Goal: Task Accomplishment & Management: Use online tool/utility

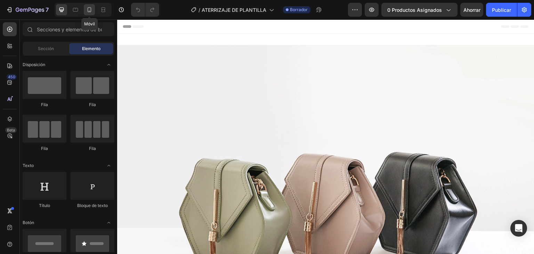
click at [88, 11] on icon at bounding box center [90, 9] width 4 height 5
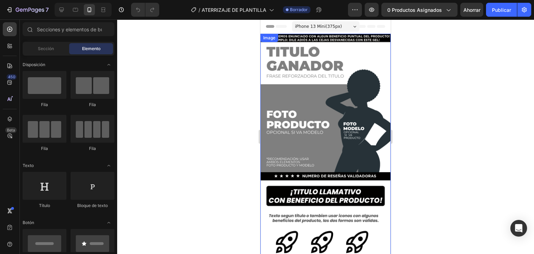
click at [318, 71] on img at bounding box center [325, 150] width 130 height 232
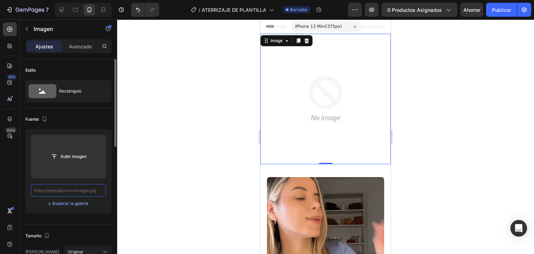
click at [90, 191] on input "text" at bounding box center [68, 190] width 75 height 13
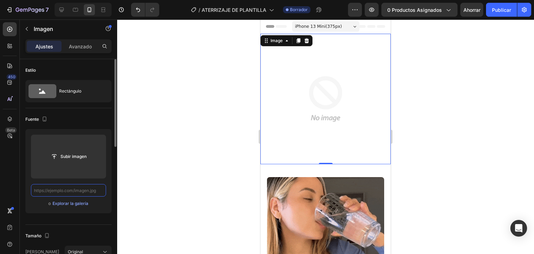
paste input "https://i.ibb.co/yBbThNdJ/ESTRUCTURA-LANDING-TIKTOK-MASTERY.png"
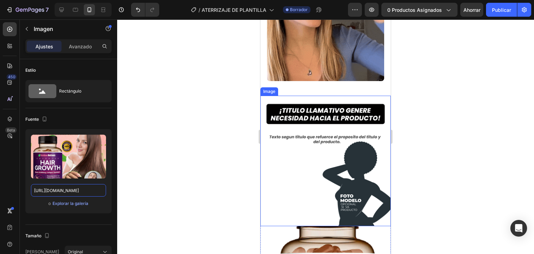
scroll to position [209, 0]
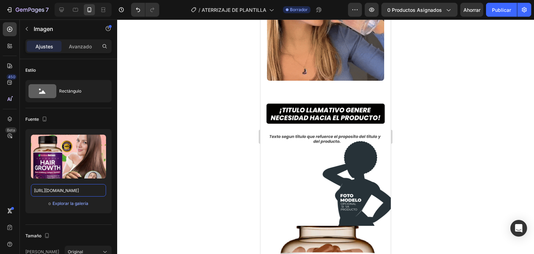
type input "https://i.ibb.co/yBbThNdJ/ESTRUCTURA-LANDING-TIKTOK-MASTERY.png"
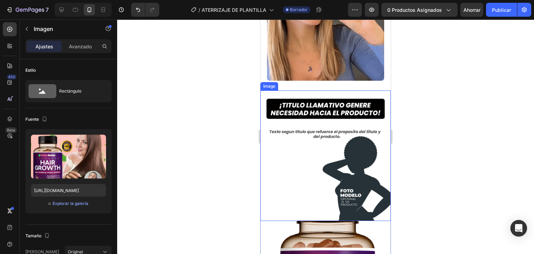
click at [353, 113] on img at bounding box center [325, 155] width 130 height 130
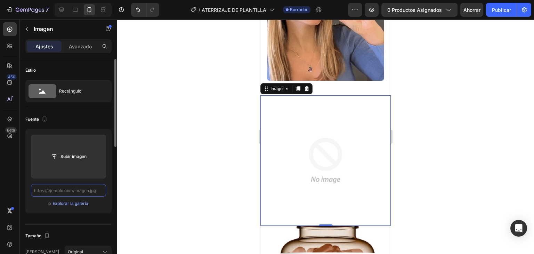
scroll to position [0, 0]
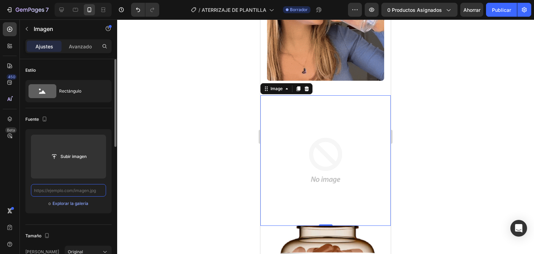
click at [88, 191] on input "text" at bounding box center [68, 190] width 75 height 13
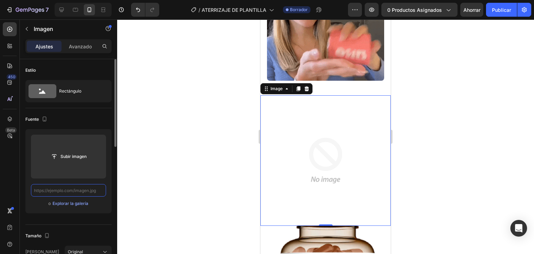
paste input "https://i.ibb.co/s9Q48FMr/ESTRUCTURA-LANDING-TIKTOK-MASTERY-1.png"
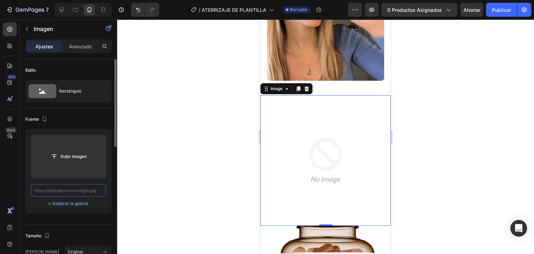
type input "https://i.ibb.co/s9Q48FMr/ESTRUCTURA-LANDING-TIKTOK-MASTERY-1.png"
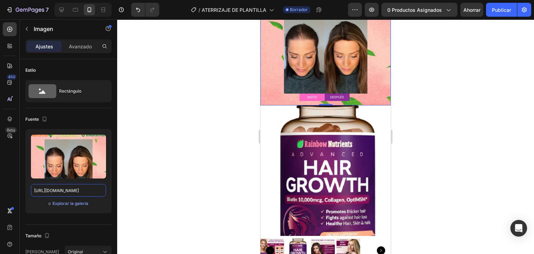
scroll to position [382, 0]
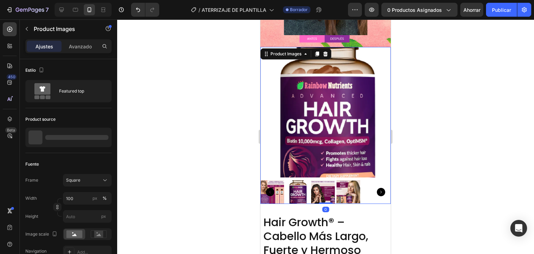
click at [345, 131] on img at bounding box center [325, 112] width 130 height 130
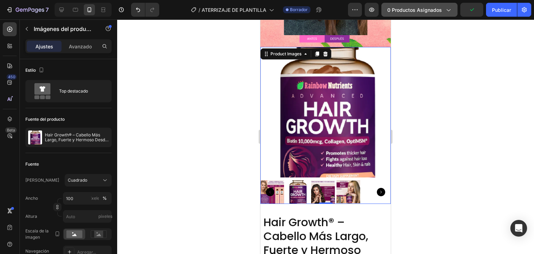
click at [434, 10] on font "0 productos asignados" at bounding box center [414, 10] width 55 height 6
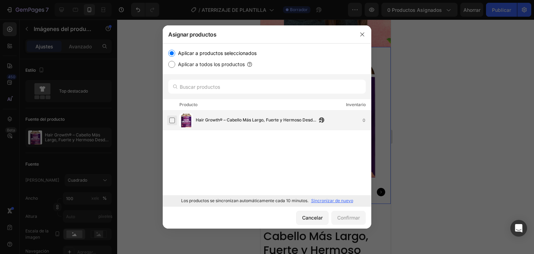
click at [173, 121] on label at bounding box center [172, 121] width 6 height 6
click at [339, 218] on font "Confirmar" at bounding box center [348, 218] width 23 height 6
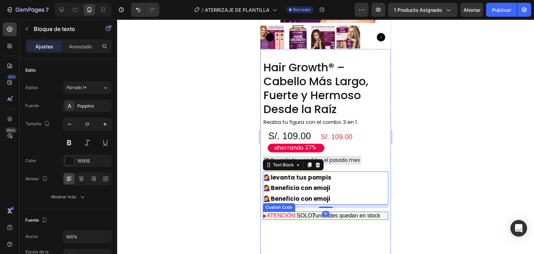
scroll to position [522, 0]
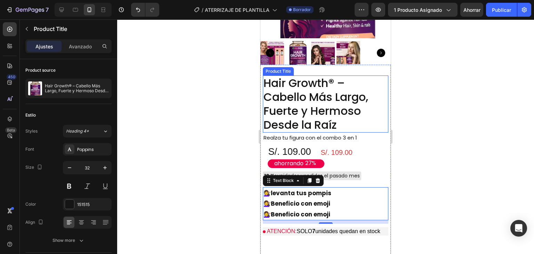
click at [337, 114] on h2 "Hair Growth® – Cabello Más Largo, Fuerte y Hermoso Desde la Raíz" at bounding box center [326, 103] width 126 height 57
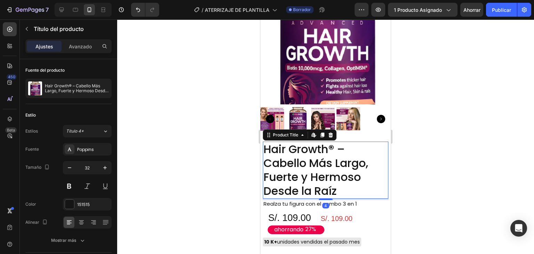
scroll to position [452, 0]
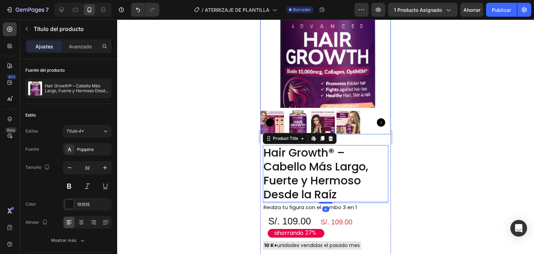
click at [322, 92] on img at bounding box center [325, 42] width 130 height 130
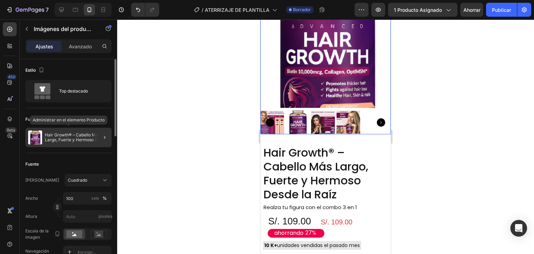
click at [64, 140] on font "Hair Growth® – Cabello Más Largo, Fuerte y Hermoso Desde la Raíz" at bounding box center [77, 139] width 64 height 15
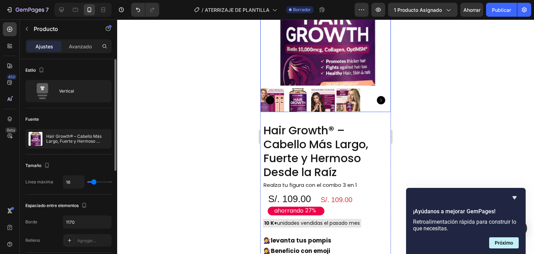
scroll to position [487, 0]
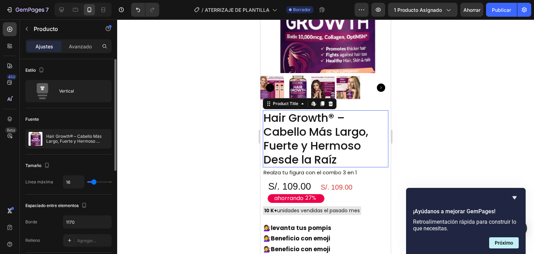
click at [295, 134] on h2 "Hair Growth® – Cabello Más Largo, Fuerte y Hermoso Desde la Raíz" at bounding box center [326, 138] width 126 height 57
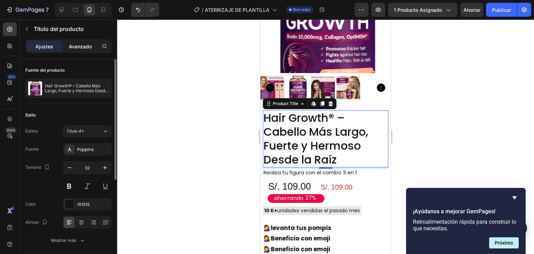
click at [74, 43] on p "Avanzado" at bounding box center [80, 46] width 23 height 7
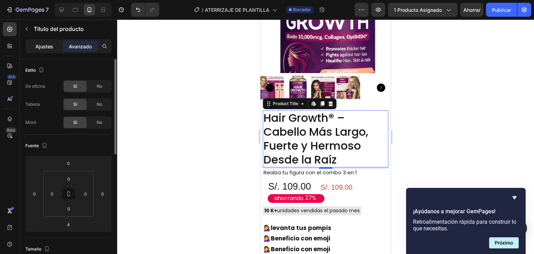
click at [57, 46] on div "Ajustes" at bounding box center [44, 46] width 35 height 11
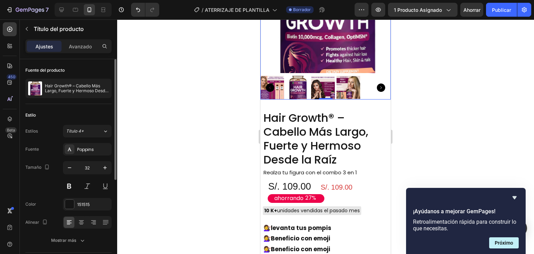
click at [346, 83] on img at bounding box center [349, 88] width 24 height 24
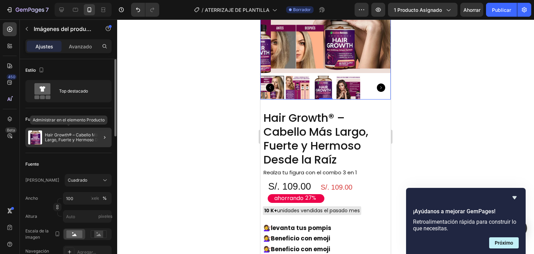
click at [57, 134] on font "Hair Growth® – Cabello Más Largo, Fuerte y Hermoso Desde la Raíz" at bounding box center [77, 139] width 64 height 15
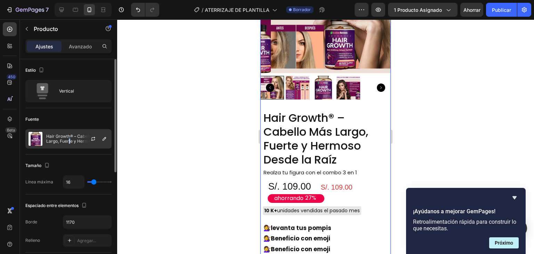
click at [70, 141] on font "Hair Growth® – Cabello Más Largo, Fuerte y Hermoso Desde la Raíz" at bounding box center [74, 141] width 56 height 15
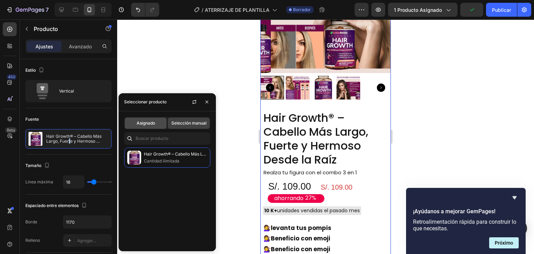
click at [145, 123] on font "Asignado" at bounding box center [146, 122] width 18 height 5
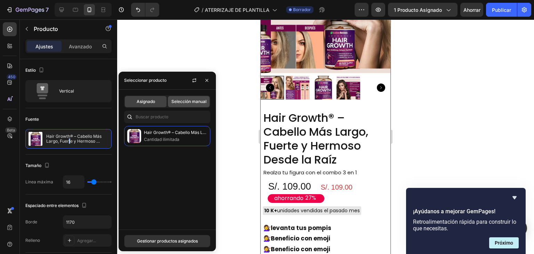
click at [176, 105] on div "Selección manual" at bounding box center [189, 101] width 42 height 11
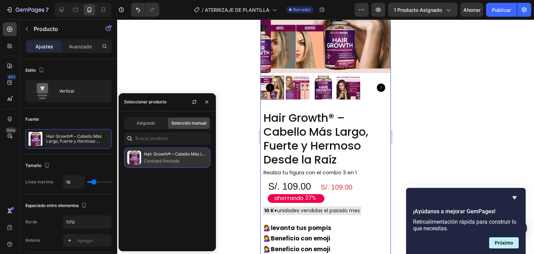
click at [172, 161] on font "Cantidad ilimitada" at bounding box center [161, 160] width 35 height 5
click at [172, 156] on p "Hair Growth® – Cabello Más Largo, Fuerte y Hermoso Desde la Raíz" at bounding box center [175, 154] width 63 height 7
click at [169, 155] on font "Hair Growth® – Cabello Más Largo, Fuerte y Hermoso Desde la Raíz" at bounding box center [210, 153] width 133 height 5
click at [159, 158] on font "Cantidad ilimitada" at bounding box center [161, 160] width 35 height 5
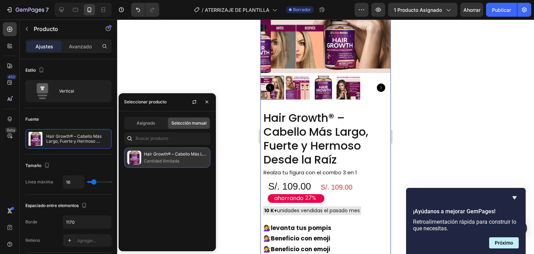
click at [159, 158] on font "Cantidad ilimitada" at bounding box center [161, 160] width 35 height 5
click at [163, 157] on p "Hair Growth® – Cabello Más Largo, Fuerte y Hermoso Desde la Raíz" at bounding box center [175, 154] width 63 height 7
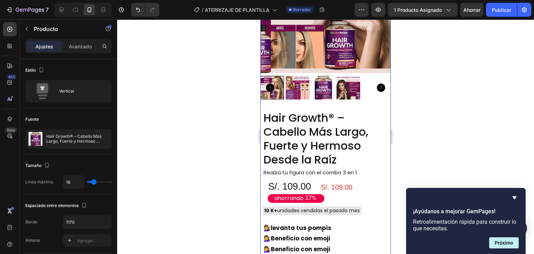
click at [216, 137] on div at bounding box center [325, 136] width 417 height 234
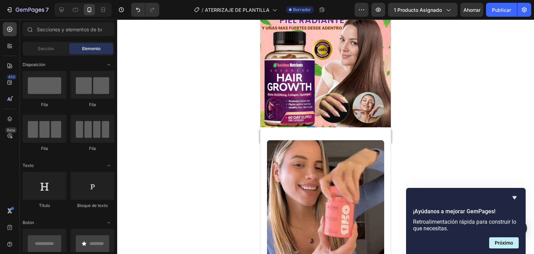
scroll to position [0, 0]
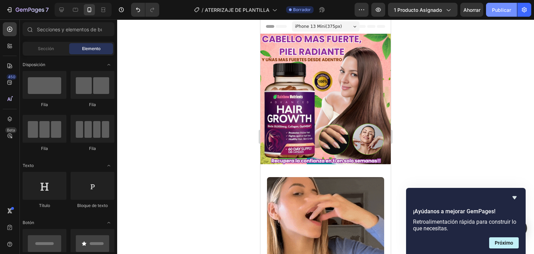
click at [508, 14] on button "Publicar" at bounding box center [501, 10] width 31 height 14
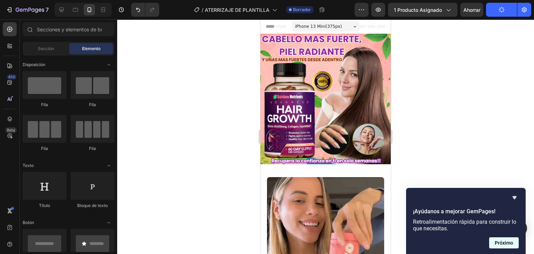
click at [505, 243] on font "Próximo" at bounding box center [504, 243] width 18 height 6
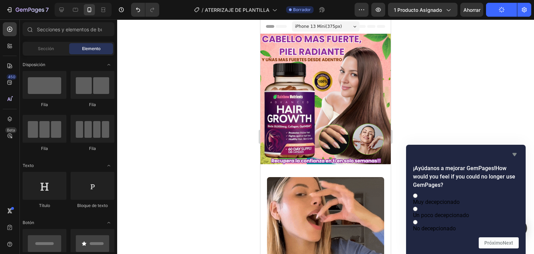
click at [514, 153] on icon "Ocultar encuesta" at bounding box center [514, 154] width 4 height 3
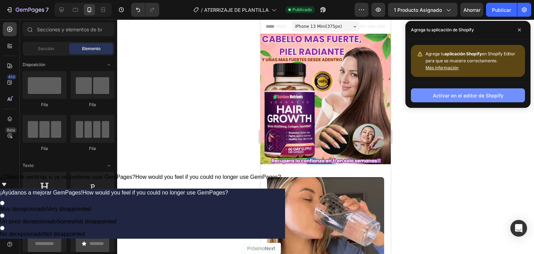
click at [442, 95] on font "Activar en el editor de Shopify" at bounding box center [468, 95] width 71 height 6
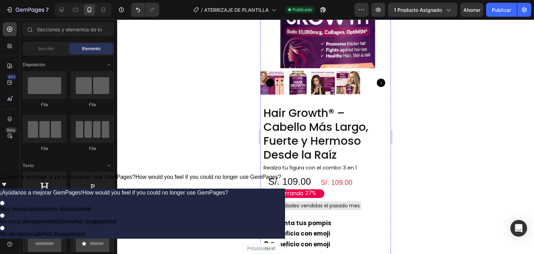
scroll to position [522, 0]
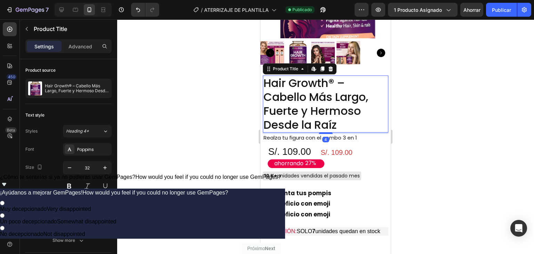
click at [331, 105] on h2 "Hair Growth® – Cabello Más Largo, Fuerte y Hermoso Desde la Raíz" at bounding box center [326, 103] width 126 height 57
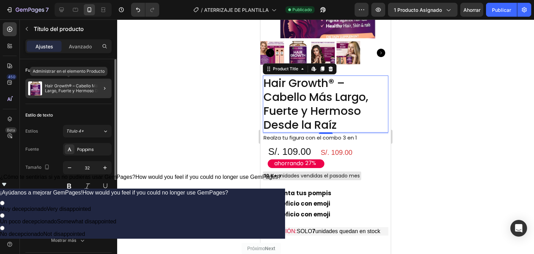
click at [74, 88] on font "Hair Growth® – Cabello Más Largo, Fuerte y Hermoso Desde la Raíz" at bounding box center [77, 90] width 64 height 15
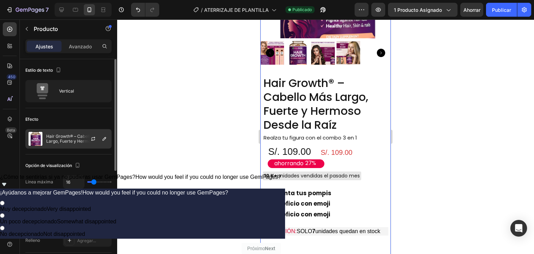
click at [81, 130] on div at bounding box center [96, 138] width 31 height 19
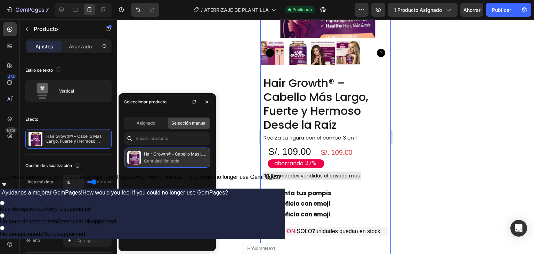
click at [136, 155] on img at bounding box center [134, 158] width 14 height 14
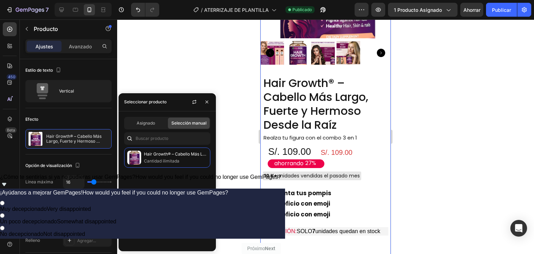
click at [184, 122] on font "Selección manual" at bounding box center [188, 122] width 35 height 5
click at [152, 125] on font "Asignado" at bounding box center [146, 122] width 18 height 5
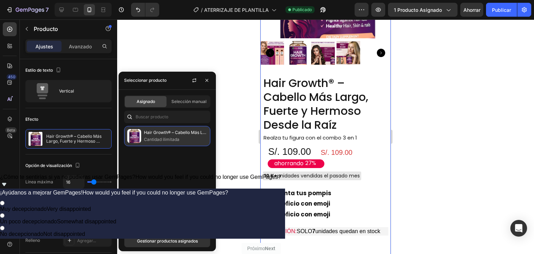
click at [149, 138] on font "Cantidad ilimitada" at bounding box center [161, 139] width 35 height 5
click at [154, 136] on p "Cantidad ilimitada" at bounding box center [175, 139] width 63 height 7
click at [177, 242] on font "Gestionar productos asignados" at bounding box center [167, 240] width 61 height 5
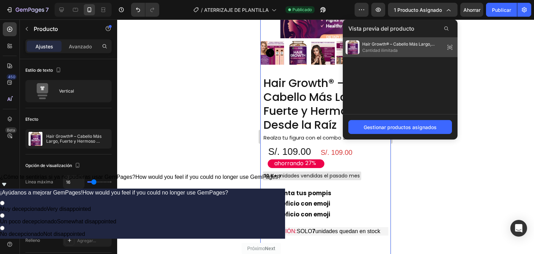
click at [385, 50] on font "Cantidad ilimitada" at bounding box center [379, 50] width 35 height 5
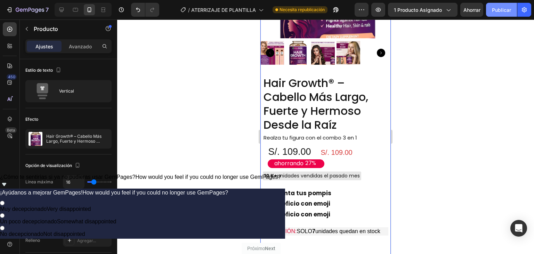
click at [498, 8] on font "Publicar" at bounding box center [501, 10] width 19 height 6
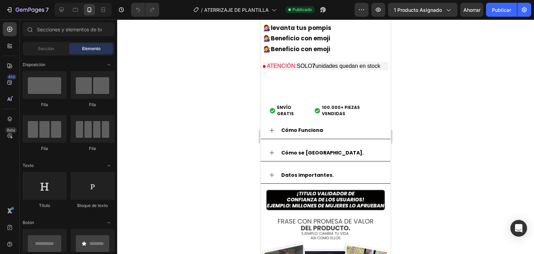
scroll to position [626, 0]
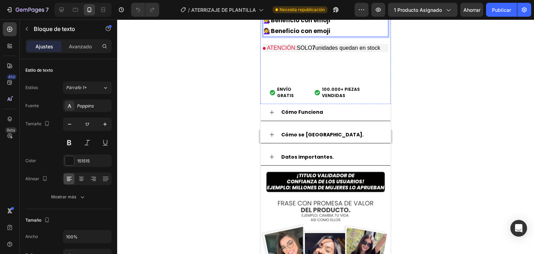
scroll to position [591, 0]
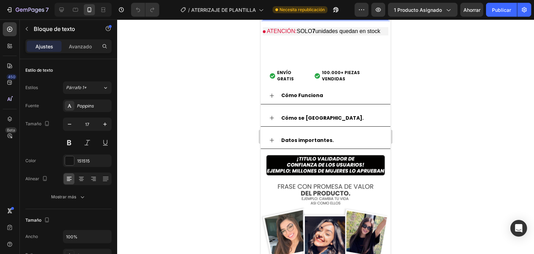
click at [321, 8] on strong "Beneficio con emoji" at bounding box center [300, 3] width 59 height 8
click at [337, 20] on p "💇‍♀️ Beneficio con emoji" at bounding box center [326, 14] width 124 height 11
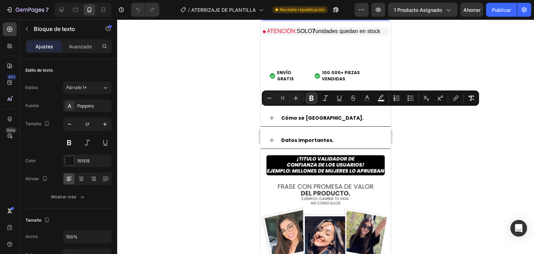
drag, startPoint x: 273, startPoint y: 111, endPoint x: 350, endPoint y: 139, distance: 82.6
click at [350, 21] on div "💇‍♀️ levanta tus pompis 💇‍♀️ Beneficio con emoji 💇‍♀️ Beneficio con emoji" at bounding box center [326, 3] width 126 height 33
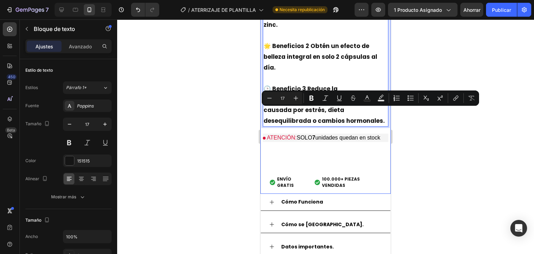
drag, startPoint x: 270, startPoint y: 113, endPoint x: 262, endPoint y: 114, distance: 7.4
click at [262, 114] on div "Hair Growth® – Cabello Más Largo, Fuerte y Hermoso Desde la Raíz Product Title …" at bounding box center [325, 29] width 130 height 329
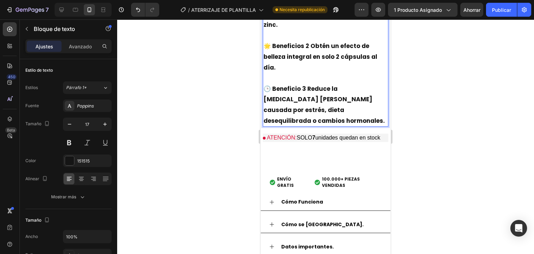
click at [280, 29] on strong "🔥 Beneficio 1 Cuida tu piel y uñas al mismo tiempo, gracias a su combinación de…" at bounding box center [323, 9] width 119 height 40
drag, startPoint x: 270, startPoint y: 113, endPoint x: 263, endPoint y: 113, distance: 6.6
click at [264, 113] on p "💇‍♀️ Beneficio 1 Cuida tu piel y uñas al mismo tiempo, gracias a su combinación…" at bounding box center [326, 57] width 124 height 138
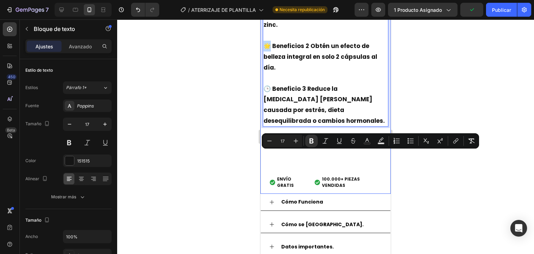
drag, startPoint x: 268, startPoint y: 155, endPoint x: 261, endPoint y: 155, distance: 7.6
click at [261, 155] on div "Hair Growth® – Cabello Más Largo, Fuerte y Hermoso Desde la Raíz Product Title …" at bounding box center [325, 29] width 130 height 329
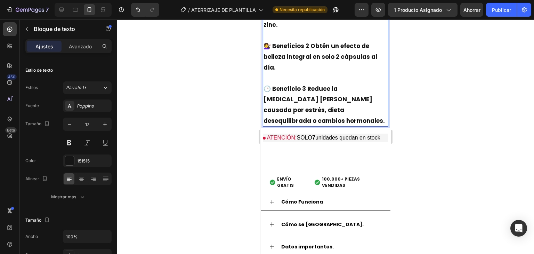
click at [271, 125] on strong "🕒 Beneficio 3 Reduce la [MEDICAL_DATA] [PERSON_NAME] causada por estrés, dieta …" at bounding box center [324, 104] width 121 height 40
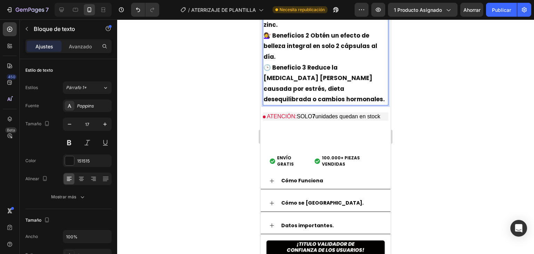
click at [444, 137] on div at bounding box center [325, 136] width 417 height 234
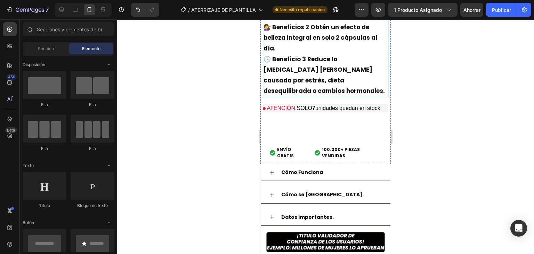
scroll to position [695, 0]
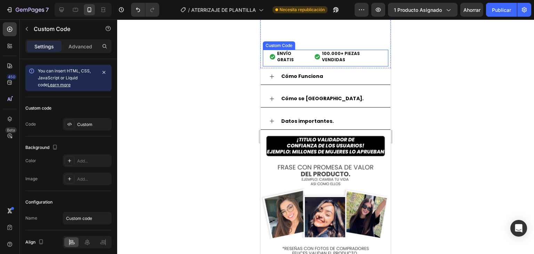
click at [345, 63] on span "100.000+ PIEZAS VENDIDAS" at bounding box center [351, 56] width 59 height 13
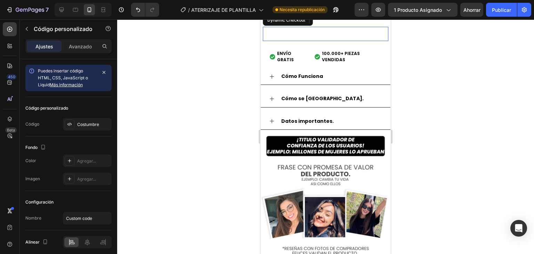
click at [354, 41] on button "Buy it now" at bounding box center [326, 34] width 126 height 14
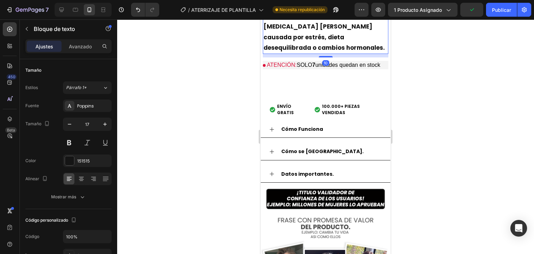
scroll to position [626, 0]
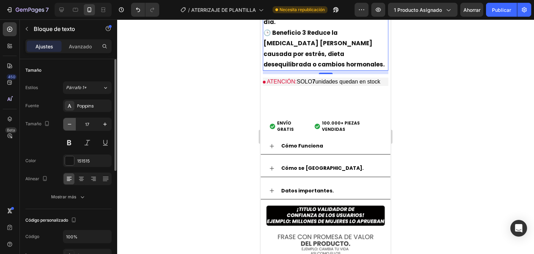
click at [67, 122] on icon "button" at bounding box center [69, 124] width 7 height 7
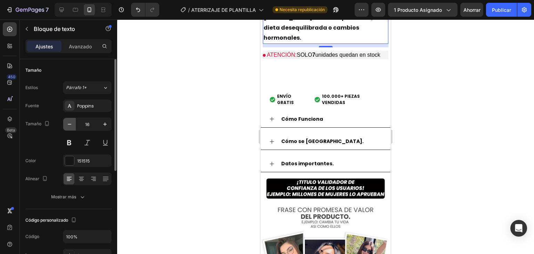
click at [67, 122] on icon "button" at bounding box center [69, 124] width 7 height 7
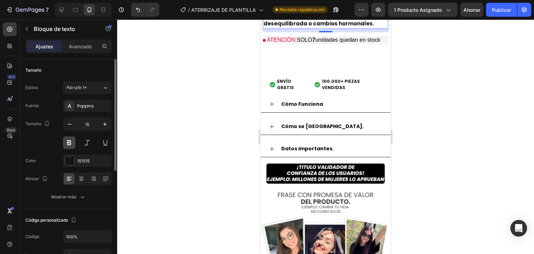
click at [73, 141] on button at bounding box center [69, 142] width 13 height 13
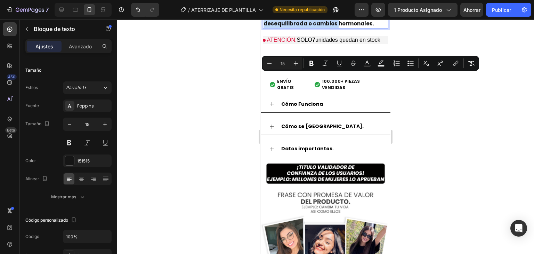
drag, startPoint x: 326, startPoint y: 143, endPoint x: 498, endPoint y: 112, distance: 175.2
click at [70, 144] on button at bounding box center [69, 142] width 13 height 13
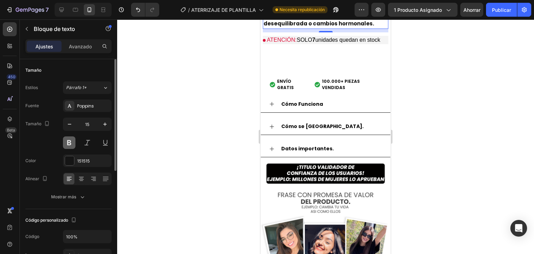
click at [70, 144] on button at bounding box center [69, 142] width 13 height 13
click at [67, 124] on icon "button" at bounding box center [69, 124] width 7 height 7
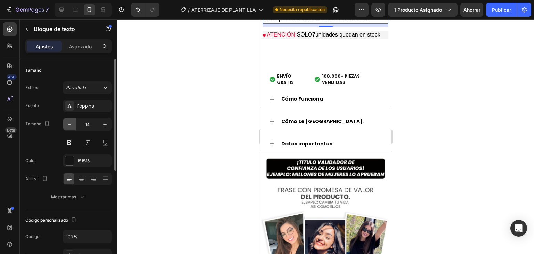
click at [67, 124] on icon "button" at bounding box center [69, 124] width 7 height 7
type input "13"
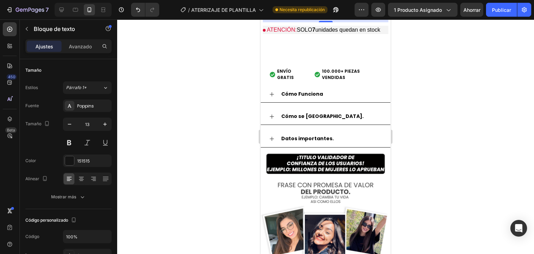
click at [446, 94] on div at bounding box center [325, 136] width 417 height 234
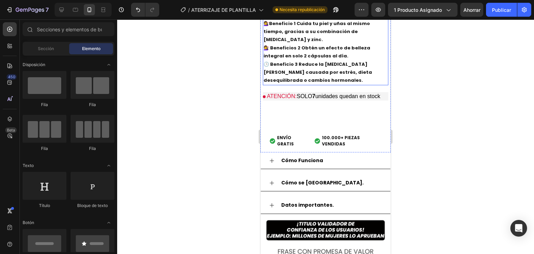
scroll to position [556, 0]
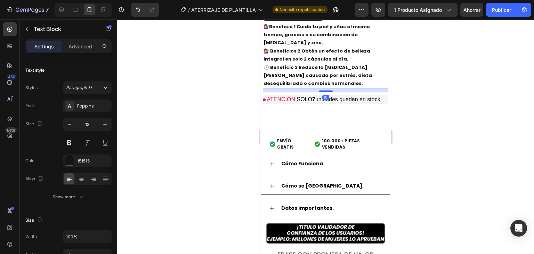
click at [269, 62] on strong "💇‍♀️ Beneficios 2 Obtén un efecto de belleza integral en solo 2 cápsulas al día." at bounding box center [317, 55] width 107 height 15
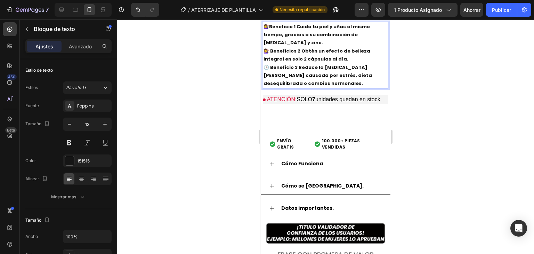
click at [268, 62] on strong "💇‍♀️ Beneficios 2 Obtén un efecto de belleza integral en solo 2 cápsulas al día." at bounding box center [317, 55] width 107 height 15
click at [420, 153] on div at bounding box center [325, 136] width 417 height 234
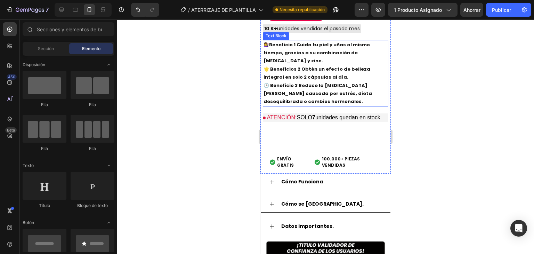
scroll to position [522, 0]
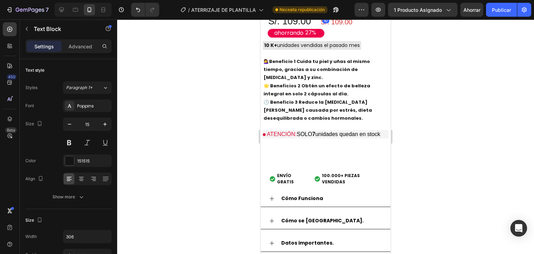
click at [321, 11] on p "Realza tu figura con el combo 3 en 1" at bounding box center [316, 7] width 105 height 7
click at [334, 11] on p "Realza tu figura con el combo 3 en 1" at bounding box center [316, 7] width 105 height 7
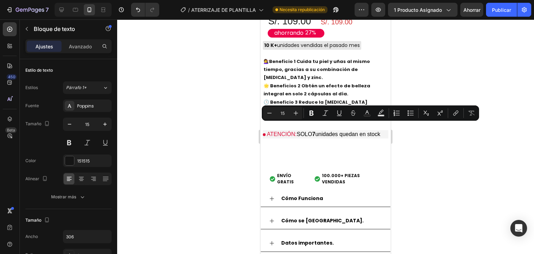
click at [306, 11] on p "Realza tu figura con el combo 3 en 1" at bounding box center [316, 7] width 105 height 7
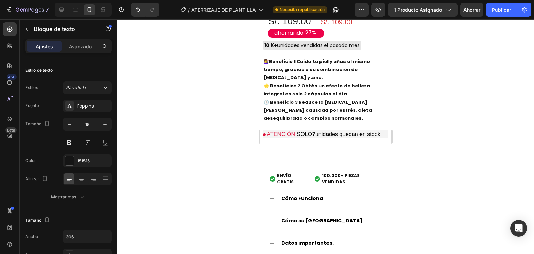
click at [304, 11] on p "Realza tu figura con el combo 3 en 1" at bounding box center [316, 7] width 105 height 7
click at [305, 11] on p "Realza tu figura con el combo 3 en 1" at bounding box center [316, 7] width 105 height 7
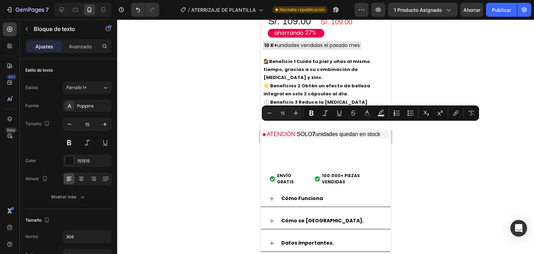
click at [305, 11] on p "Realza tu figura con el combo 3 en 1" at bounding box center [316, 7] width 105 height 7
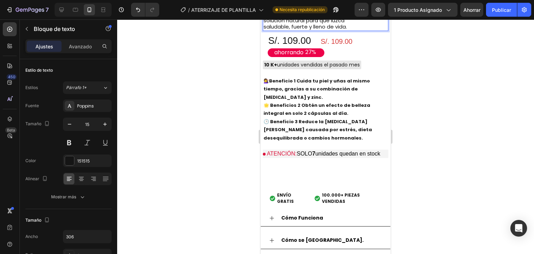
click at [265, 30] on p "Cuando el alisado, los tintes o el estrés afectan tu cabello, Hair Growth® es l…" at bounding box center [316, 17] width 105 height 26
click at [264, 30] on p "Cuando el alisado, los tintes o el estrés afectan tu cabello, Hair Growth® es l…" at bounding box center [316, 17] width 105 height 26
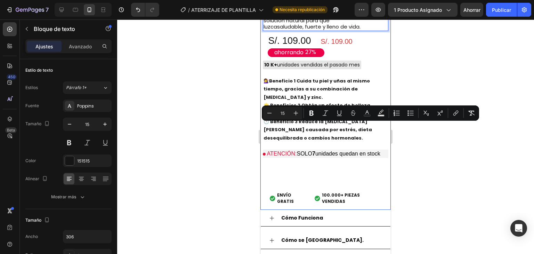
drag, startPoint x: 353, startPoint y: 144, endPoint x: 262, endPoint y: 127, distance: 92.3
click at [262, 127] on div "Hair Growth® – Cabello Más Largo, Fuerte y Hermoso Desde la Raíz Product Title …" at bounding box center [325, 71] width 130 height 275
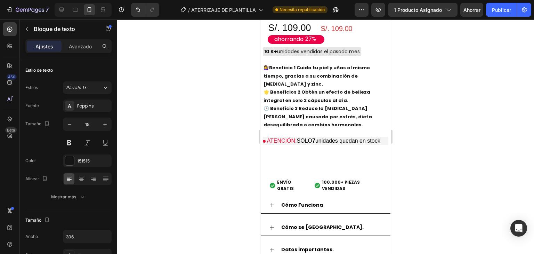
click at [422, 138] on div at bounding box center [325, 136] width 417 height 234
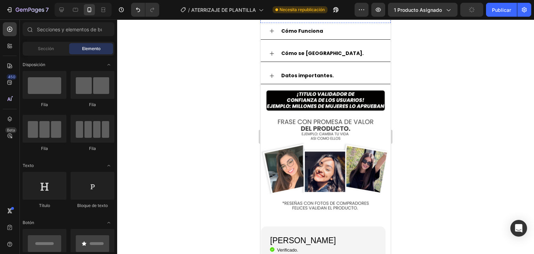
scroll to position [730, 0]
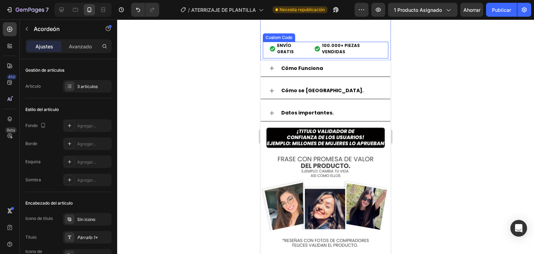
scroll to position [800, 0]
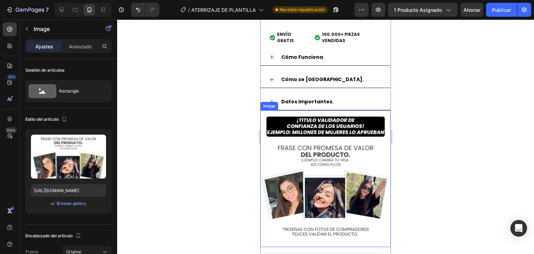
click at [321, 120] on img at bounding box center [325, 178] width 130 height 137
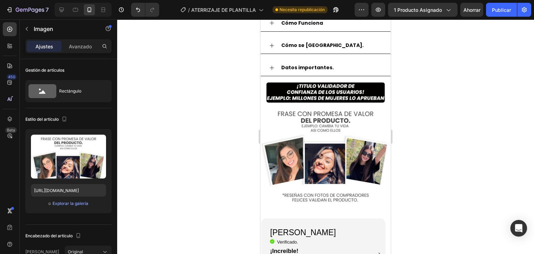
scroll to position [834, 0]
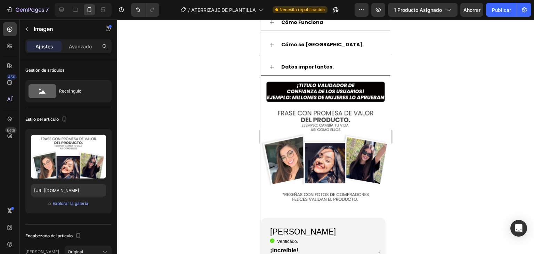
click at [341, 96] on img at bounding box center [325, 143] width 130 height 137
click at [493, 121] on div at bounding box center [325, 136] width 417 height 234
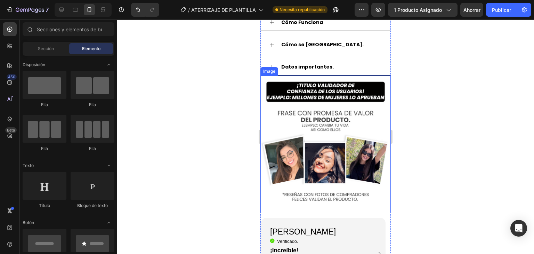
click at [312, 90] on img at bounding box center [325, 143] width 130 height 137
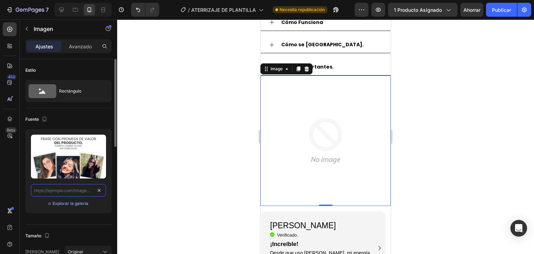
scroll to position [0, 0]
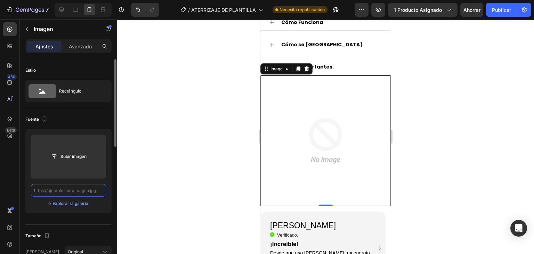
click at [86, 193] on input "text" at bounding box center [68, 190] width 75 height 13
paste input "[URL][DOMAIN_NAME]"
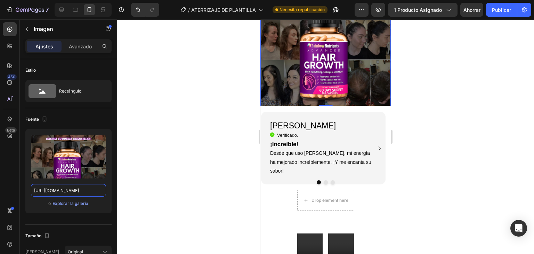
scroll to position [939, 0]
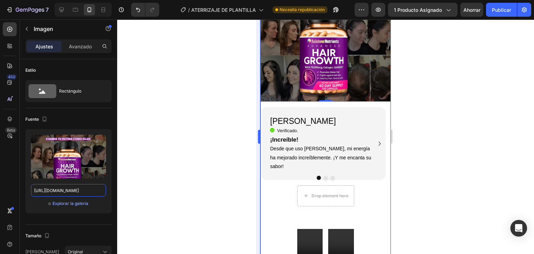
type input "[URL][DOMAIN_NAME]"
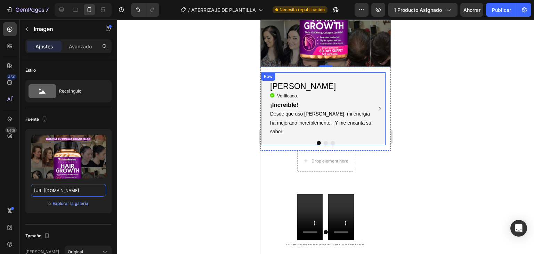
scroll to position [1043, 0]
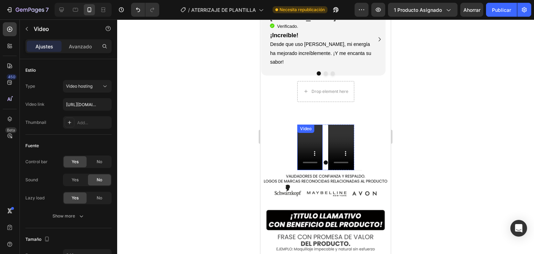
click at [302, 124] on video at bounding box center [310, 147] width 26 height 46
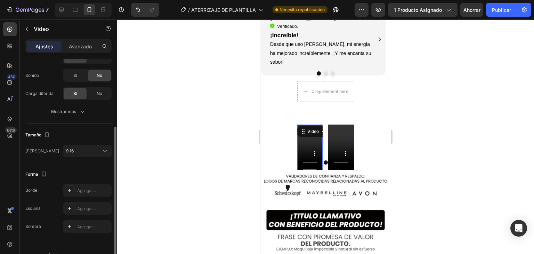
scroll to position [116, 0]
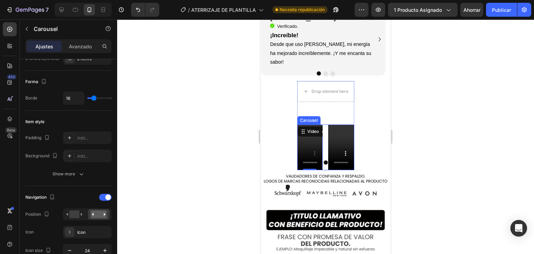
click at [319, 160] on div at bounding box center [325, 162] width 57 height 4
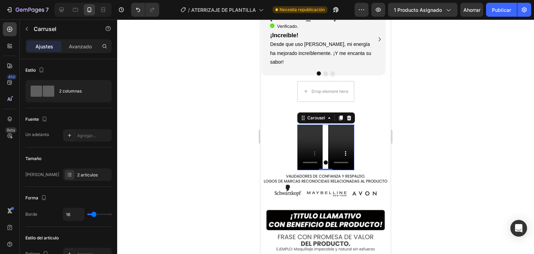
click at [420, 136] on div at bounding box center [325, 136] width 417 height 234
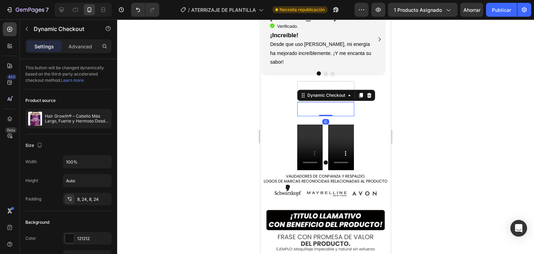
click at [298, 102] on button "Buy it now" at bounding box center [325, 109] width 57 height 14
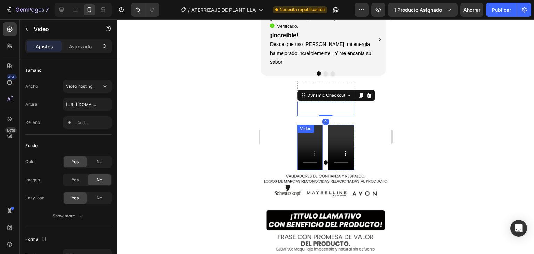
click at [299, 126] on div "Video" at bounding box center [306, 129] width 14 height 6
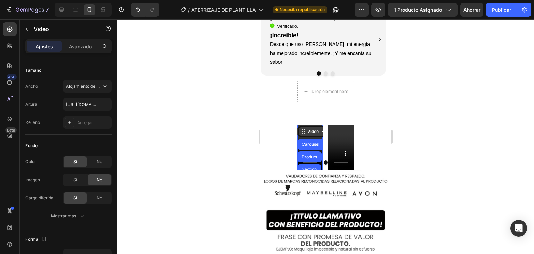
click at [304, 127] on div "Video" at bounding box center [313, 131] width 28 height 8
click at [77, 45] on font "Avanzado" at bounding box center [80, 46] width 23 height 6
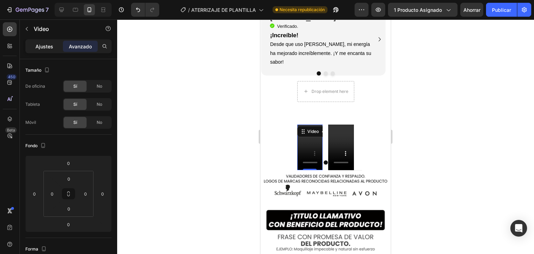
click at [39, 48] on font "Ajustes" at bounding box center [44, 46] width 18 height 6
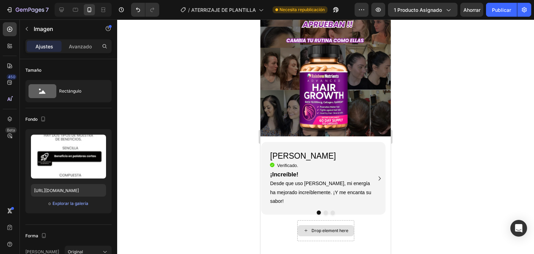
scroll to position [973, 0]
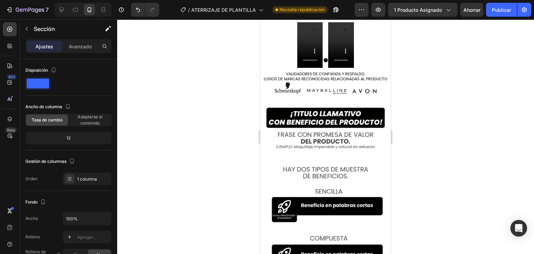
scroll to position [1182, 0]
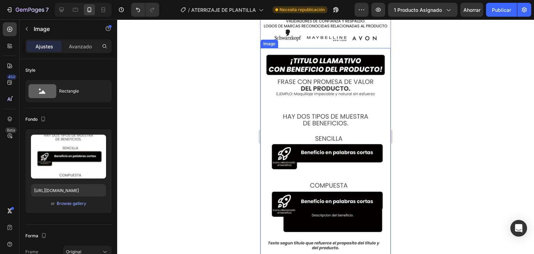
click at [305, 143] on img at bounding box center [325, 153] width 130 height 210
click at [336, 95] on img at bounding box center [325, 153] width 130 height 210
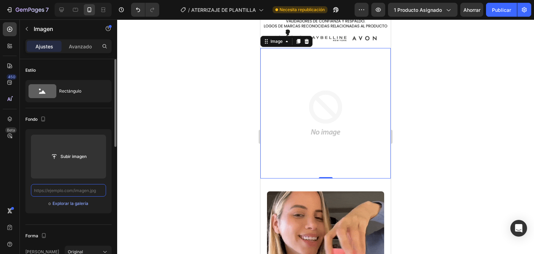
scroll to position [0, 0]
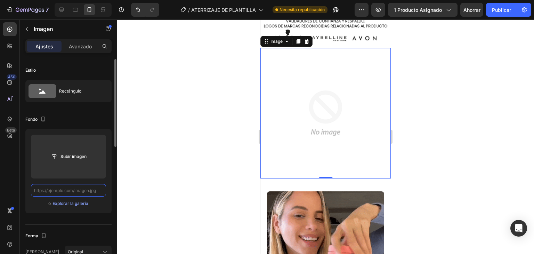
click at [83, 193] on input "text" at bounding box center [68, 190] width 75 height 13
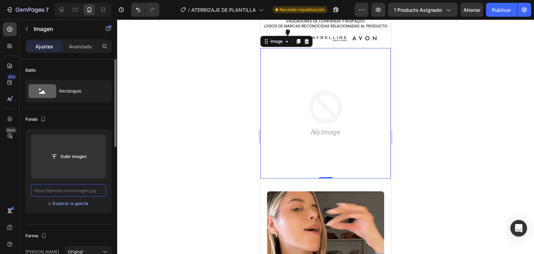
paste input "[URL][DOMAIN_NAME]"
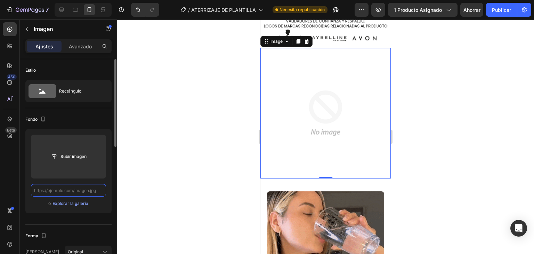
type input "[URL][DOMAIN_NAME]"
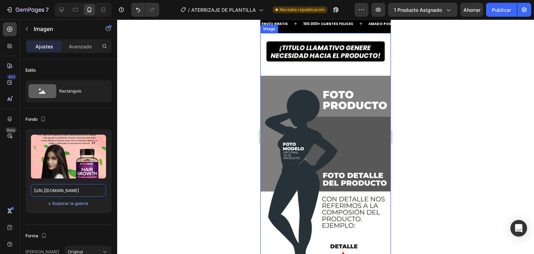
scroll to position [1512, 0]
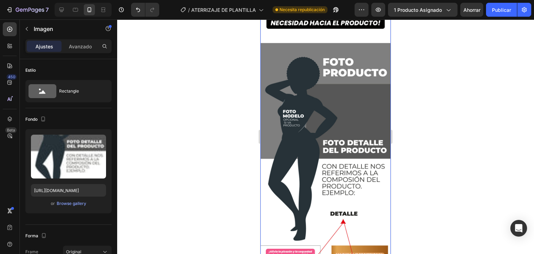
click at [343, 116] on img at bounding box center [325, 168] width 130 height 336
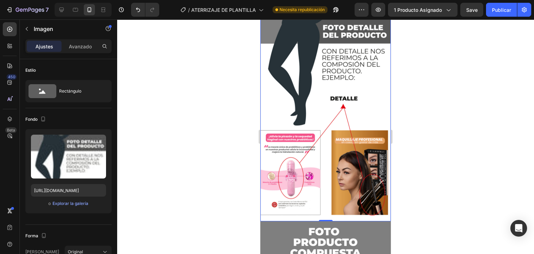
scroll to position [1686, 0]
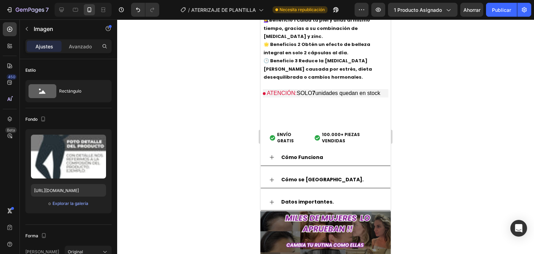
scroll to position [695, 0]
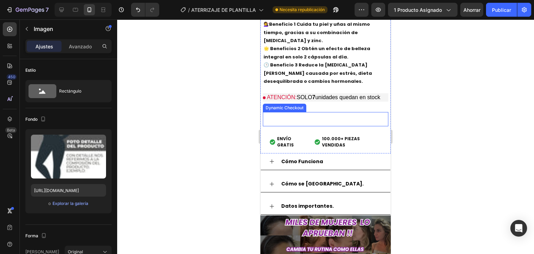
click at [338, 112] on button "Buy it now" at bounding box center [326, 119] width 126 height 14
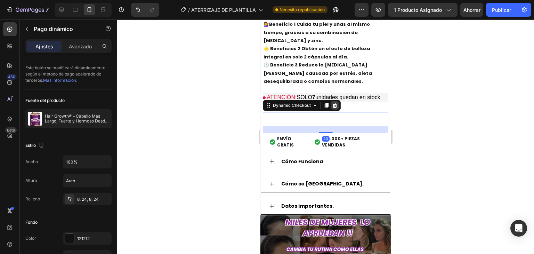
click at [333, 103] on icon at bounding box center [335, 105] width 5 height 5
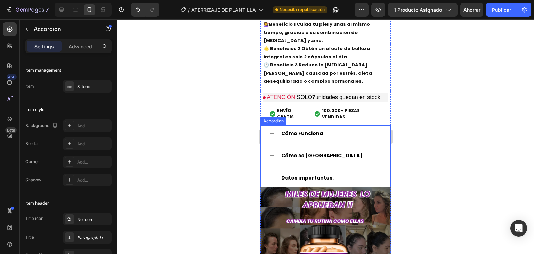
click at [350, 128] on div "Cómo Funciona" at bounding box center [331, 133] width 102 height 11
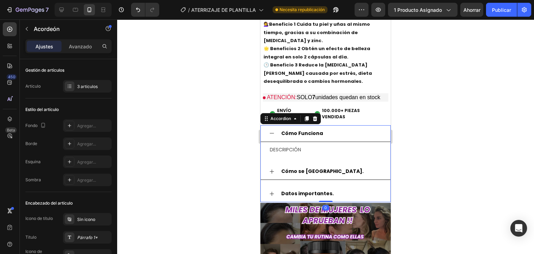
click at [350, 128] on div "Cómo Funciona" at bounding box center [331, 133] width 102 height 11
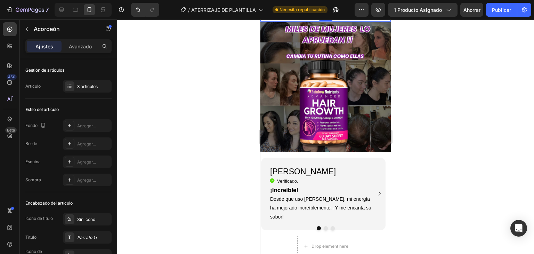
scroll to position [904, 0]
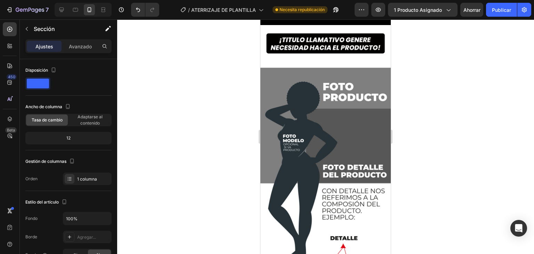
scroll to position [1460, 0]
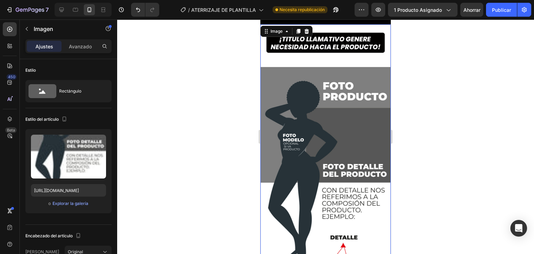
click at [355, 144] on img at bounding box center [325, 192] width 130 height 336
click at [331, 69] on img at bounding box center [325, 192] width 130 height 336
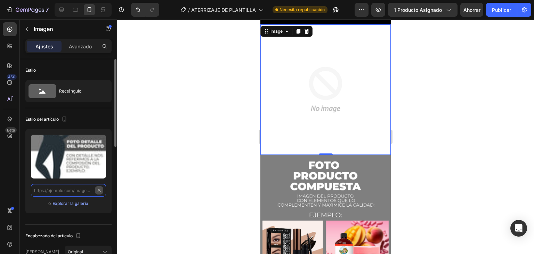
scroll to position [0, 0]
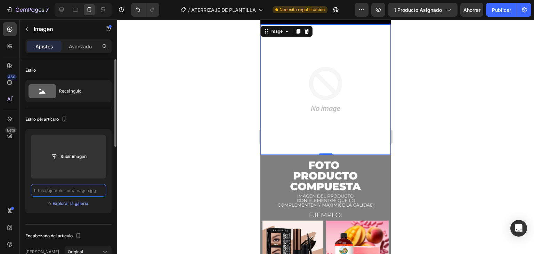
click at [74, 190] on input "text" at bounding box center [68, 190] width 75 height 13
paste input "[URL][DOMAIN_NAME]"
type input "[URL][DOMAIN_NAME]"
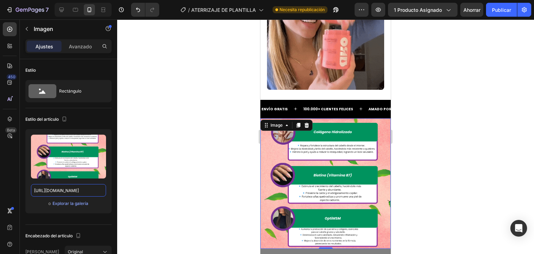
scroll to position [1356, 0]
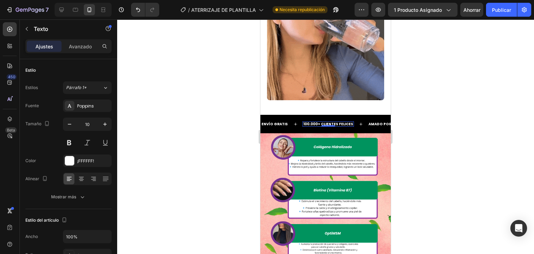
click at [306, 121] on strong "100.000+ CLIENTES FELICES" at bounding box center [328, 123] width 50 height 5
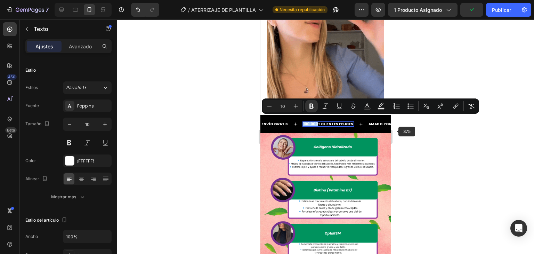
click at [431, 142] on div at bounding box center [325, 136] width 417 height 234
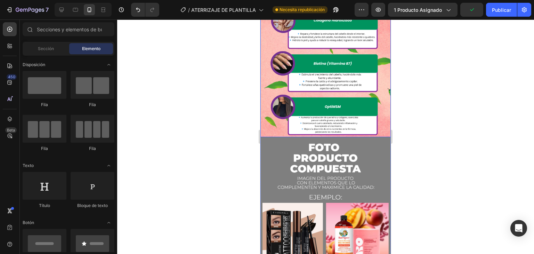
scroll to position [1495, 0]
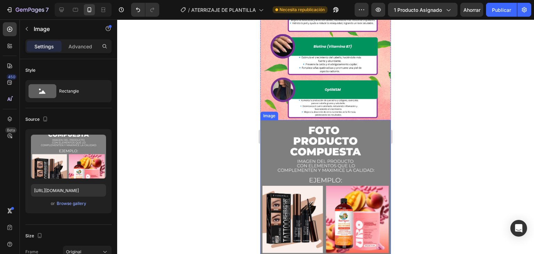
click at [353, 127] on img at bounding box center [325, 190] width 130 height 140
click at [315, 124] on img at bounding box center [325, 190] width 130 height 140
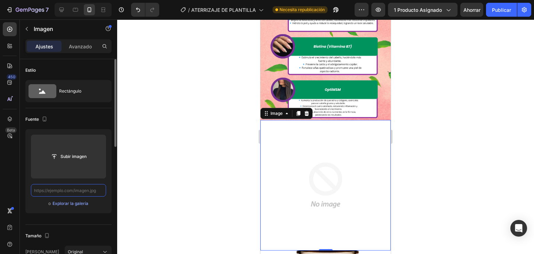
scroll to position [0, 0]
click at [90, 192] on input "text" at bounding box center [68, 190] width 75 height 13
paste input "[URL][DOMAIN_NAME]"
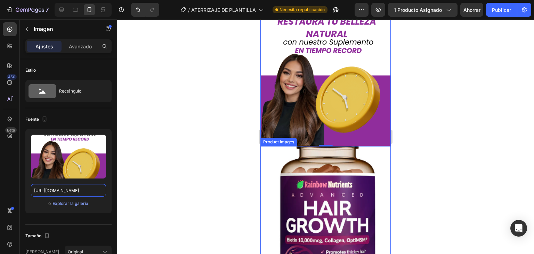
scroll to position [1565, 0]
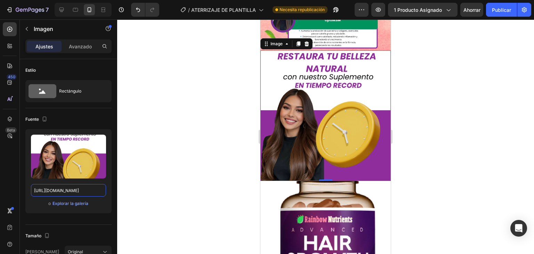
type input "[URL][DOMAIN_NAME]"
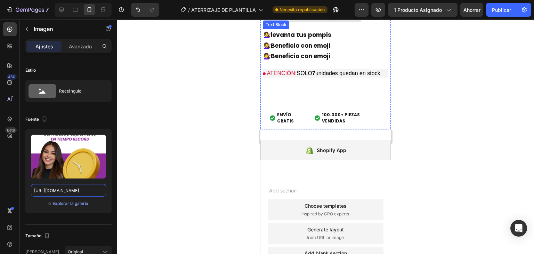
scroll to position [2007, 0]
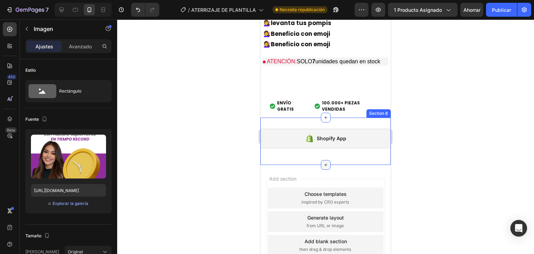
click at [321, 160] on div at bounding box center [326, 165] width 10 height 10
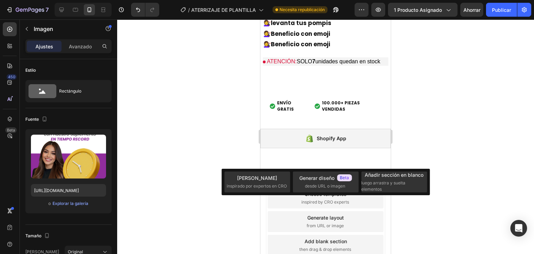
click at [270, 234] on div "Add section Choose templates inspired by CRO experts Generate layout from URL o…" at bounding box center [325, 223] width 130 height 116
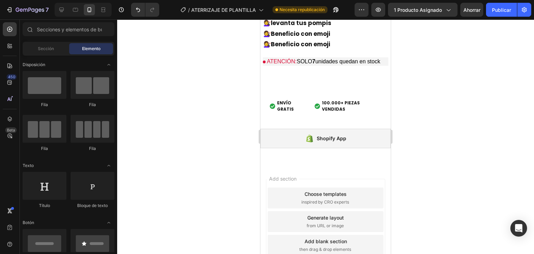
click at [280, 231] on div "Add section Choose templates inspired by CRO experts Generate layout from URL o…" at bounding box center [325, 223] width 130 height 116
click at [286, 231] on div "Add section Choose templates inspired by CRO experts Generate layout from URL o…" at bounding box center [325, 223] width 130 height 116
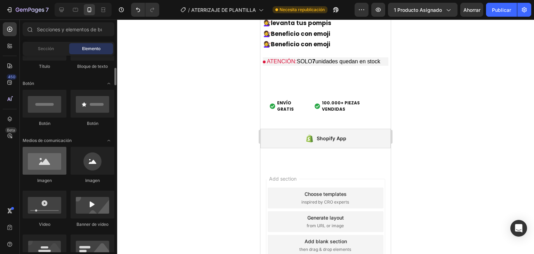
scroll to position [174, 0]
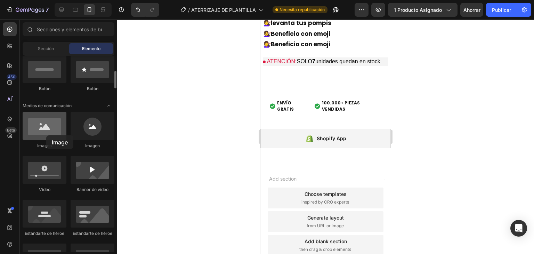
click at [46, 135] on div at bounding box center [45, 126] width 44 height 28
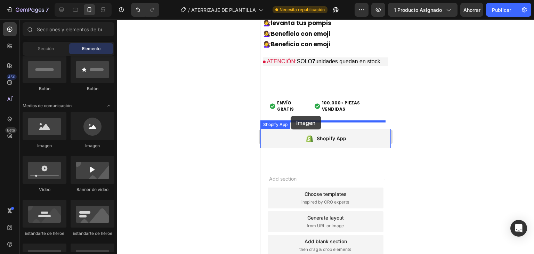
drag, startPoint x: 310, startPoint y: 154, endPoint x: 291, endPoint y: 116, distance: 43.4
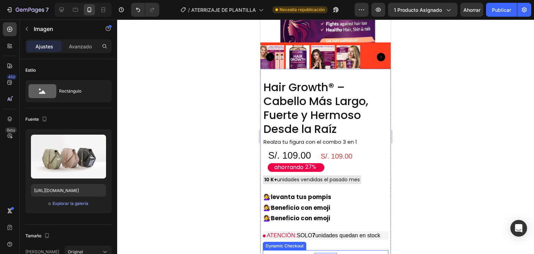
scroll to position [1938, 0]
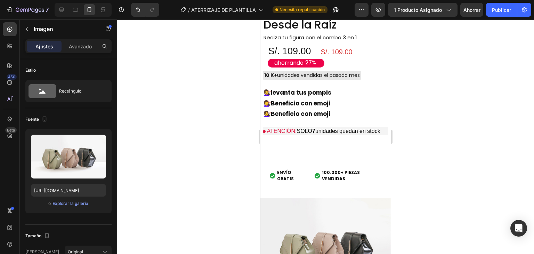
click at [309, 204] on img at bounding box center [325, 247] width 130 height 98
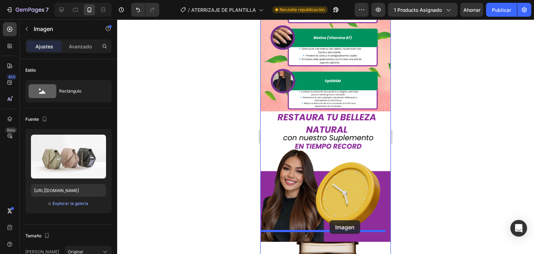
scroll to position [1602, 0]
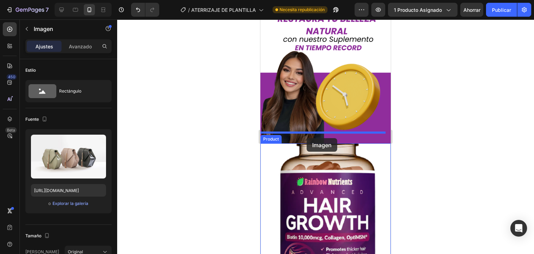
drag, startPoint x: 353, startPoint y: 200, endPoint x: 307, endPoint y: 138, distance: 77.3
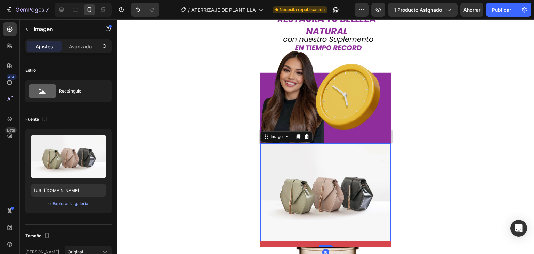
click at [312, 158] on img at bounding box center [325, 192] width 130 height 98
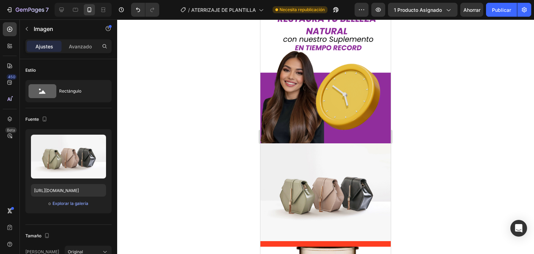
click at [342, 163] on img at bounding box center [325, 192] width 130 height 98
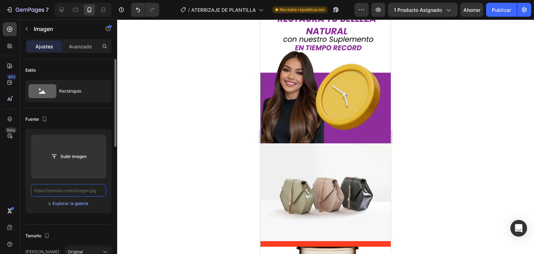
scroll to position [0, 0]
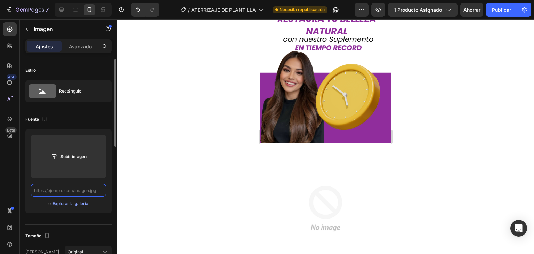
click at [89, 194] on input "text" at bounding box center [68, 190] width 75 height 13
click at [91, 192] on input "text" at bounding box center [68, 190] width 75 height 13
paste input "[URL][DOMAIN_NAME]"
type input "[URL][DOMAIN_NAME]"
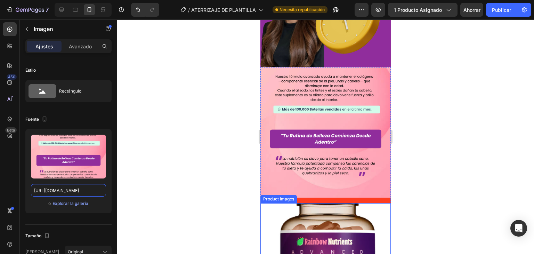
scroll to position [1637, 0]
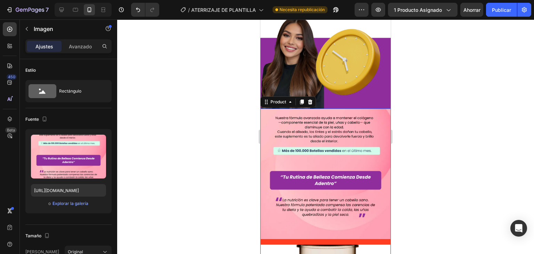
click at [350, 224] on div "Image Product Images" at bounding box center [325, 254] width 130 height 293
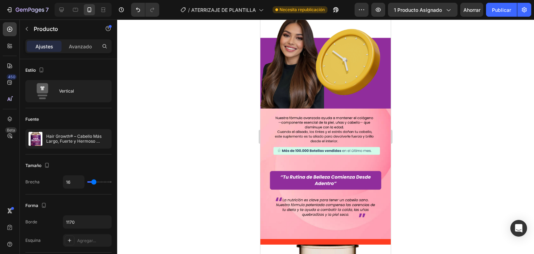
scroll to position [1706, 0]
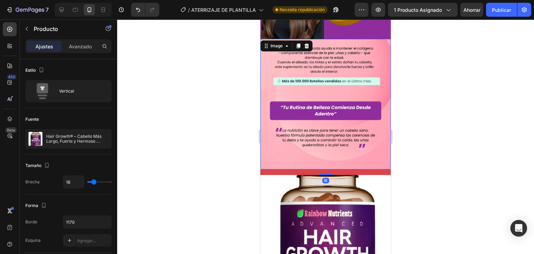
click at [358, 144] on img at bounding box center [325, 104] width 130 height 130
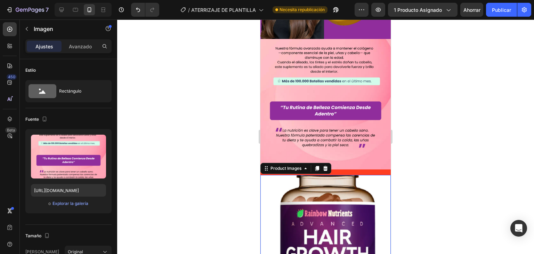
click at [350, 175] on img at bounding box center [325, 240] width 130 height 130
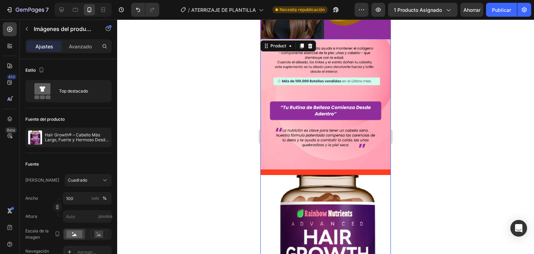
click at [358, 154] on div "Image Product Images" at bounding box center [325, 185] width 130 height 293
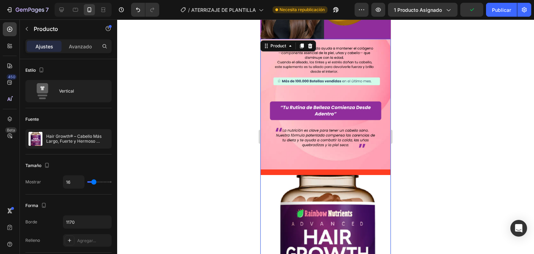
click at [358, 155] on div "Image Product Images" at bounding box center [325, 185] width 130 height 293
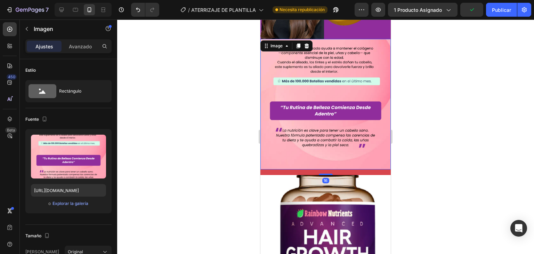
click at [360, 148] on img at bounding box center [325, 104] width 130 height 130
click at [357, 169] on div "16" at bounding box center [325, 172] width 130 height 6
click at [426, 157] on div at bounding box center [325, 136] width 417 height 234
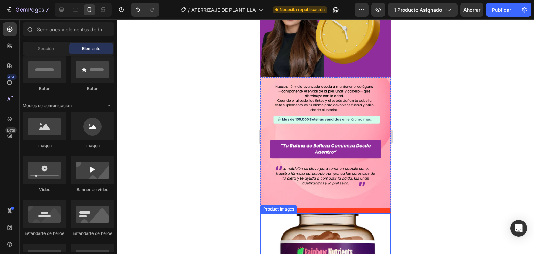
scroll to position [1637, 0]
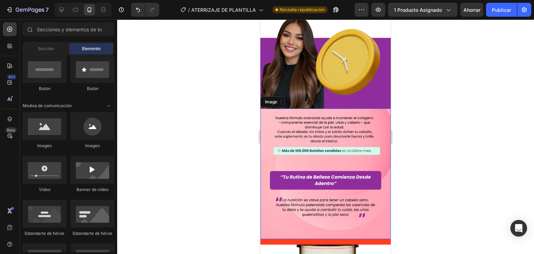
click at [339, 131] on img at bounding box center [325, 173] width 130 height 130
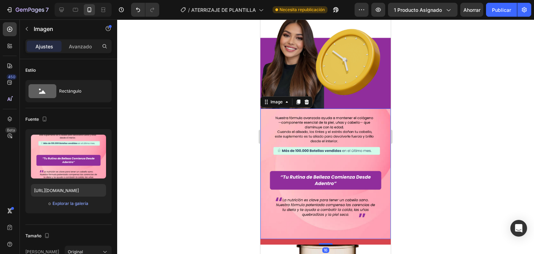
click at [357, 239] on div "16" at bounding box center [325, 242] width 130 height 6
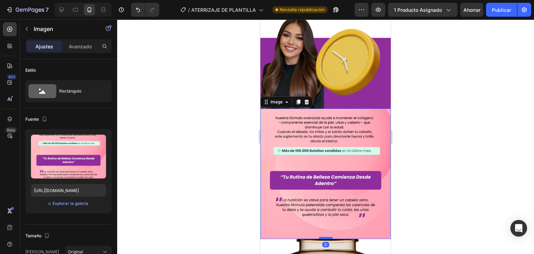
drag, startPoint x: 324, startPoint y: 228, endPoint x: 326, endPoint y: 222, distance: 6.4
click at [326, 237] on div at bounding box center [326, 238] width 14 height 2
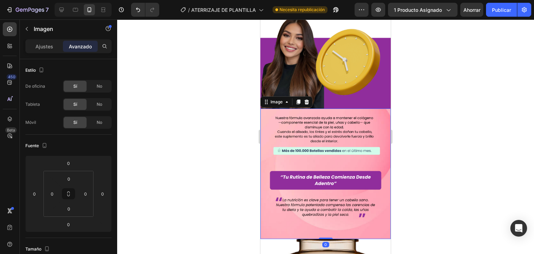
click at [442, 205] on div at bounding box center [325, 136] width 417 height 234
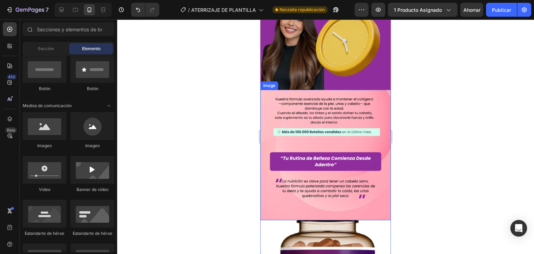
scroll to position [1672, 0]
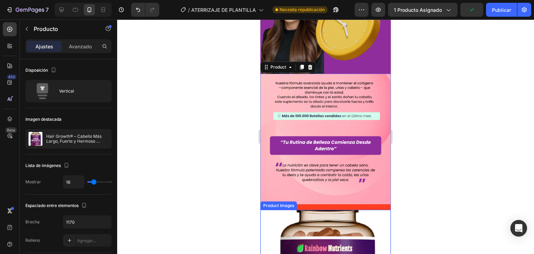
drag, startPoint x: 412, startPoint y: 199, endPoint x: 124, endPoint y: 184, distance: 288.3
click at [412, 199] on div at bounding box center [325, 136] width 417 height 234
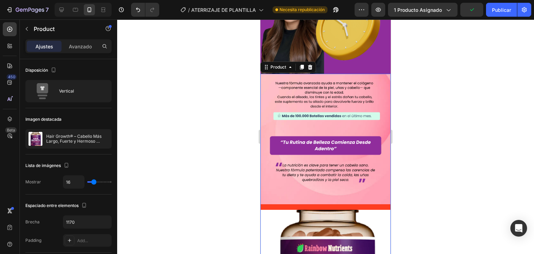
click at [341, 190] on div "Image Product Images" at bounding box center [325, 220] width 130 height 293
click at [340, 190] on div "Image Product Images" at bounding box center [325, 220] width 130 height 293
click at [330, 190] on div "Image Product Images" at bounding box center [325, 220] width 130 height 293
click at [315, 191] on div "Image Product Images" at bounding box center [325, 220] width 130 height 293
click at [307, 191] on div "Image Product Images" at bounding box center [325, 220] width 130 height 293
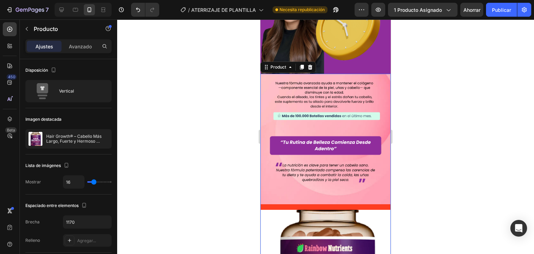
click at [307, 192] on div "Image Product Images" at bounding box center [325, 220] width 130 height 293
click at [307, 193] on div "Image Product Images" at bounding box center [325, 220] width 130 height 293
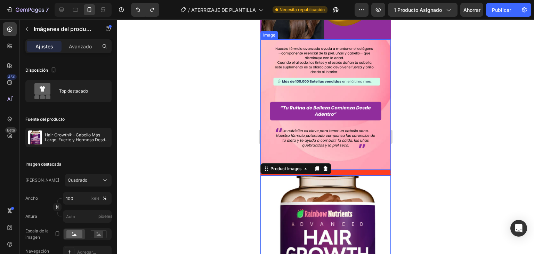
scroll to position [1706, 0]
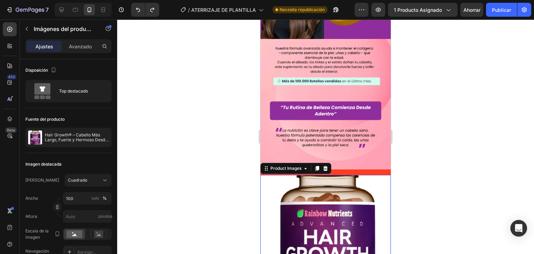
click at [330, 175] on img at bounding box center [325, 240] width 130 height 130
click at [451, 149] on div at bounding box center [325, 136] width 417 height 234
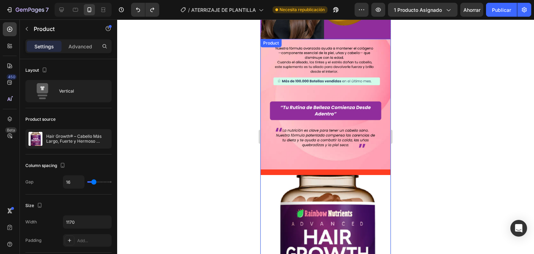
click at [317, 154] on div "Image Product Images" at bounding box center [325, 185] width 130 height 293
click at [314, 157] on div "Image Product Images" at bounding box center [325, 185] width 130 height 293
click at [332, 157] on div "Image Product Images" at bounding box center [325, 185] width 130 height 293
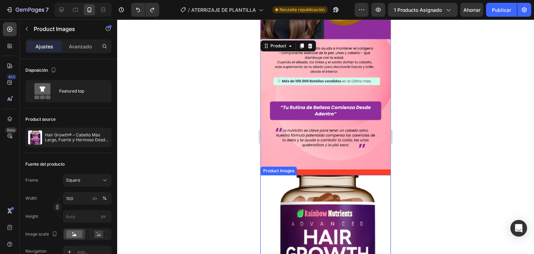
click at [328, 175] on img at bounding box center [325, 240] width 130 height 130
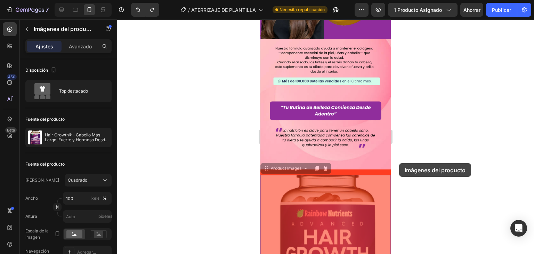
click at [414, 163] on div at bounding box center [325, 136] width 417 height 234
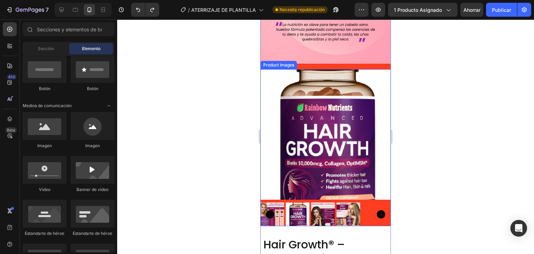
scroll to position [1811, 0]
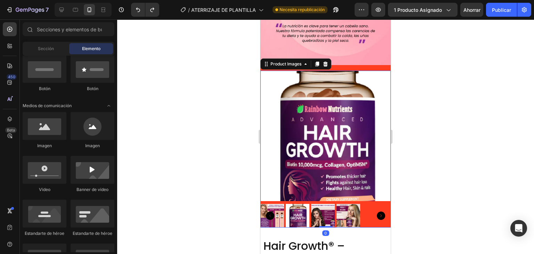
click at [371, 204] on div at bounding box center [325, 216] width 130 height 24
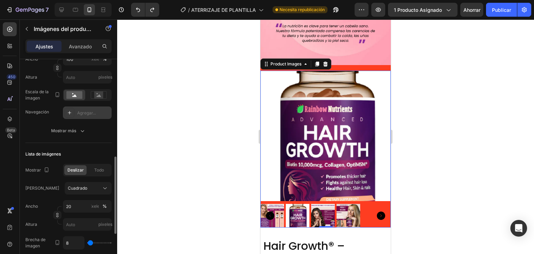
scroll to position [174, 0]
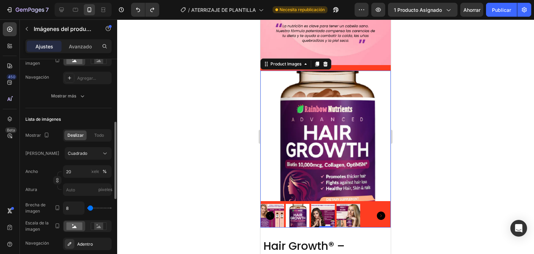
type input "0"
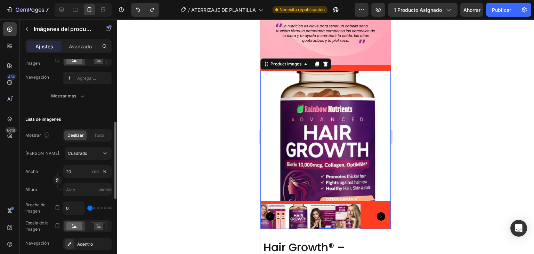
type input "372"
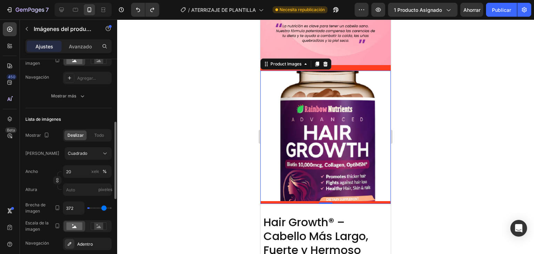
type input "439"
type input "483"
type input "500"
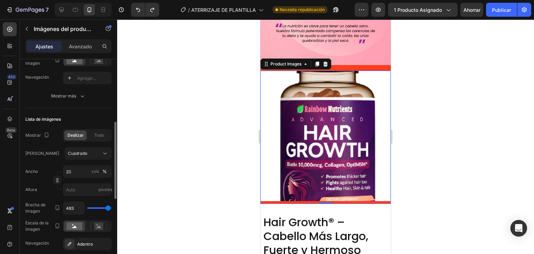
type input "500"
type input "180"
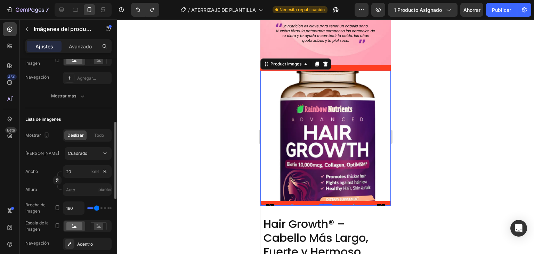
type input "83"
type input "54"
type input "31"
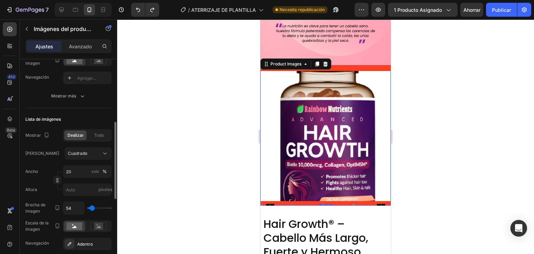
type input "31"
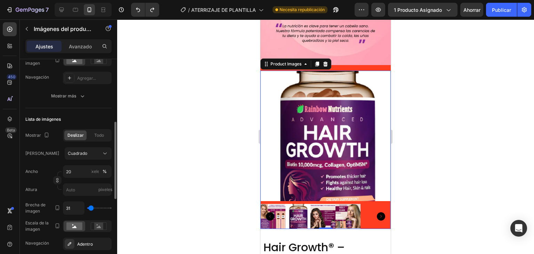
type input "0"
drag, startPoint x: 89, startPoint y: 208, endPoint x: 82, endPoint y: 208, distance: 7.6
type input "0"
click at [87, 209] on input "range" at bounding box center [99, 207] width 24 height 1
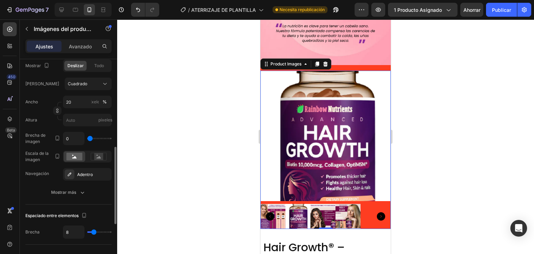
scroll to position [313, 0]
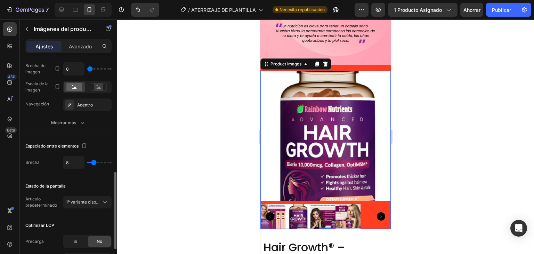
type input "0"
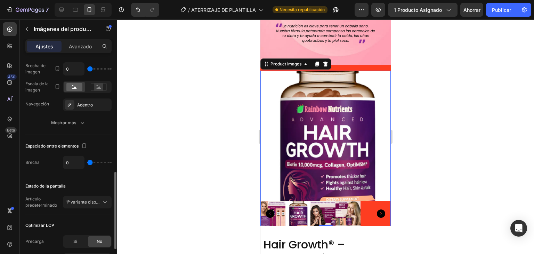
type input "0"
click at [88, 163] on input "range" at bounding box center [99, 162] width 24 height 1
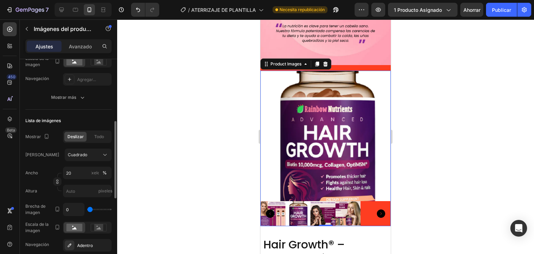
scroll to position [138, 0]
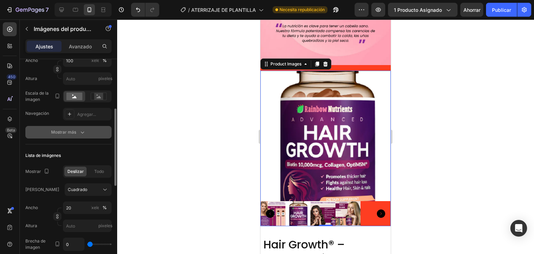
click at [83, 131] on icon "button" at bounding box center [82, 132] width 7 height 7
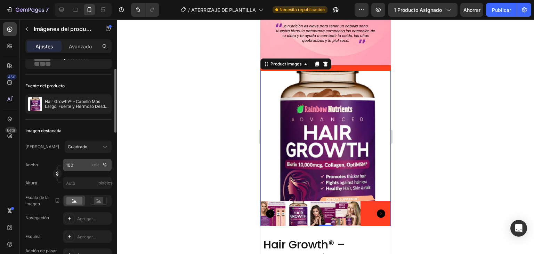
scroll to position [0, 0]
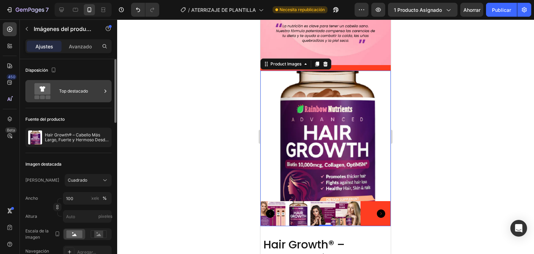
click at [95, 91] on div "Top destacado" at bounding box center [80, 91] width 42 height 16
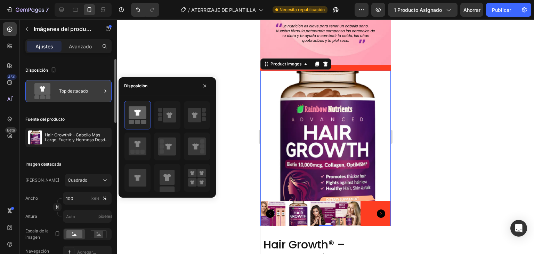
click at [95, 91] on div "Top destacado" at bounding box center [80, 91] width 42 height 16
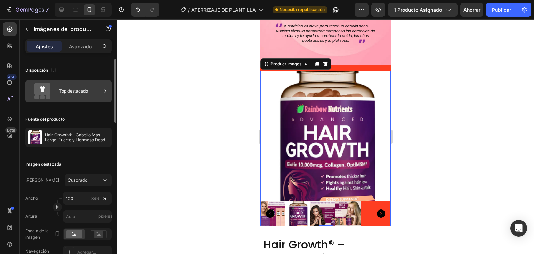
click at [95, 91] on div "Top destacado" at bounding box center [80, 91] width 42 height 16
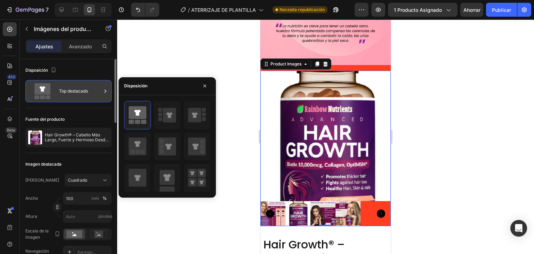
click at [95, 91] on div "Top destacado" at bounding box center [80, 91] width 42 height 16
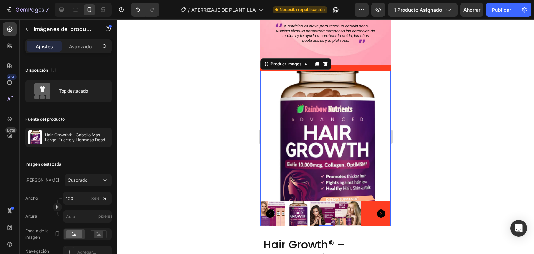
click at [378, 209] on icon "Carousel Next Arrow" at bounding box center [381, 213] width 8 height 8
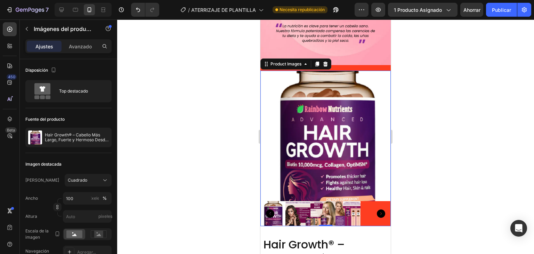
click at [378, 209] on icon "Carousel Next Arrow" at bounding box center [381, 213] width 8 height 8
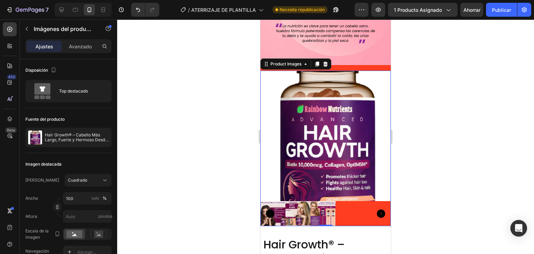
click at [378, 209] on icon "Carousel Next Arrow" at bounding box center [381, 213] width 8 height 8
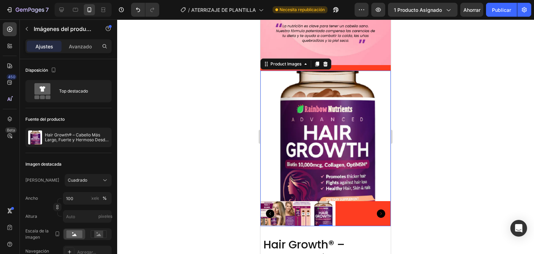
click at [378, 209] on icon "Carousel Next Arrow" at bounding box center [381, 213] width 8 height 8
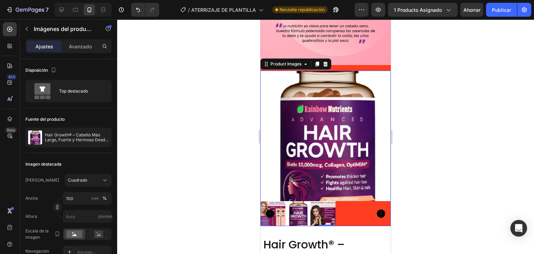
click at [270, 201] on img at bounding box center [272, 213] width 25 height 25
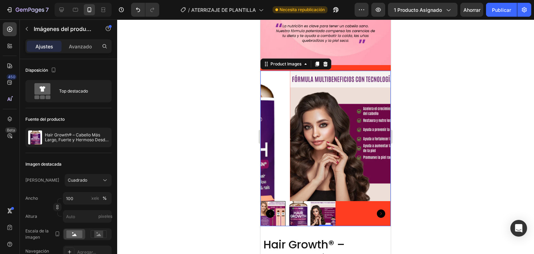
click at [270, 201] on div at bounding box center [272, 213] width 25 height 25
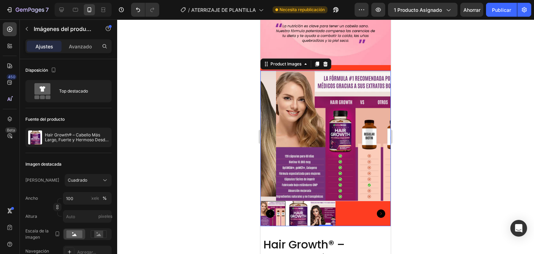
click at [270, 209] on icon "Carousel Back Arrow" at bounding box center [270, 213] width 8 height 8
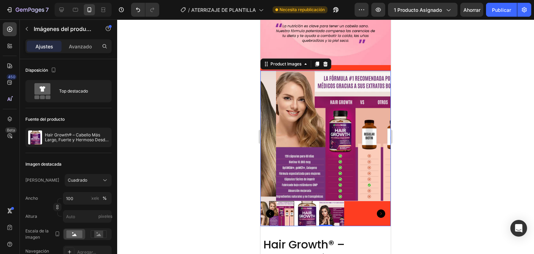
click at [270, 209] on icon "Carousel Back Arrow" at bounding box center [270, 213] width 8 height 8
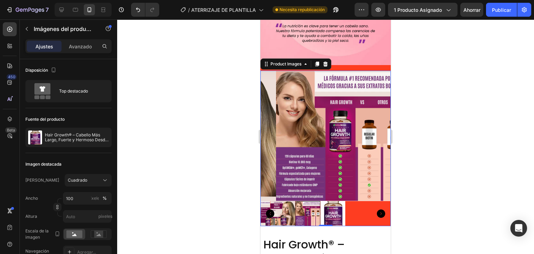
click at [270, 209] on icon "Carousel Back Arrow" at bounding box center [270, 213] width 8 height 8
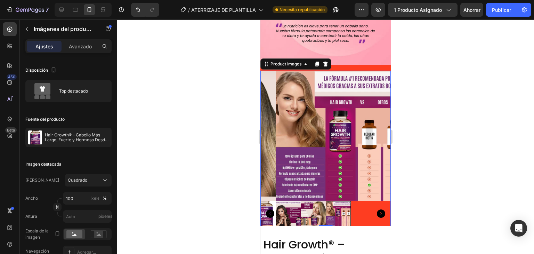
click at [270, 209] on icon "Carousel Back Arrow" at bounding box center [270, 213] width 8 height 8
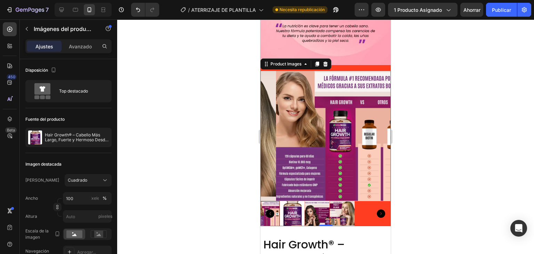
click at [270, 209] on icon "Carousel Back Arrow" at bounding box center [270, 213] width 8 height 8
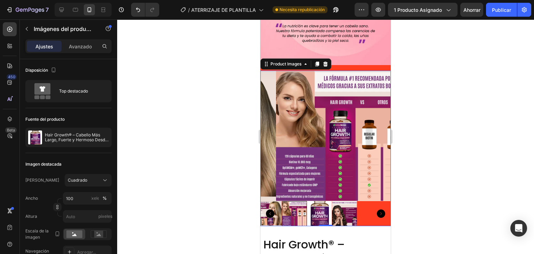
click at [270, 209] on icon "Carousel Back Arrow" at bounding box center [270, 213] width 8 height 8
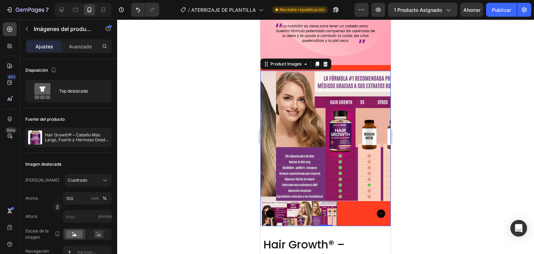
click at [270, 209] on icon "Carousel Back Arrow" at bounding box center [270, 213] width 8 height 8
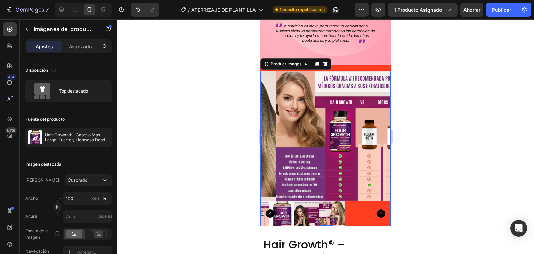
click at [270, 209] on icon "Carousel Back Arrow" at bounding box center [270, 213] width 8 height 8
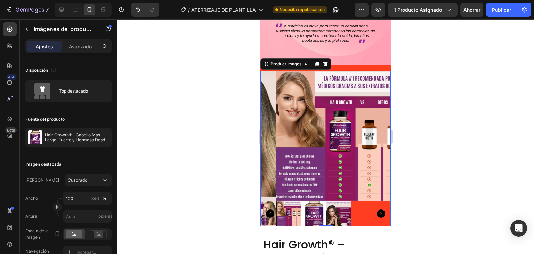
click at [270, 209] on icon "Carousel Back Arrow" at bounding box center [270, 213] width 8 height 8
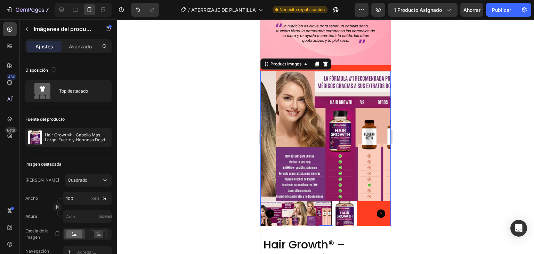
click at [270, 209] on icon "Carousel Back Arrow" at bounding box center [270, 213] width 8 height 8
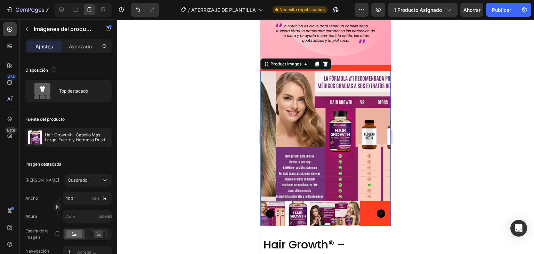
click at [437, 164] on div at bounding box center [325, 136] width 417 height 234
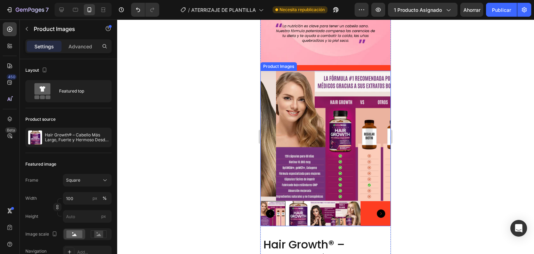
click at [320, 94] on img at bounding box center [341, 136] width 130 height 130
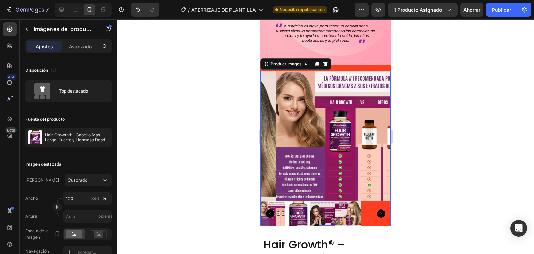
click at [270, 209] on icon "Carousel Back Arrow" at bounding box center [270, 213] width 8 height 8
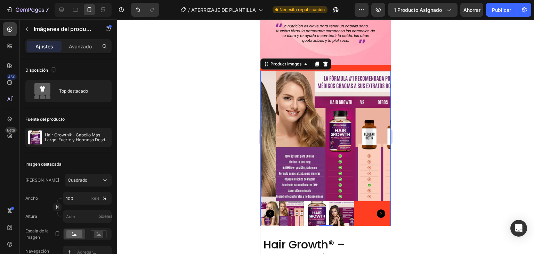
click at [270, 209] on icon "Carousel Back Arrow" at bounding box center [270, 213] width 8 height 8
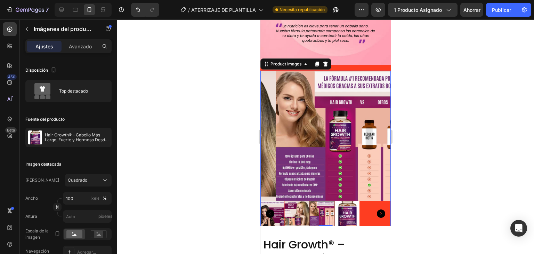
click at [270, 209] on icon "Carousel Back Arrow" at bounding box center [270, 213] width 8 height 8
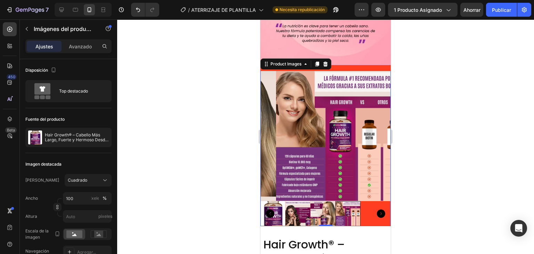
click at [270, 209] on icon "Carousel Back Arrow" at bounding box center [270, 213] width 8 height 8
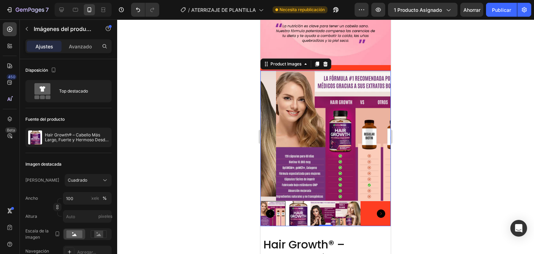
click at [294, 201] on img at bounding box center [297, 213] width 25 height 25
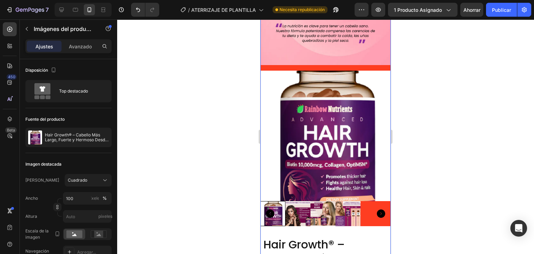
click at [356, 49] on div "Image Product Images" at bounding box center [325, 80] width 130 height 291
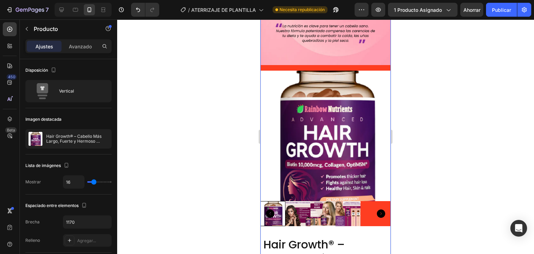
click at [341, 49] on div "Image Product Images" at bounding box center [325, 80] width 130 height 291
click at [339, 51] on div "Image Product Images" at bounding box center [325, 80] width 130 height 291
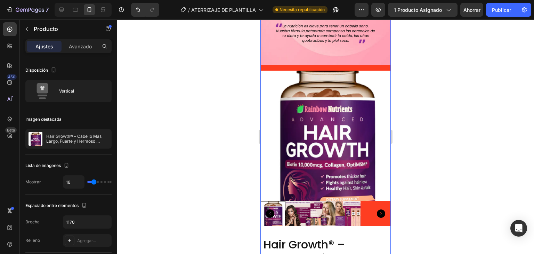
click at [339, 51] on div "Image Product Images" at bounding box center [325, 80] width 130 height 291
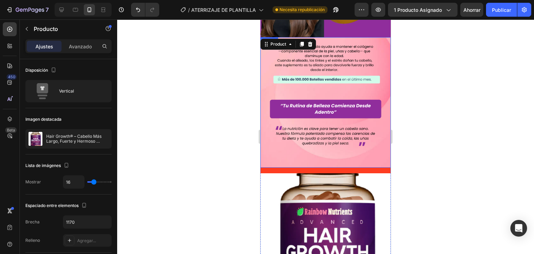
scroll to position [1706, 0]
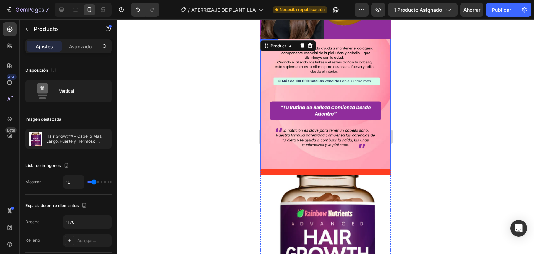
click at [316, 139] on img at bounding box center [325, 104] width 130 height 130
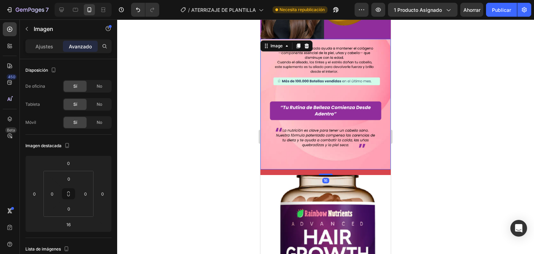
click at [301, 169] on div "16" at bounding box center [325, 172] width 130 height 6
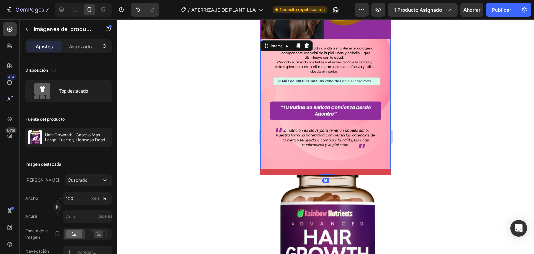
click at [331, 142] on img at bounding box center [325, 104] width 130 height 130
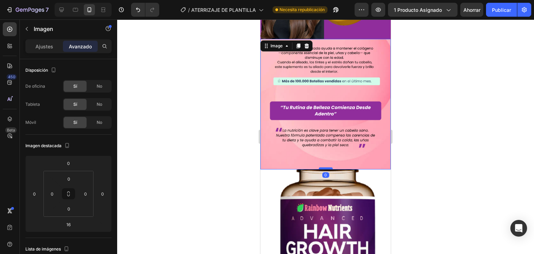
drag, startPoint x: 323, startPoint y: 156, endPoint x: 326, endPoint y: 152, distance: 5.2
click at [326, 167] on div at bounding box center [326, 168] width 14 height 2
type input "0"
click at [439, 167] on div at bounding box center [325, 136] width 417 height 234
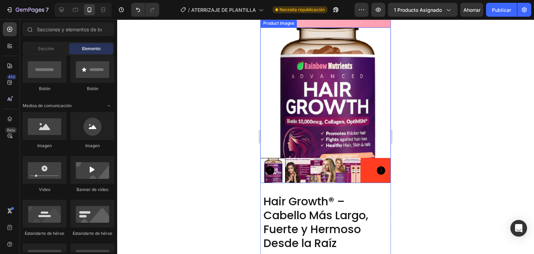
scroll to position [1811, 0]
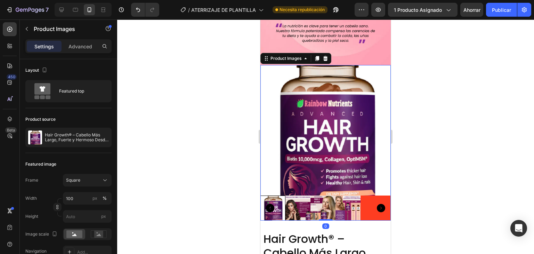
click at [371, 195] on div at bounding box center [325, 207] width 130 height 25
click at [70, 43] on font "Avanzado" at bounding box center [80, 46] width 23 height 6
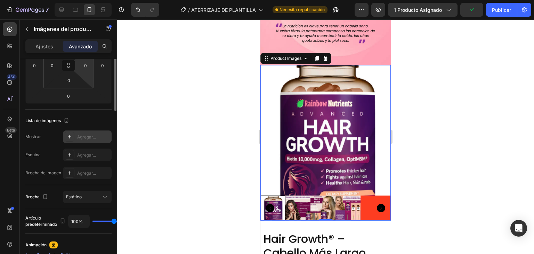
scroll to position [0, 0]
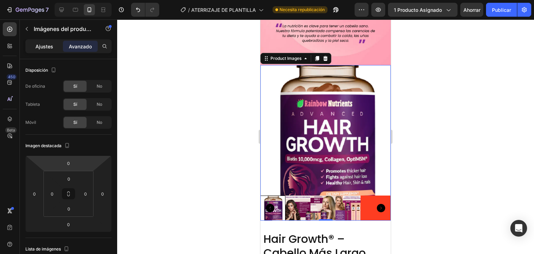
click at [45, 43] on font "Ajustes" at bounding box center [44, 46] width 18 height 6
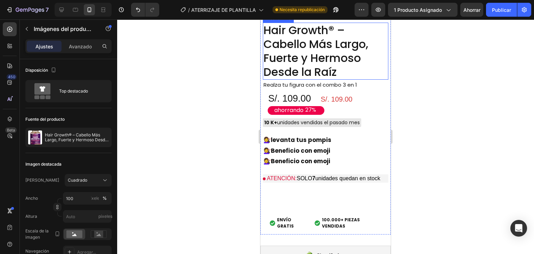
scroll to position [2124, 0]
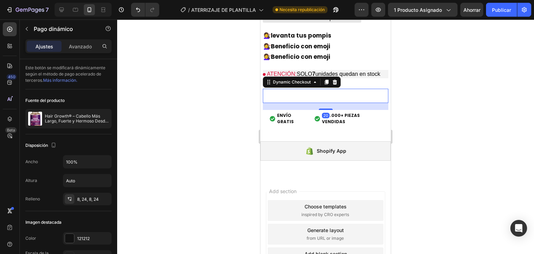
click at [337, 89] on button "Buy it now" at bounding box center [326, 96] width 126 height 14
click at [334, 80] on icon at bounding box center [335, 82] width 5 height 5
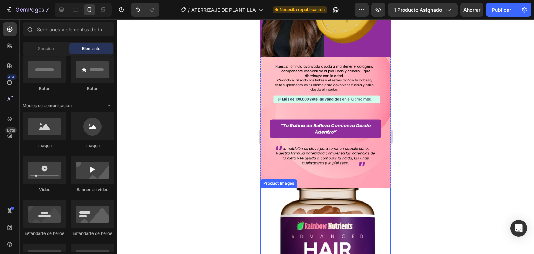
scroll to position [1686, 0]
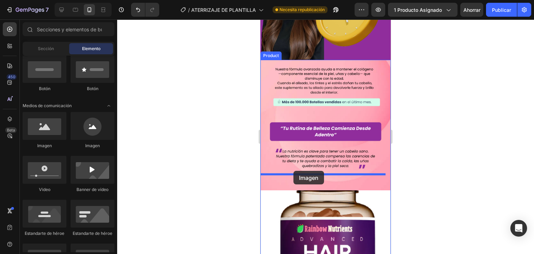
drag, startPoint x: 294, startPoint y: 150, endPoint x: 293, endPoint y: 171, distance: 21.2
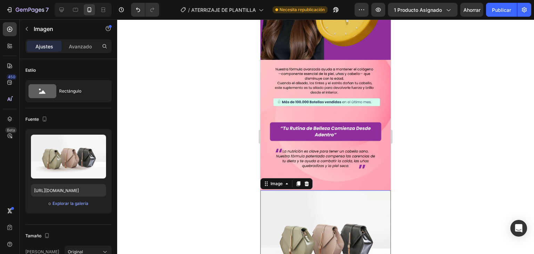
scroll to position [1825, 0]
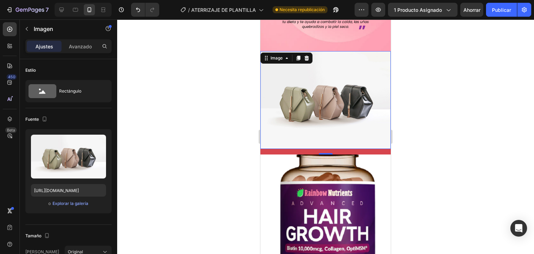
click at [325, 102] on img at bounding box center [325, 100] width 130 height 98
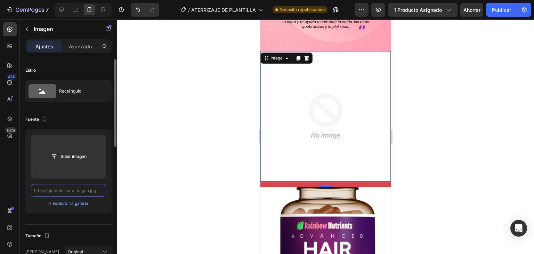
scroll to position [0, 0]
click at [81, 191] on input "text" at bounding box center [68, 190] width 75 height 13
paste input "[URL][DOMAIN_NAME]"
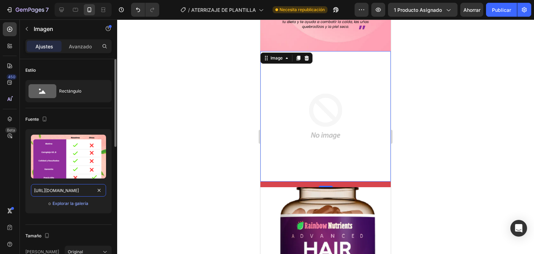
scroll to position [0, 94]
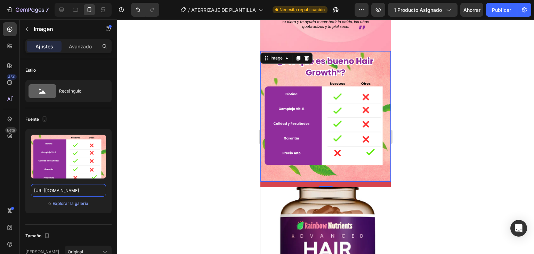
type input "[URL][DOMAIN_NAME]"
click at [445, 134] on div at bounding box center [325, 136] width 417 height 234
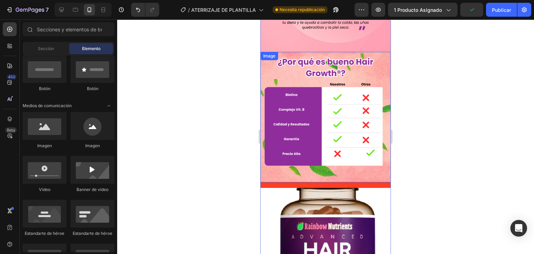
scroll to position [1859, 0]
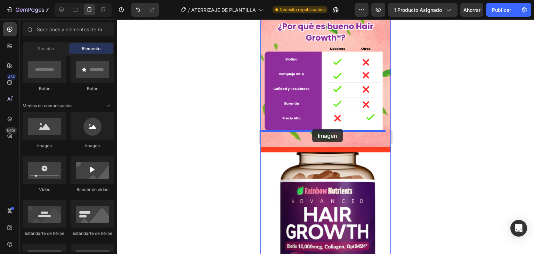
drag, startPoint x: 307, startPoint y: 147, endPoint x: 312, endPoint y: 129, distance: 19.5
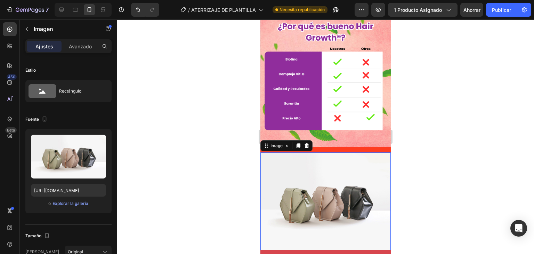
click at [314, 163] on img at bounding box center [325, 201] width 130 height 98
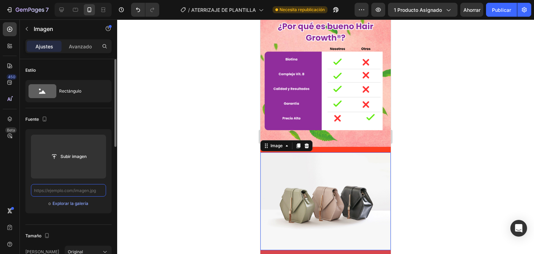
scroll to position [0, 0]
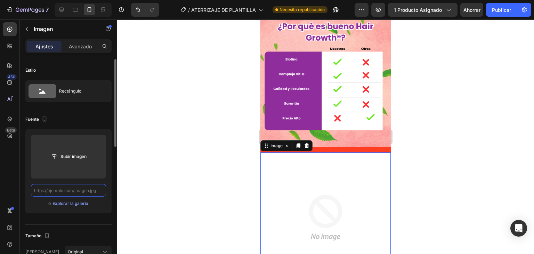
click at [76, 191] on input "text" at bounding box center [68, 190] width 75 height 13
paste input "[URL][DOMAIN_NAME]"
type input "[URL][DOMAIN_NAME]"
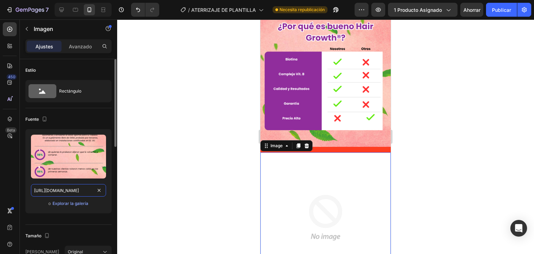
scroll to position [0, 89]
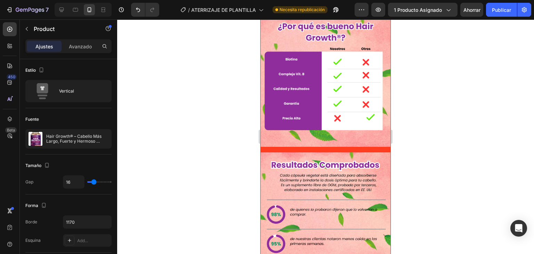
click at [358, 128] on div "Image Image Image Product Images" at bounding box center [325, 165] width 130 height 558
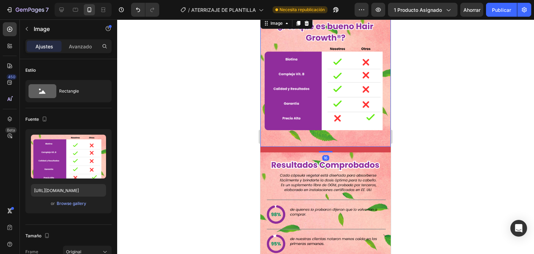
click at [329, 117] on img at bounding box center [325, 81] width 130 height 130
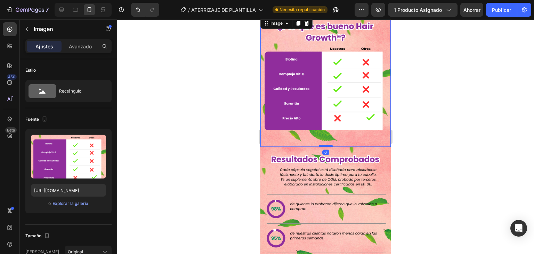
drag, startPoint x: 323, startPoint y: 129, endPoint x: 326, endPoint y: 124, distance: 6.4
click at [326, 145] on div at bounding box center [326, 146] width 14 height 2
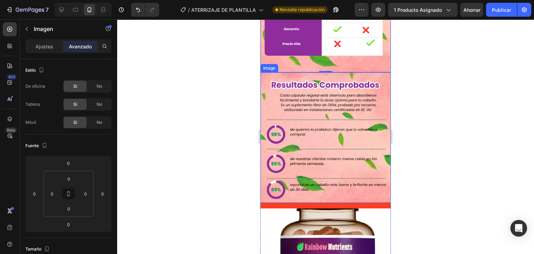
scroll to position [1964, 0]
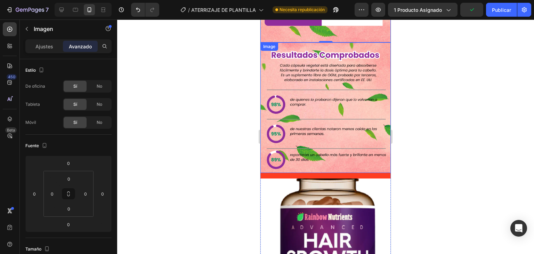
click at [330, 143] on img at bounding box center [325, 107] width 130 height 130
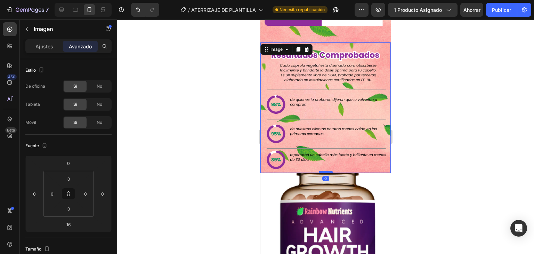
drag, startPoint x: 324, startPoint y: 151, endPoint x: 325, endPoint y: 145, distance: 5.7
click at [325, 171] on div at bounding box center [326, 172] width 14 height 2
type input "0"
click at [419, 137] on div at bounding box center [325, 136] width 417 height 234
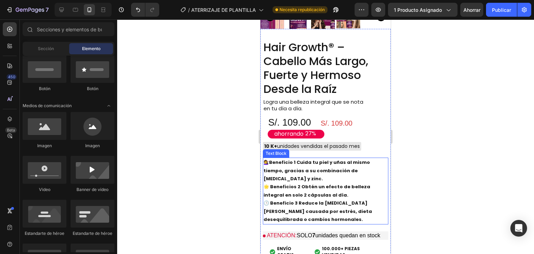
scroll to position [487, 0]
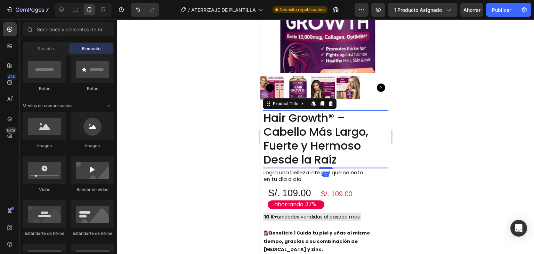
click at [316, 146] on h2 "Hair Growth® – Cabello Más Largo, Fuerte y Hermoso Desde la Raíz" at bounding box center [326, 138] width 126 height 57
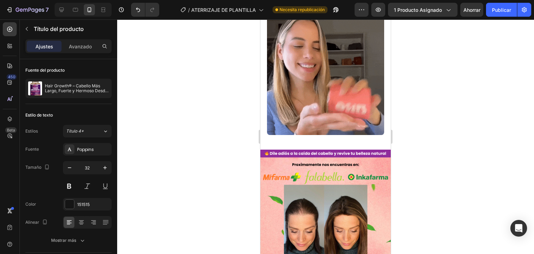
scroll to position [70, 0]
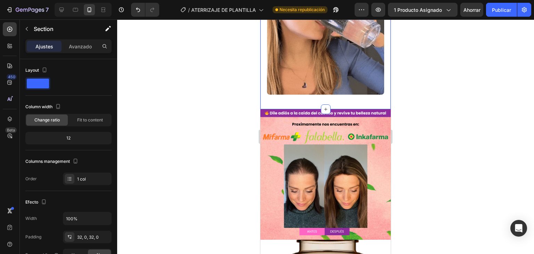
click at [326, 95] on div "Image Section 2" at bounding box center [325, 36] width 130 height 145
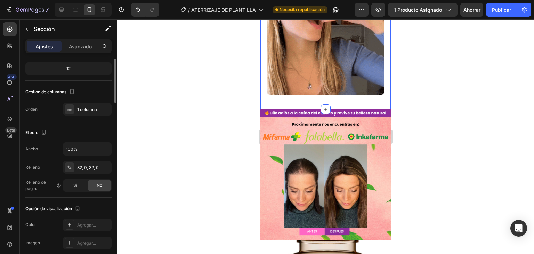
scroll to position [0, 0]
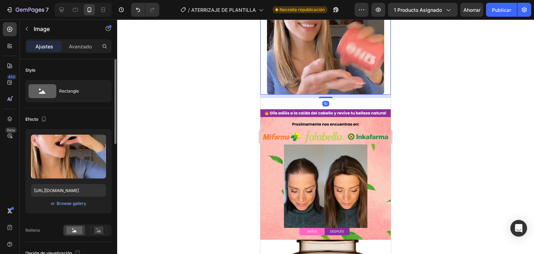
click at [283, 95] on img at bounding box center [326, 36] width 118 height 118
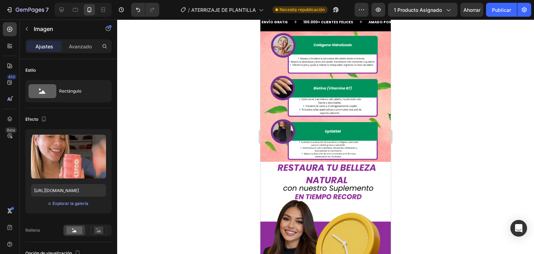
scroll to position [1391, 0]
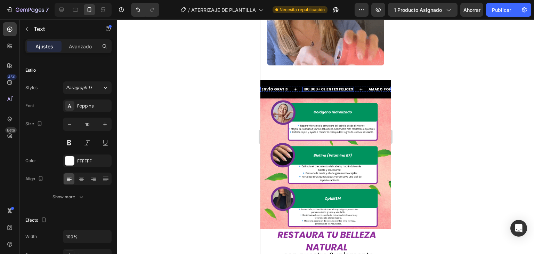
click at [346, 87] on strong "100.000+ CLIENTES FELICES" at bounding box center [328, 89] width 50 height 5
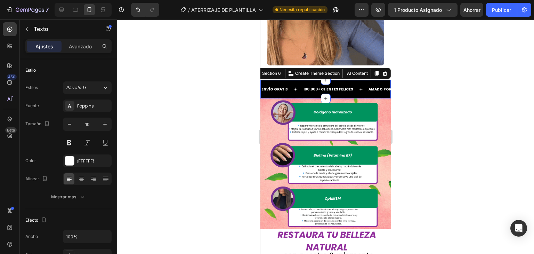
click at [335, 80] on div "ENVÍO GRATIS Text 100.000+ CLIENTES FELICES Text AMADO POR TODOS Text ENVÍO GRA…" at bounding box center [325, 89] width 130 height 18
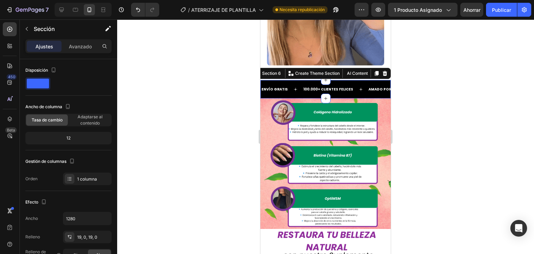
click at [347, 89] on div "ENVÍO GRATIS Text 100.000+ CLIENTES FELICES Text AMADO POR TODOS Text ENVÍO GRA…" at bounding box center [325, 89] width 130 height 18
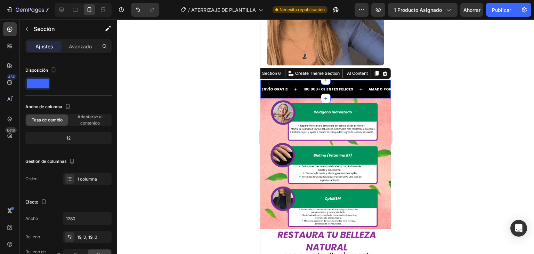
click at [348, 89] on div "ENVÍO GRATIS Text 100.000+ CLIENTES FELICES Text AMADO POR TODOS Text ENVÍO GRA…" at bounding box center [325, 89] width 130 height 18
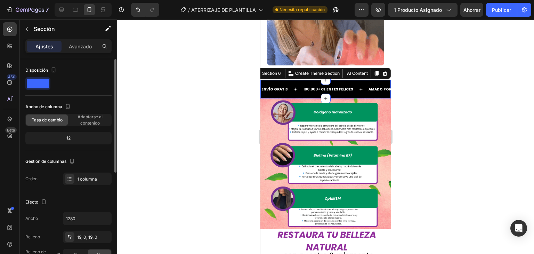
scroll to position [104, 0]
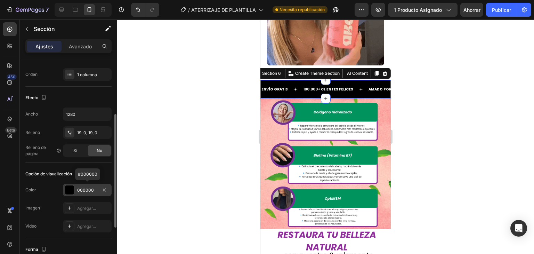
click at [69, 188] on div at bounding box center [69, 189] width 9 height 9
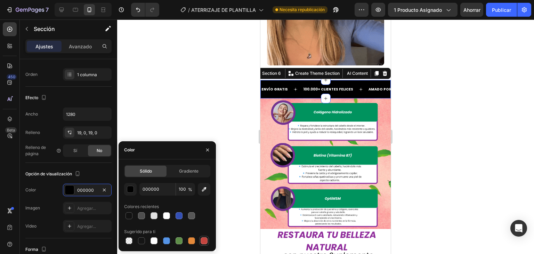
click at [200, 239] on div at bounding box center [204, 240] width 8 height 8
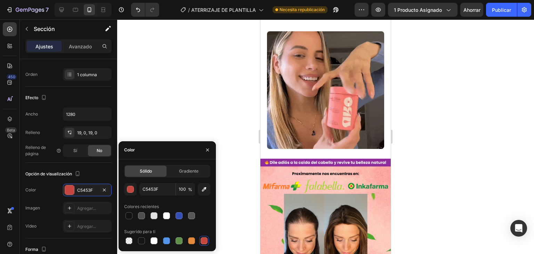
scroll to position [139, 0]
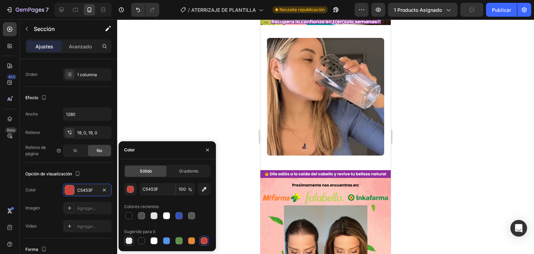
click at [127, 240] on div at bounding box center [129, 240] width 7 height 7
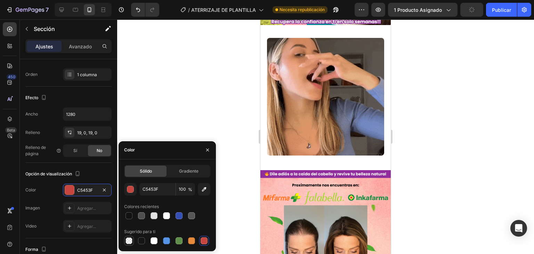
type input "000000"
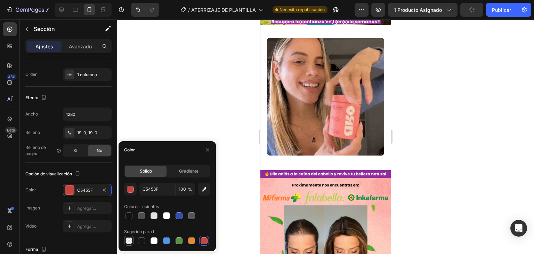
type input "0"
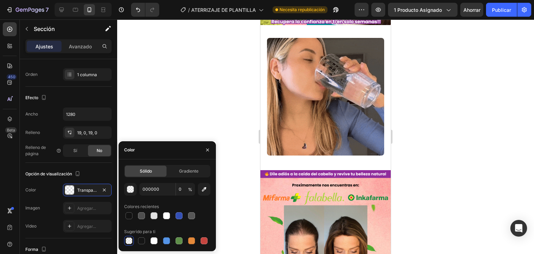
click at [129, 240] on div at bounding box center [129, 240] width 7 height 7
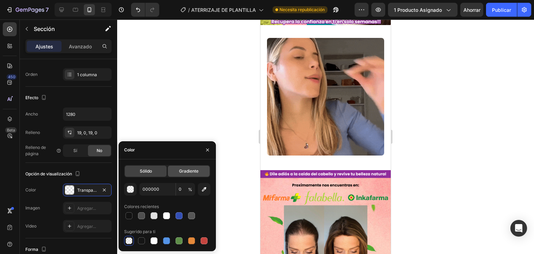
click at [187, 172] on font "Gradiente" at bounding box center [188, 170] width 19 height 5
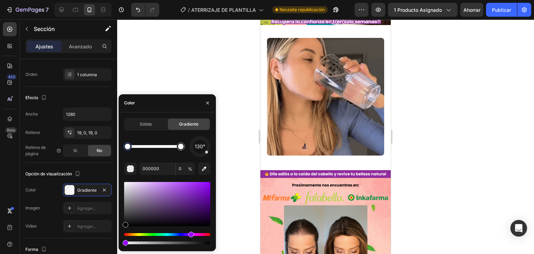
drag, startPoint x: 124, startPoint y: 235, endPoint x: 190, endPoint y: 237, distance: 65.7
click at [190, 237] on div "Matiz" at bounding box center [191, 235] width 6 height 6
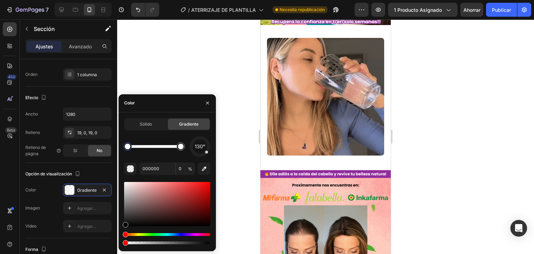
click at [125, 234] on div "Sólido Gradiente 130° 000000 0 %" at bounding box center [167, 182] width 97 height 128
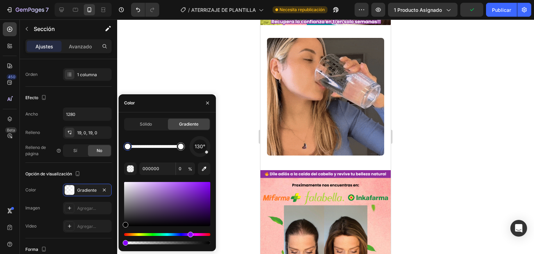
drag, startPoint x: 125, startPoint y: 234, endPoint x: 189, endPoint y: 233, distance: 64.3
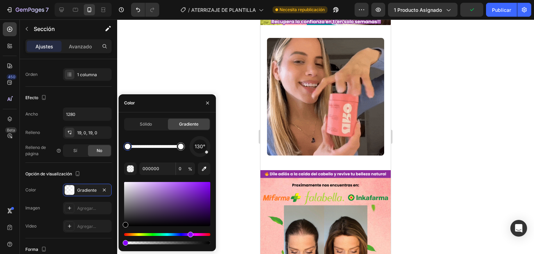
click at [189, 233] on div "Hue" at bounding box center [191, 235] width 6 height 6
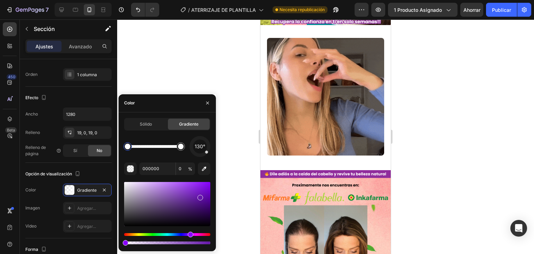
drag, startPoint x: 123, startPoint y: 223, endPoint x: 200, endPoint y: 196, distance: 81.5
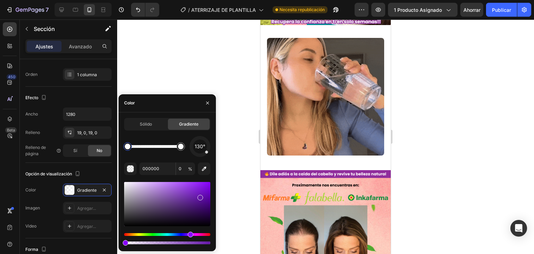
click at [200, 196] on div at bounding box center [200, 198] width 6 height 6
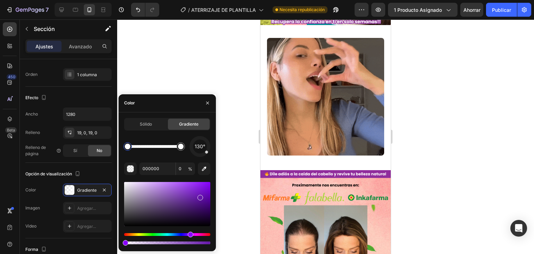
click at [200, 196] on div at bounding box center [200, 198] width 6 height 6
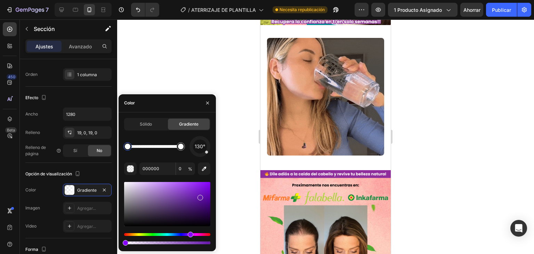
type input "6516AA"
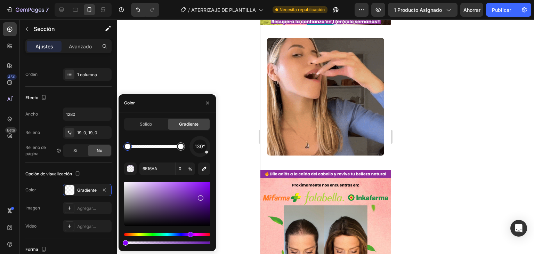
click at [200, 196] on div at bounding box center [201, 198] width 6 height 6
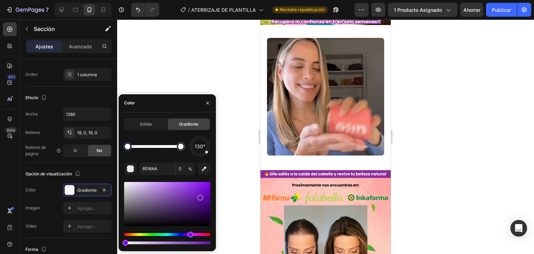
click at [225, 120] on div at bounding box center [325, 136] width 417 height 234
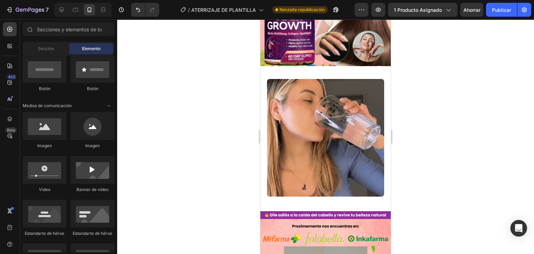
scroll to position [0, 0]
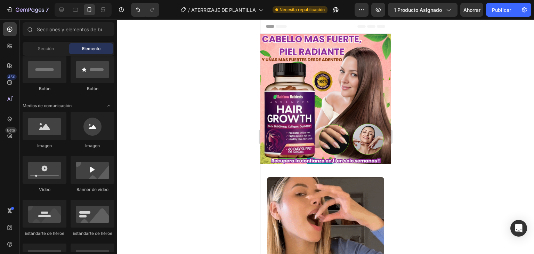
click at [344, 31] on div "Header" at bounding box center [325, 26] width 119 height 14
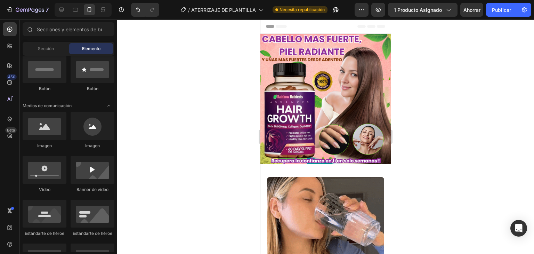
click at [344, 25] on div "Header" at bounding box center [325, 26] width 119 height 14
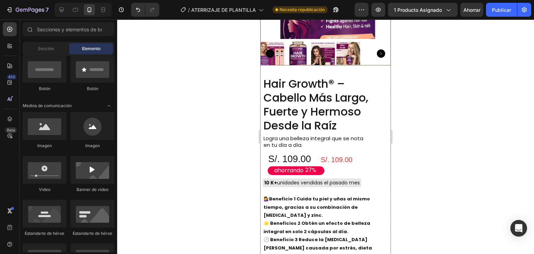
scroll to position [522, 0]
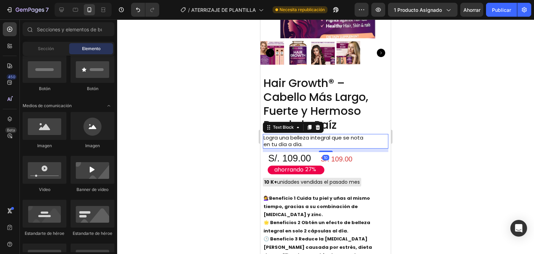
click at [306, 135] on p "Logra una belleza integral que se nota en tu día a día." at bounding box center [316, 141] width 105 height 13
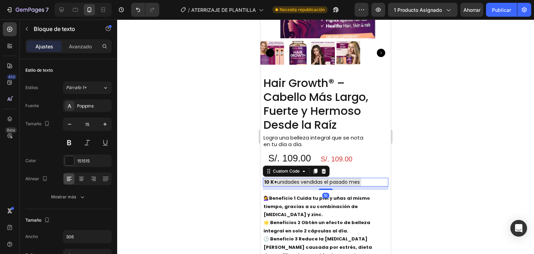
click at [326, 178] on div "10 K+ unidades vendidas el pasado mes" at bounding box center [312, 182] width 98 height 9
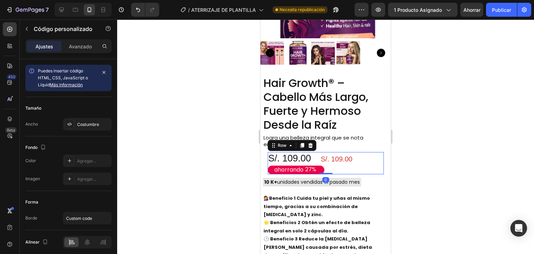
click at [363, 156] on div "S/. 109.00 Product Price Product Price" at bounding box center [355, 163] width 57 height 23
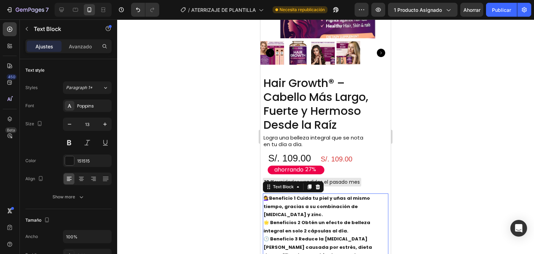
click at [360, 195] on strong "Beneficio 1 Cuida tu piel y uñas al mismo tiempo, gracias a su combinación de […" at bounding box center [317, 206] width 106 height 23
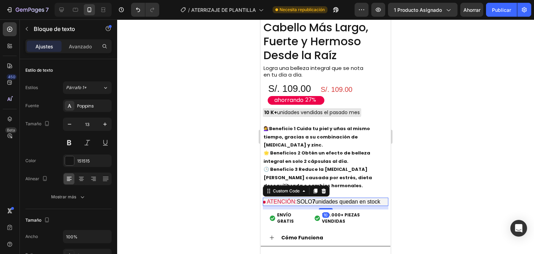
click at [362, 197] on p "ATENCIÓN: SOLO 7 unidades quedan en stock" at bounding box center [326, 201] width 126 height 8
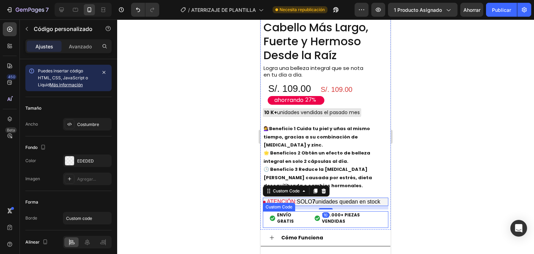
scroll to position [27, 0]
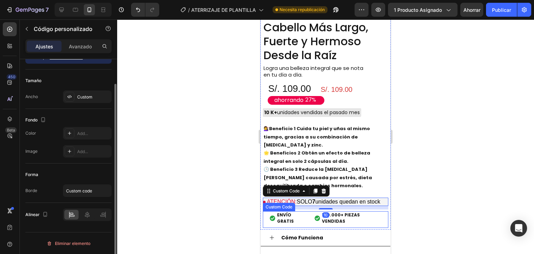
click at [359, 213] on span "100.000+ PIEZAS VENDIDAS" at bounding box center [351, 218] width 59 height 13
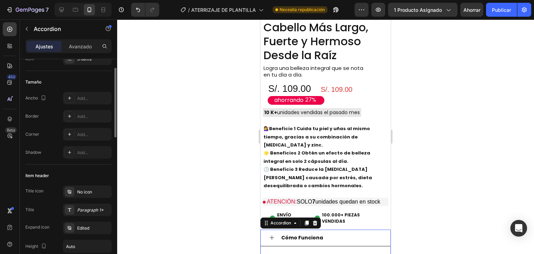
click at [359, 232] on div "Cómo Funciona" at bounding box center [331, 237] width 102 height 11
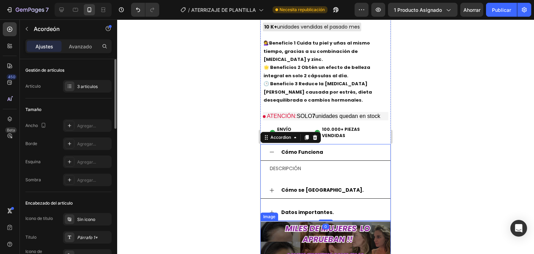
scroll to position [695, 0]
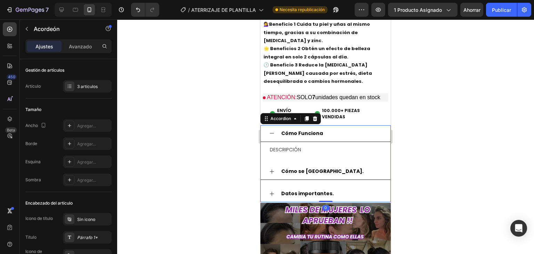
click at [272, 130] on icon at bounding box center [272, 133] width 6 height 6
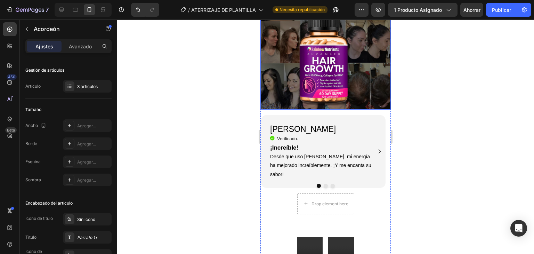
scroll to position [904, 0]
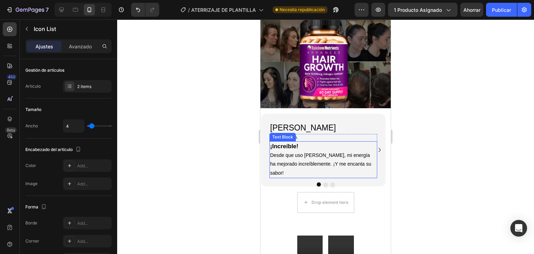
click at [314, 134] on div "Icon Verificado. Heading" at bounding box center [323, 137] width 108 height 7
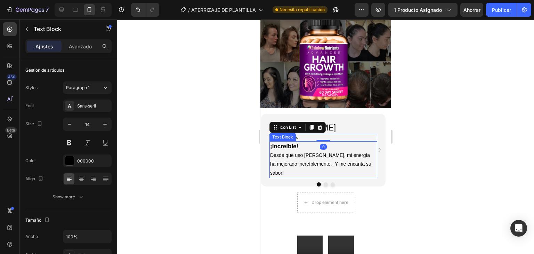
click at [315, 151] on p "Desde que uso [PERSON_NAME], mi energía ha mejorado increíblemente. ¡Y me encan…" at bounding box center [323, 164] width 106 height 26
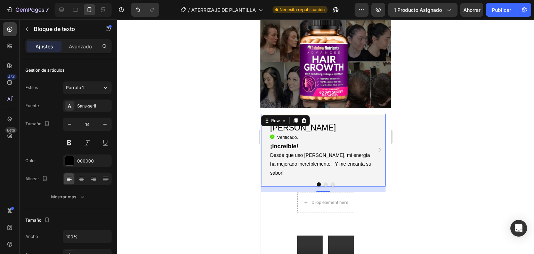
click at [336, 114] on div "[PERSON_NAME] Heading Icon Verificado. Heading Icon List ¡Increíble! Desde que …" at bounding box center [323, 150] width 124 height 73
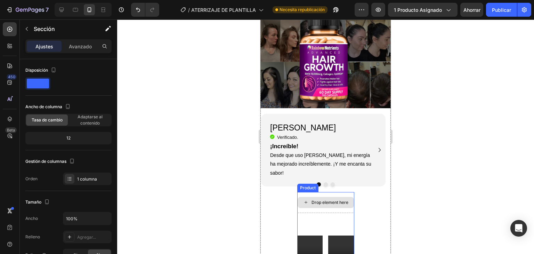
click at [341, 200] on div "Drop element here" at bounding box center [330, 203] width 37 height 6
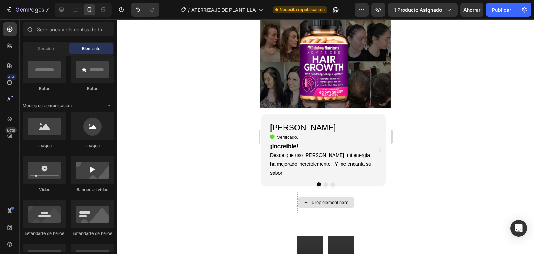
click at [304, 199] on icon at bounding box center [306, 202] width 6 height 6
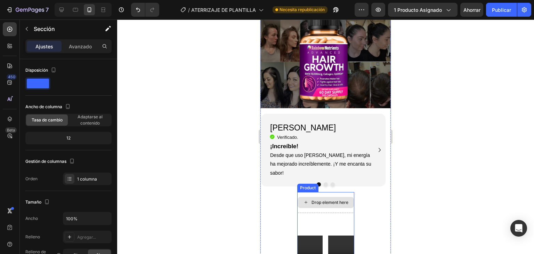
click at [325, 200] on div "Drop element here" at bounding box center [330, 203] width 37 height 6
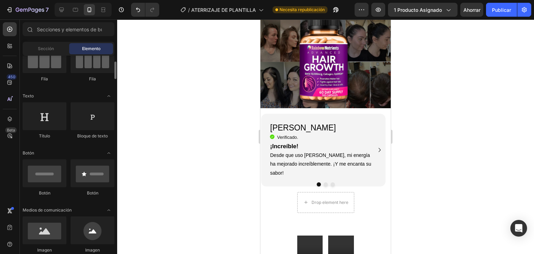
scroll to position [0, 0]
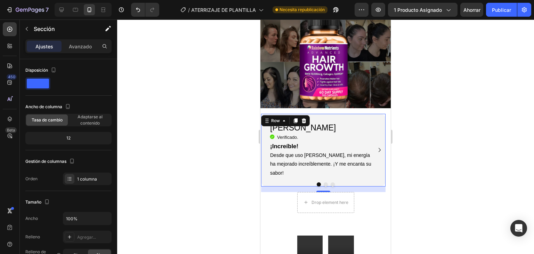
click at [371, 163] on div "[PERSON_NAME] Heading Icon Verificado. Heading Icon List ¡Increíble! Desde que …" at bounding box center [323, 150] width 124 height 73
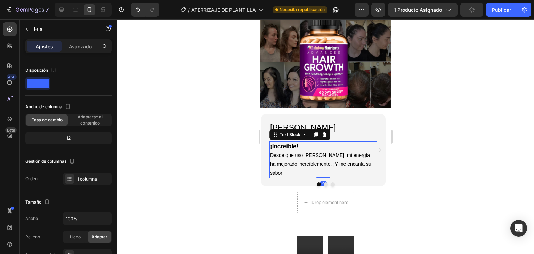
click at [371, 156] on p "Desde que uso [PERSON_NAME], mi energía ha mejorado increíblemente. ¡Y me encan…" at bounding box center [323, 164] width 106 height 26
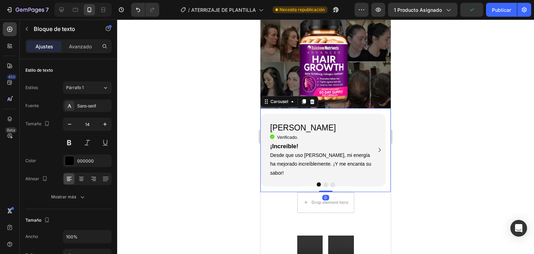
click at [375, 175] on div "[PERSON_NAME] Heading Icon Verificado. Heading Icon List ¡Increíble! Desde que …" at bounding box center [322, 156] width 125 height 84
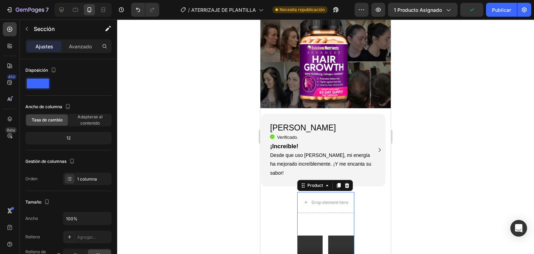
click at [332, 227] on div "Video Video [GEOGRAPHIC_DATA]" at bounding box center [325, 254] width 57 height 54
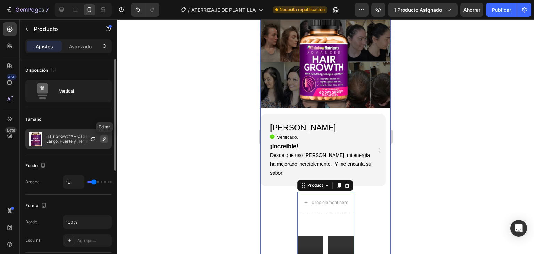
click at [104, 140] on icon "button" at bounding box center [105, 139] width 6 height 6
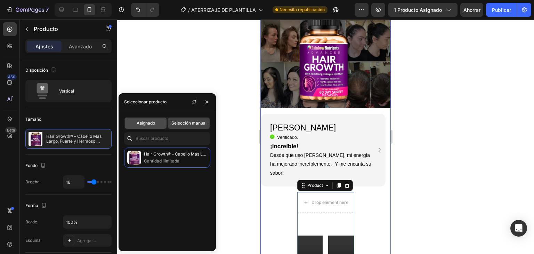
click at [139, 126] on span "Asignado" at bounding box center [146, 123] width 18 height 6
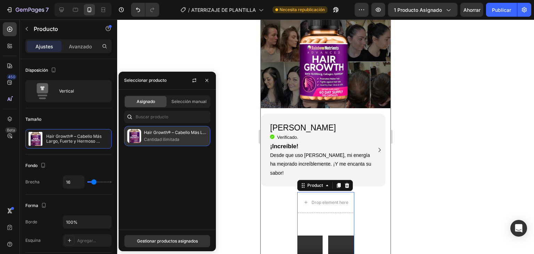
click at [155, 139] on font "Cantidad ilimitada" at bounding box center [161, 139] width 35 height 5
click at [186, 95] on div "Asignado Selección manual" at bounding box center [167, 101] width 86 height 13
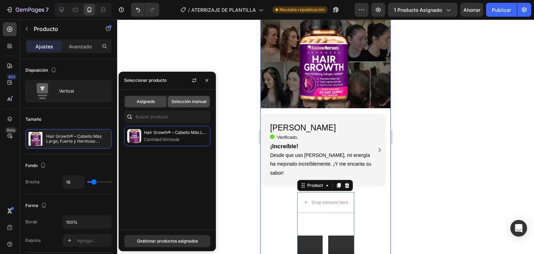
click at [181, 102] on font "Selección manual" at bounding box center [188, 101] width 35 height 5
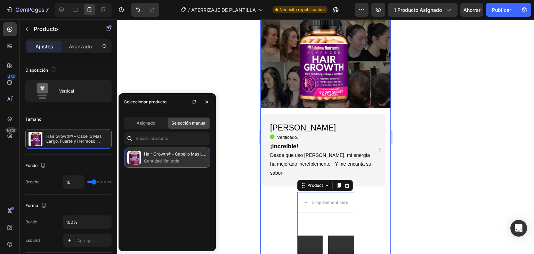
click at [156, 155] on font "Hair Growth® – Cabello Más Largo, Fuerte y Hermoso Desde la Raíz" at bounding box center [210, 153] width 133 height 5
click at [156, 159] on font "Cantidad ilimitada" at bounding box center [161, 160] width 35 height 5
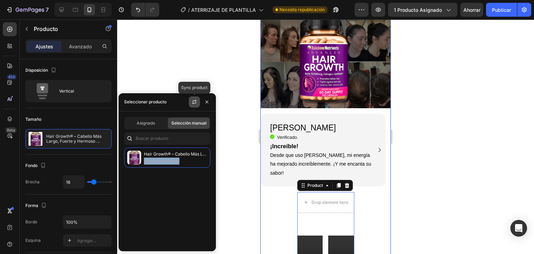
click at [196, 100] on icon "button" at bounding box center [195, 102] width 6 height 6
click at [168, 170] on div "Hair Growth® – Cabello Más Largo, Fuerte y Hermoso Desde la Raíz Cantidad ilimi…" at bounding box center [167, 196] width 97 height 98
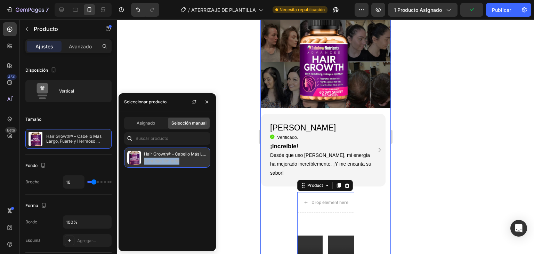
click at [170, 162] on font "Cantidad ilimitada" at bounding box center [161, 160] width 35 height 5
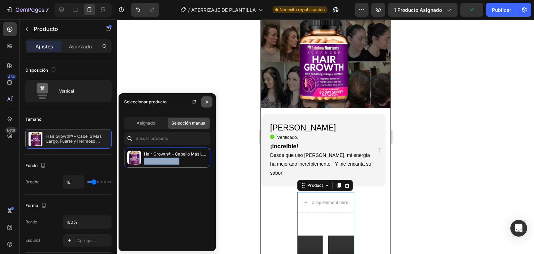
click at [206, 102] on icon "button" at bounding box center [207, 102] width 6 height 6
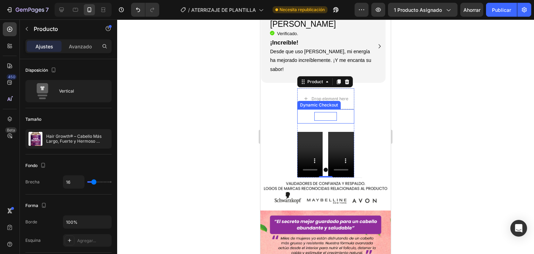
scroll to position [1008, 0]
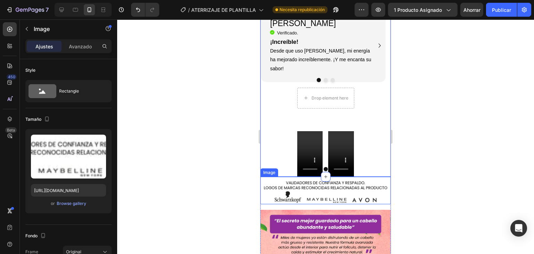
click at [325, 183] on img at bounding box center [325, 190] width 130 height 27
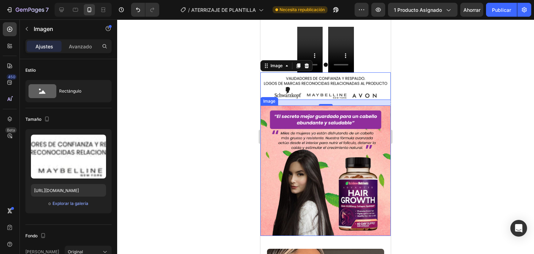
scroll to position [1078, 0]
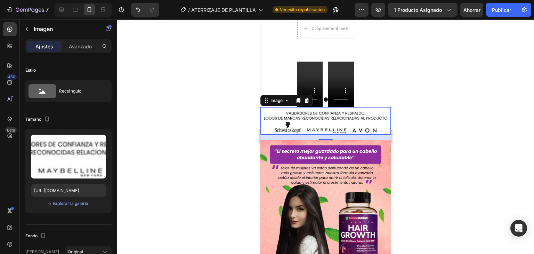
click at [341, 108] on img at bounding box center [325, 120] width 130 height 27
click at [334, 107] on img at bounding box center [325, 120] width 130 height 27
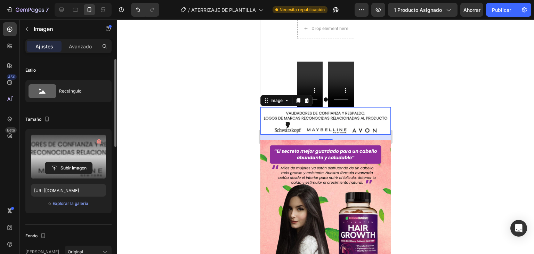
click at [81, 151] on label at bounding box center [68, 157] width 75 height 44
click at [81, 162] on input "file" at bounding box center [68, 168] width 47 height 12
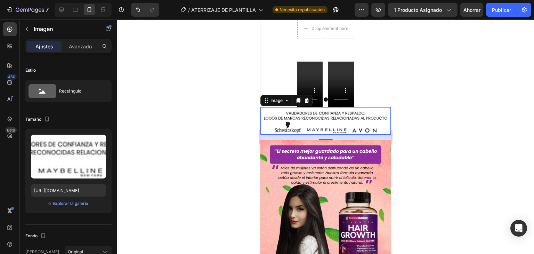
click at [303, 107] on img at bounding box center [325, 120] width 130 height 27
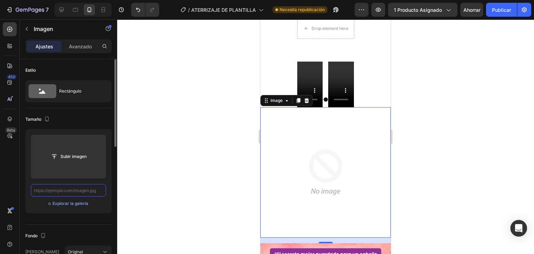
scroll to position [0, 0]
click at [79, 191] on input "text" at bounding box center [68, 190] width 75 height 13
paste input "[URL][DOMAIN_NAME]"
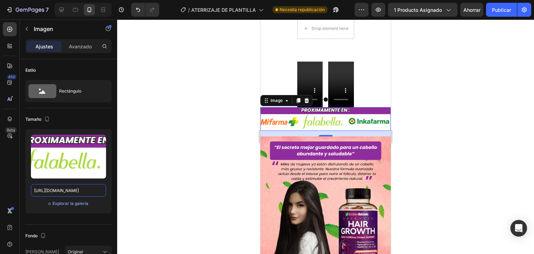
type input "[URL][DOMAIN_NAME]"
click at [448, 133] on div at bounding box center [325, 136] width 417 height 234
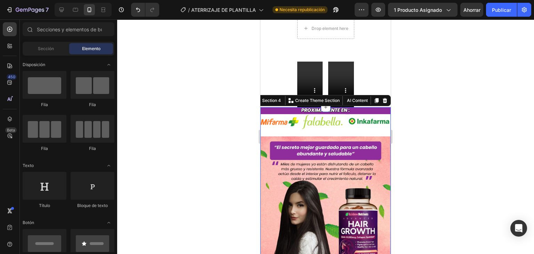
click at [307, 116] on div "Image Image" at bounding box center [325, 186] width 130 height 159
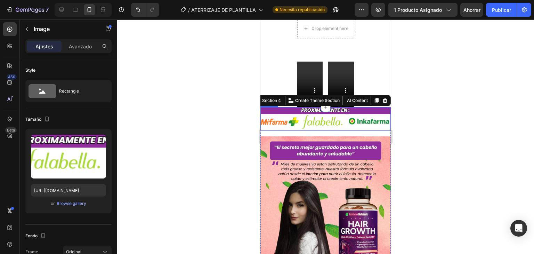
click at [311, 113] on img at bounding box center [325, 118] width 130 height 23
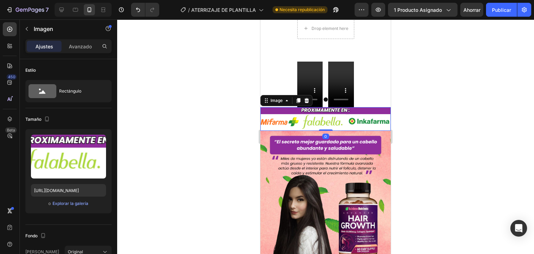
drag, startPoint x: 321, startPoint y: 118, endPoint x: 323, endPoint y: 111, distance: 7.2
click at [323, 111] on div "Image 0" at bounding box center [325, 118] width 130 height 23
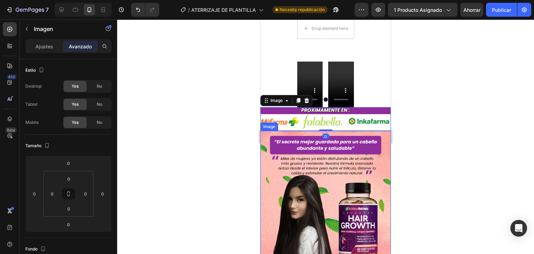
click at [415, 121] on div at bounding box center [325, 136] width 417 height 234
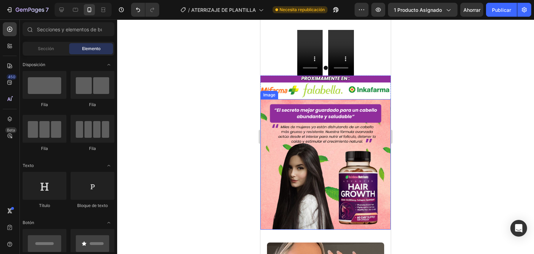
scroll to position [1147, 0]
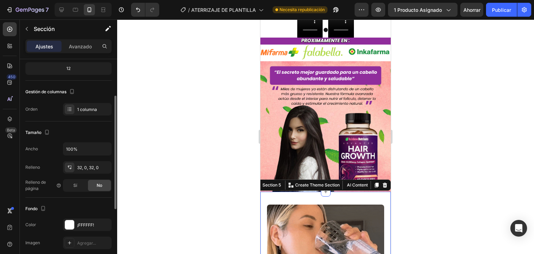
scroll to position [0, 0]
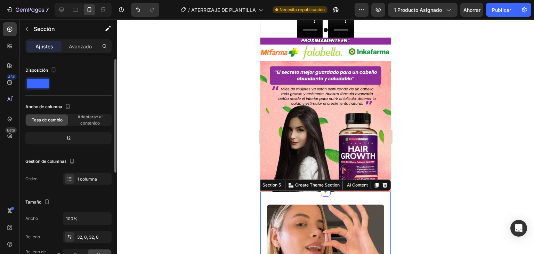
click at [78, 53] on div "Ajustes Avanzado" at bounding box center [68, 49] width 97 height 20
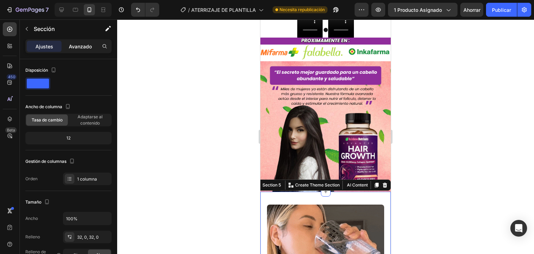
click at [82, 49] on p "Avanzado" at bounding box center [80, 46] width 23 height 7
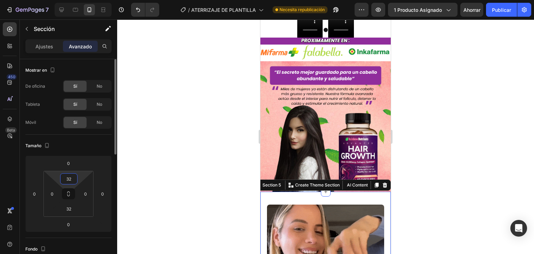
click at [73, 179] on input "32" at bounding box center [69, 178] width 14 height 10
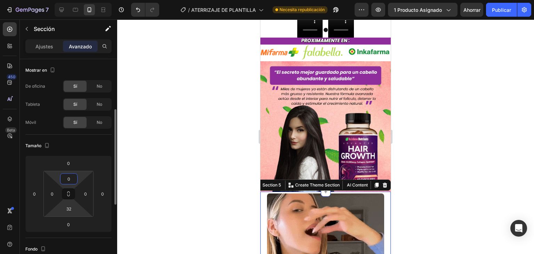
scroll to position [35, 0]
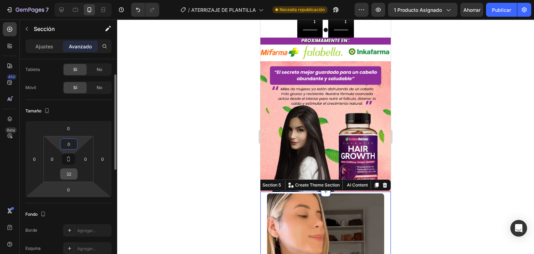
type input "0"
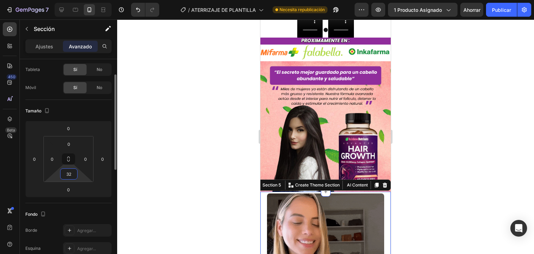
click at [69, 175] on input "32" at bounding box center [69, 174] width 14 height 10
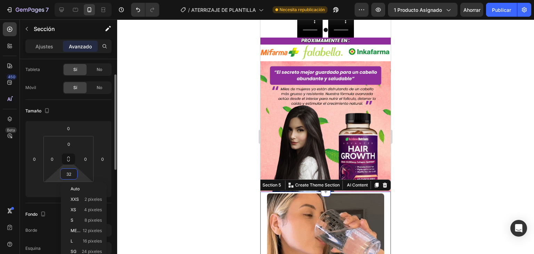
type input "0"
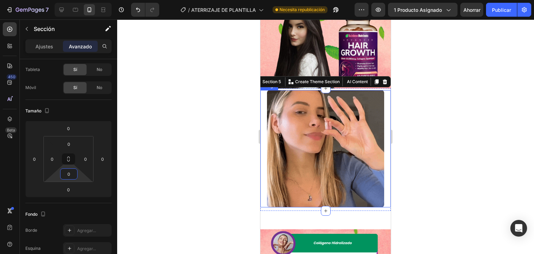
scroll to position [1252, 0]
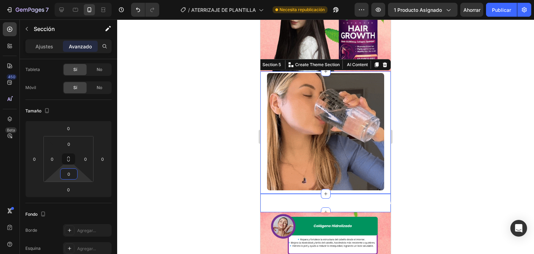
click at [307, 195] on div "ENVÍO GRATIS Text 100.000+ CLIENTES FELICES Text AMADO POR TODOS Text ENVÍO GRA…" at bounding box center [325, 203] width 130 height 18
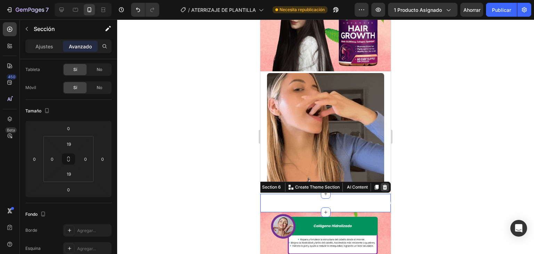
click at [383, 185] on icon at bounding box center [385, 187] width 5 height 5
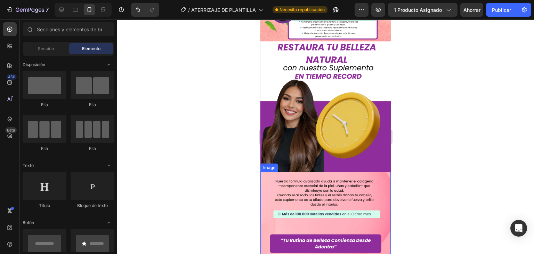
scroll to position [1460, 0]
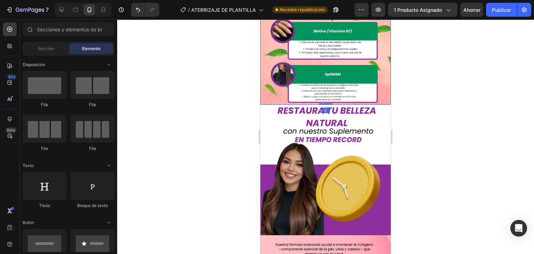
click at [274, 52] on img at bounding box center [325, 39] width 130 height 130
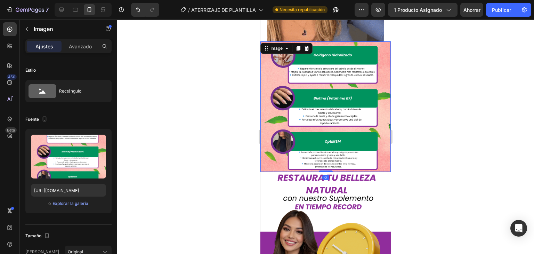
scroll to position [1391, 0]
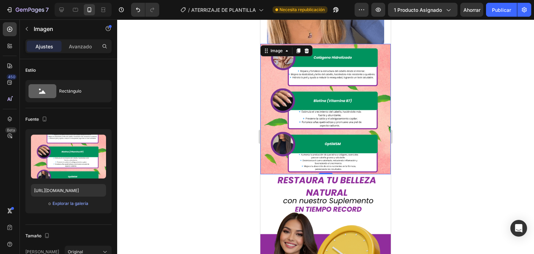
click at [367, 101] on img at bounding box center [325, 109] width 130 height 130
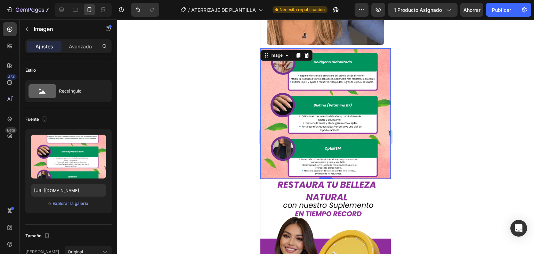
click at [268, 121] on img at bounding box center [325, 113] width 130 height 130
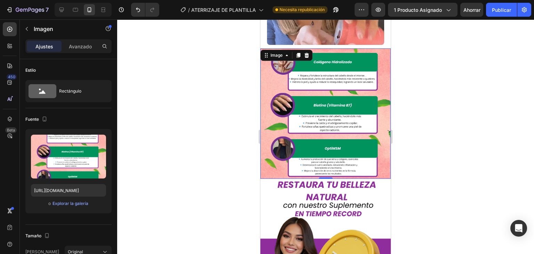
click at [374, 88] on img at bounding box center [325, 113] width 130 height 130
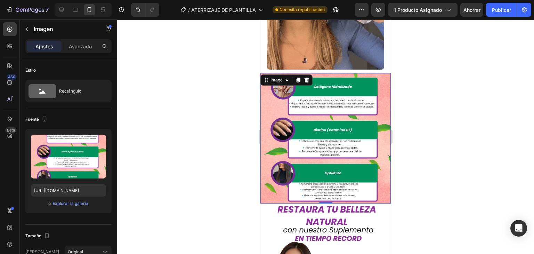
scroll to position [1321, 0]
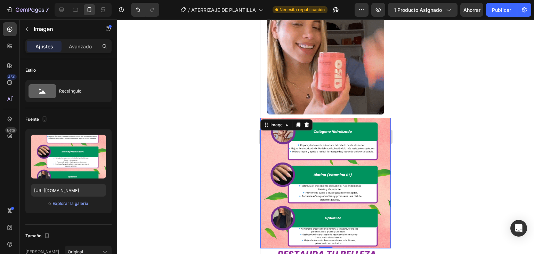
click at [381, 169] on img at bounding box center [325, 183] width 130 height 130
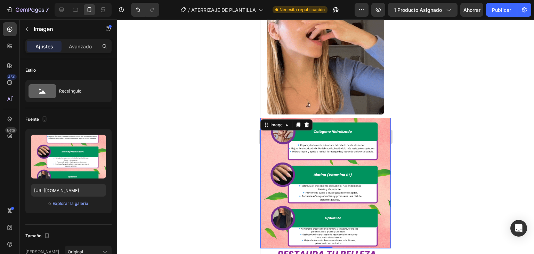
click at [373, 200] on img at bounding box center [325, 183] width 130 height 130
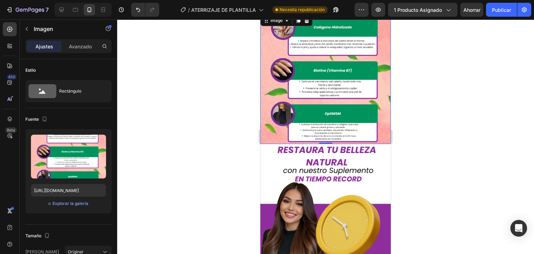
scroll to position [1425, 0]
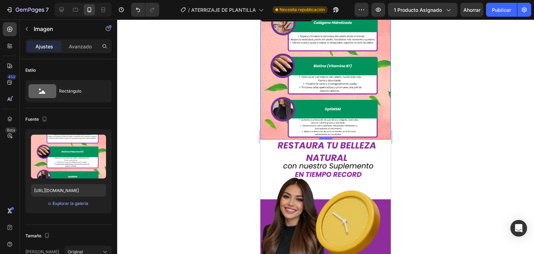
click at [267, 121] on img at bounding box center [325, 74] width 130 height 130
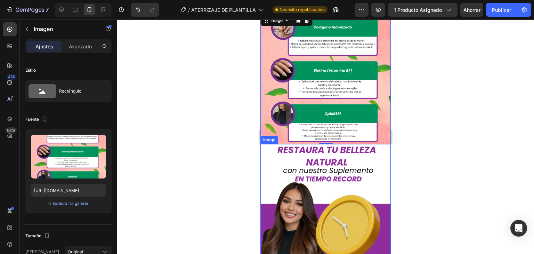
scroll to position [1356, 0]
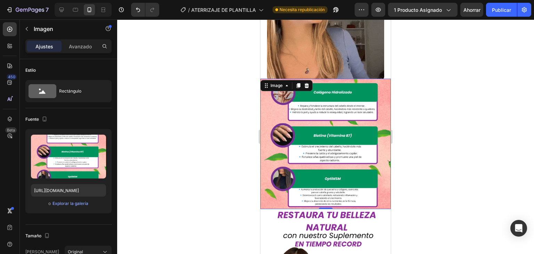
click at [449, 138] on div at bounding box center [325, 136] width 417 height 234
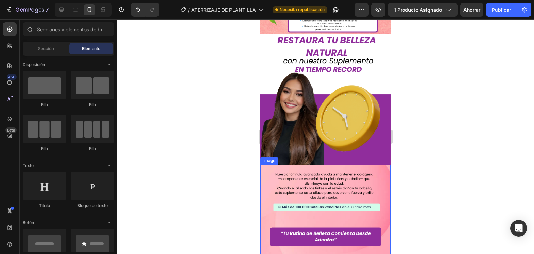
scroll to position [1530, 0]
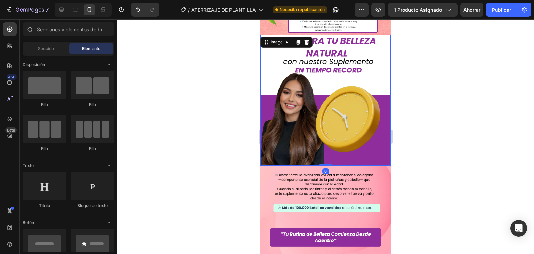
click at [320, 66] on img at bounding box center [325, 100] width 130 height 130
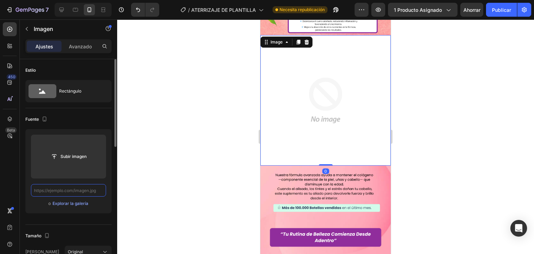
scroll to position [0, 0]
click at [91, 190] on input "text" at bounding box center [68, 190] width 75 height 13
paste input "[URL][DOMAIN_NAME]"
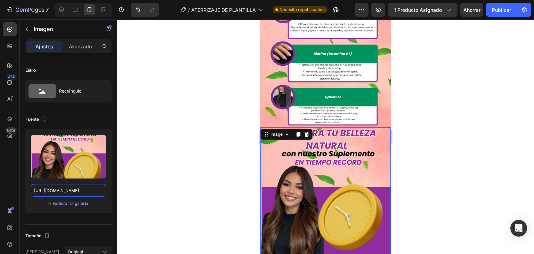
scroll to position [1425, 0]
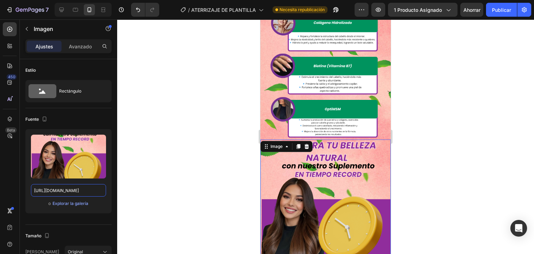
type input "[URL][DOMAIN_NAME]"
click at [429, 146] on div at bounding box center [325, 136] width 417 height 234
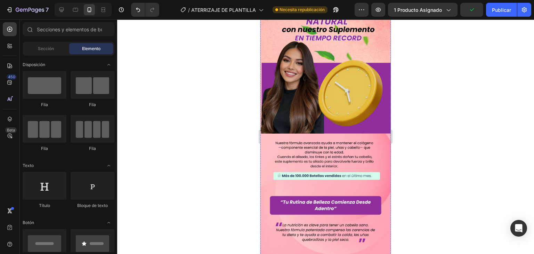
scroll to position [1599, 0]
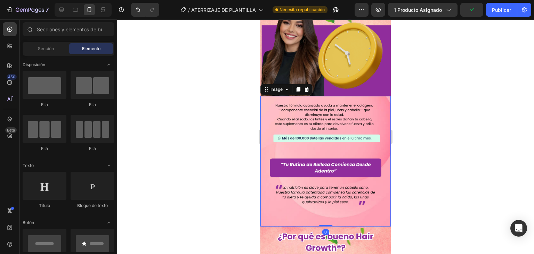
click at [374, 98] on img at bounding box center [325, 161] width 130 height 130
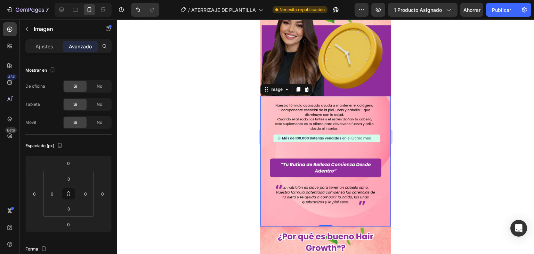
click at [306, 155] on img at bounding box center [325, 161] width 130 height 130
click at [284, 107] on img at bounding box center [325, 161] width 130 height 130
click at [341, 84] on img at bounding box center [325, 31] width 130 height 130
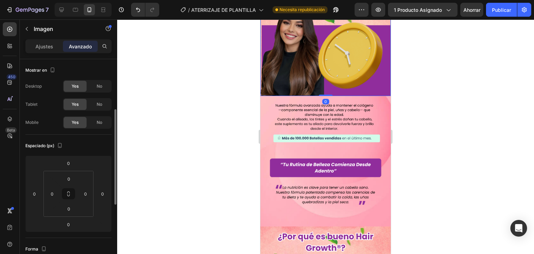
scroll to position [35, 0]
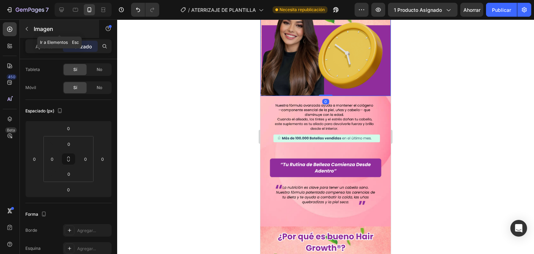
click at [27, 31] on icon "button" at bounding box center [27, 29] width 6 height 6
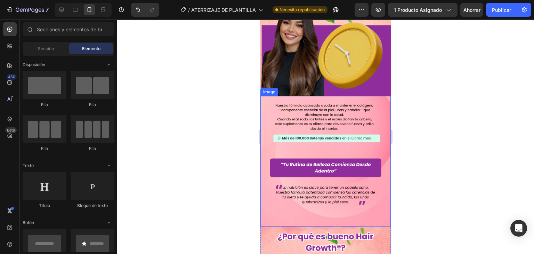
click at [332, 108] on img at bounding box center [325, 161] width 130 height 130
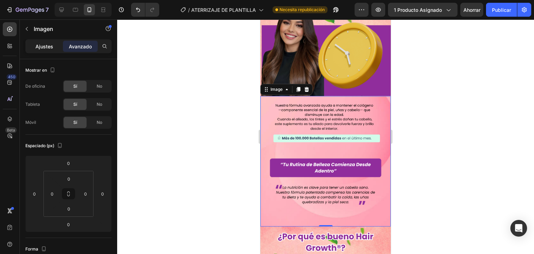
click at [45, 51] on div "Ajustes" at bounding box center [44, 46] width 35 height 11
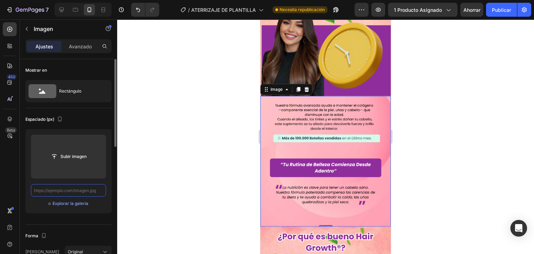
drag, startPoint x: 99, startPoint y: 189, endPoint x: 86, endPoint y: 188, distance: 13.3
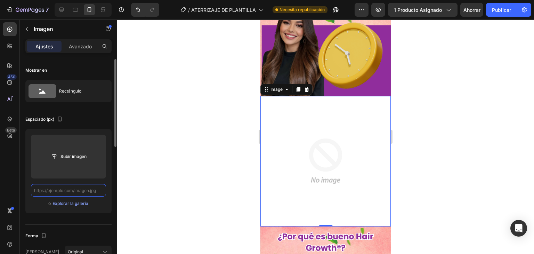
click at [86, 188] on input "text" at bounding box center [68, 190] width 75 height 13
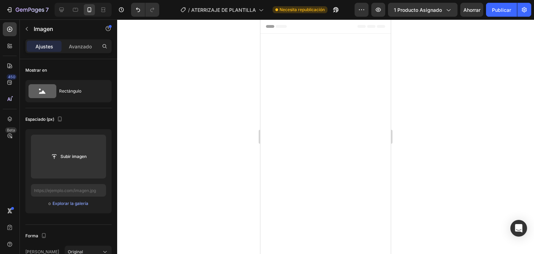
scroll to position [1599, 0]
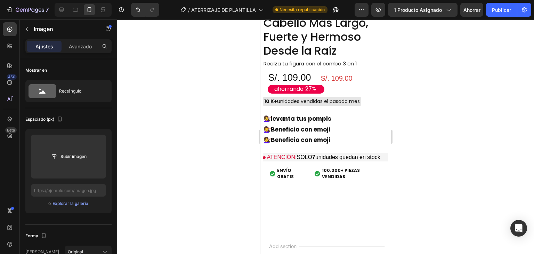
type input "[URL][DOMAIN_NAME]"
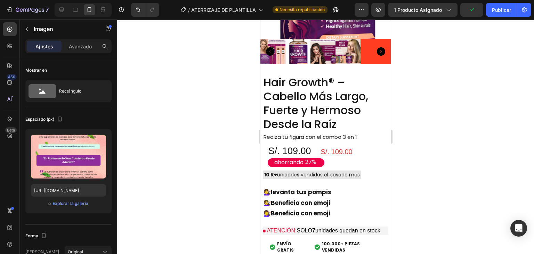
scroll to position [1669, 0]
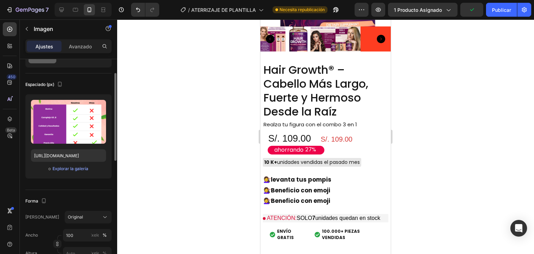
click at [456, 153] on div at bounding box center [325, 136] width 417 height 234
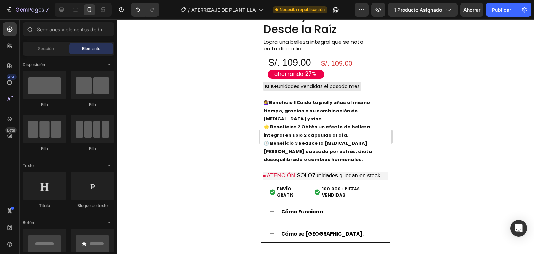
scroll to position [591, 0]
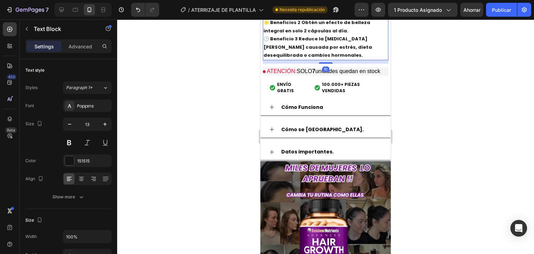
click at [320, 58] on strong "🕒 Beneficio 3 Reduce la [MEDICAL_DATA] [PERSON_NAME] causada por estrés, dieta …" at bounding box center [318, 46] width 108 height 23
click at [293, 34] on strong "🌟 Beneficios 2 Obtén un efecto de belleza integral en solo 2 cápsulas al día." at bounding box center [317, 26] width 107 height 15
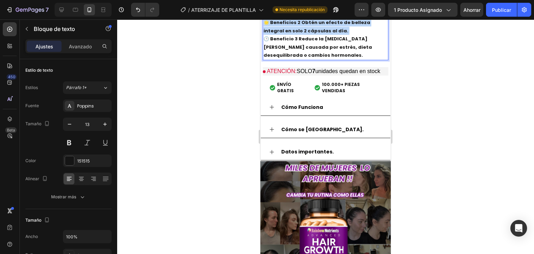
click at [293, 34] on strong "🌟 Beneficios 2 Obtén un efecto de belleza integral en solo 2 cápsulas al día." at bounding box center [317, 26] width 107 height 15
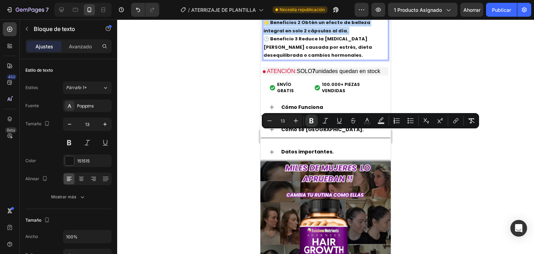
click at [293, 34] on strong "🌟 Beneficios 2 Obtén un efecto de belleza integral en solo 2 cápsulas al día." at bounding box center [317, 26] width 107 height 15
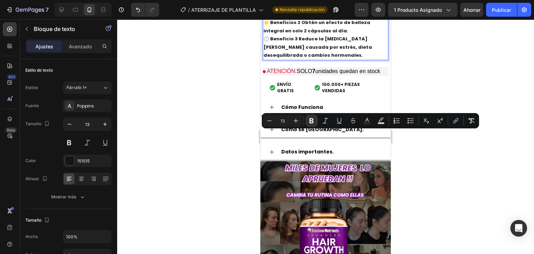
click at [295, 58] on strong "🕒 Beneficio 3 Reduce la [MEDICAL_DATA] [PERSON_NAME] causada por estrés, dieta …" at bounding box center [318, 46] width 108 height 23
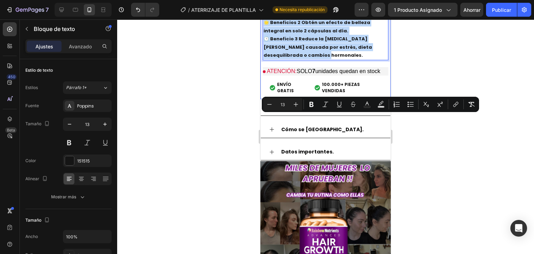
drag, startPoint x: 296, startPoint y: 167, endPoint x: 261, endPoint y: 114, distance: 63.7
copy p "💇‍♀️ Beneficio 1 Cuida tu piel y uñas al mismo tiempo, gracias a su combinación…"
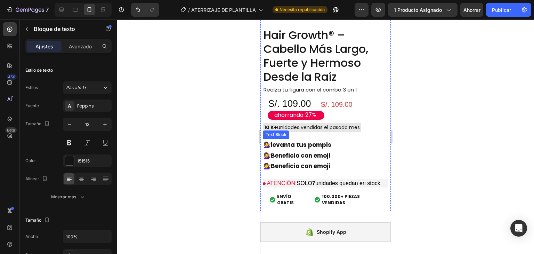
scroll to position [35, 0]
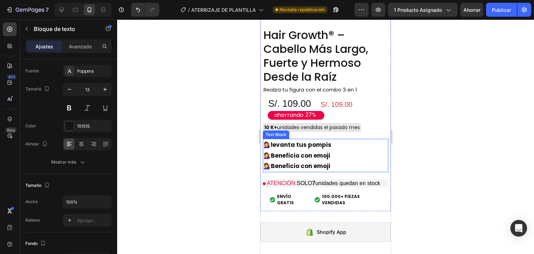
click at [314, 162] on strong "Beneficio con emoji" at bounding box center [300, 166] width 59 height 8
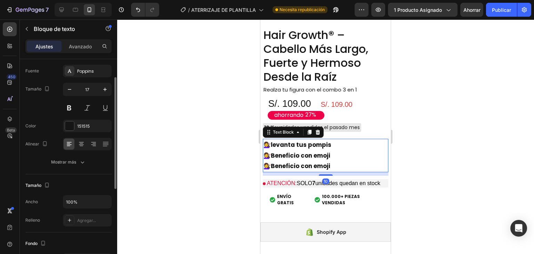
click at [314, 162] on strong "Beneficio con emoji" at bounding box center [300, 166] width 59 height 8
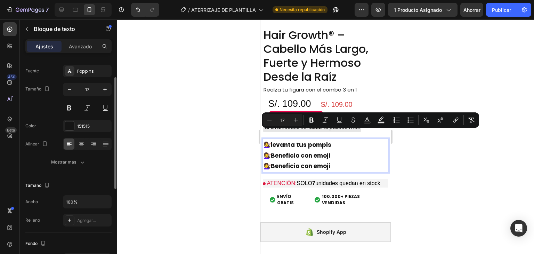
click at [314, 162] on strong "Beneficio con emoji" at bounding box center [300, 166] width 59 height 8
click at [328, 162] on strong "Beneficio con emoji" at bounding box center [300, 166] width 59 height 8
click at [336, 161] on p "💇‍♀️ Beneficio con emoji" at bounding box center [326, 166] width 124 height 11
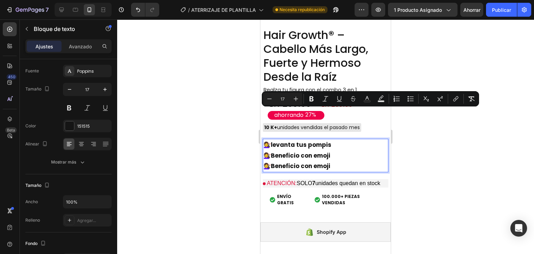
drag, startPoint x: 341, startPoint y: 136, endPoint x: 267, endPoint y: 112, distance: 78.2
click at [267, 139] on div "💇‍♀️ levanta tus pompis 💇‍♀️ Beneficio con emoji 💇‍♀️ Beneficio con emoji" at bounding box center [326, 155] width 126 height 33
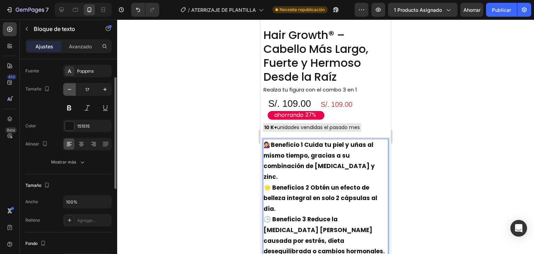
click at [70, 91] on icon "button" at bounding box center [69, 89] width 7 height 7
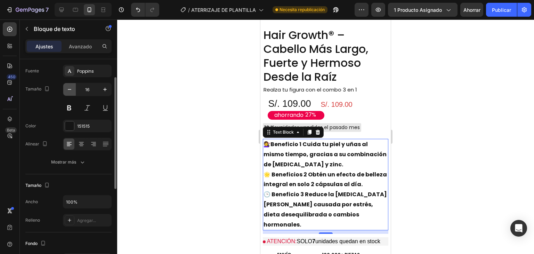
click at [70, 91] on icon "button" at bounding box center [69, 89] width 7 height 7
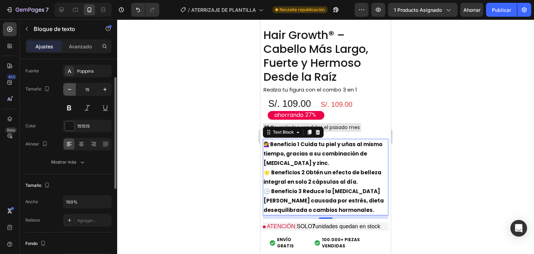
click at [70, 91] on icon "button" at bounding box center [69, 89] width 7 height 7
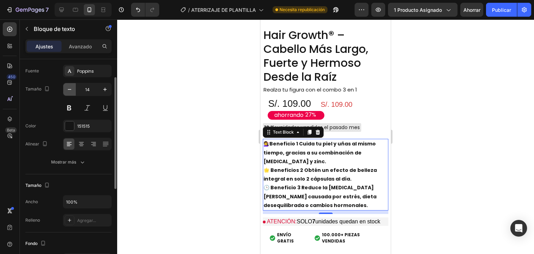
click at [70, 91] on icon "button" at bounding box center [69, 89] width 7 height 7
type input "13"
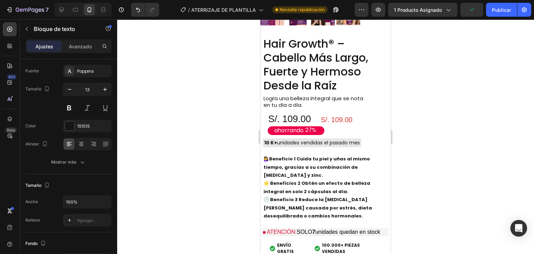
scroll to position [556, 0]
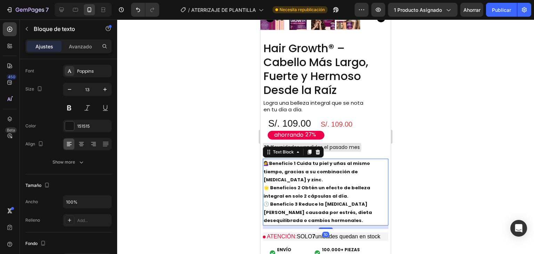
click at [346, 184] on strong "🌟 Beneficios 2 Obtén un efecto de belleza integral en solo 2 cápsulas al día." at bounding box center [317, 191] width 107 height 15
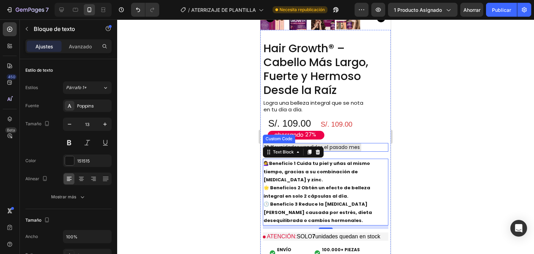
click at [356, 143] on div "10 K+ unidades vendidas el pasado mes" at bounding box center [312, 147] width 98 height 9
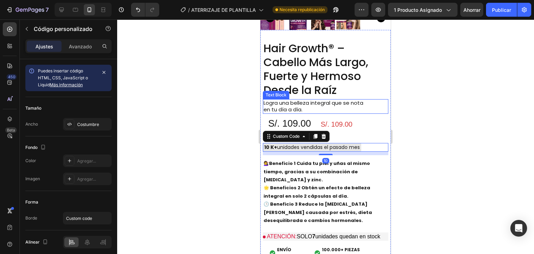
click at [310, 102] on p "Logra una belleza integral que se nota en tu día a día." at bounding box center [316, 106] width 105 height 13
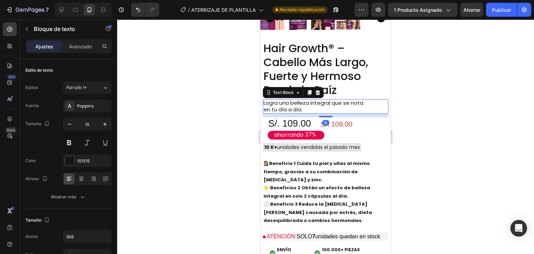
click at [302, 100] on p "Logra una belleza integral que se nota en tu día a día." at bounding box center [316, 106] width 105 height 13
click at [304, 100] on p "Logra una belleza integral que se nota en tu día a día." at bounding box center [316, 106] width 105 height 13
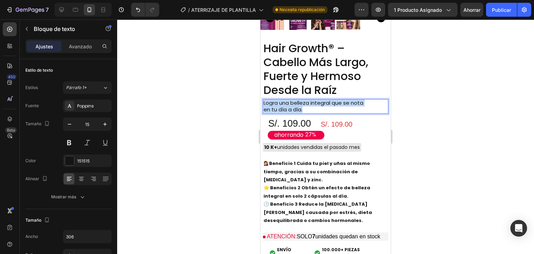
click at [304, 100] on p "Logra una belleza integral que se nota en tu día a día." at bounding box center [316, 106] width 105 height 13
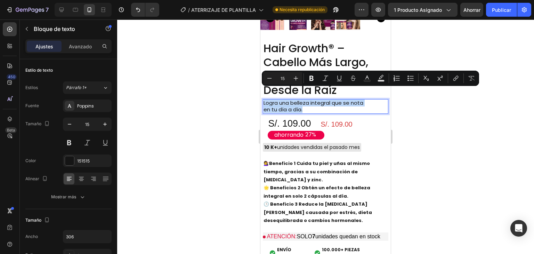
copy p "Logra una belleza integral que se nota en tu día a día."
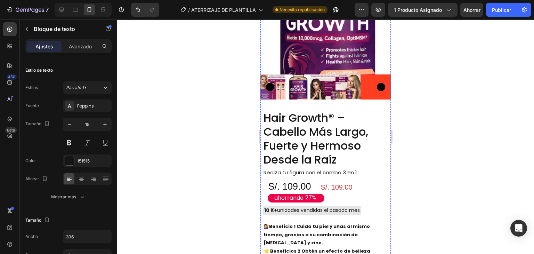
scroll to position [2190, 0]
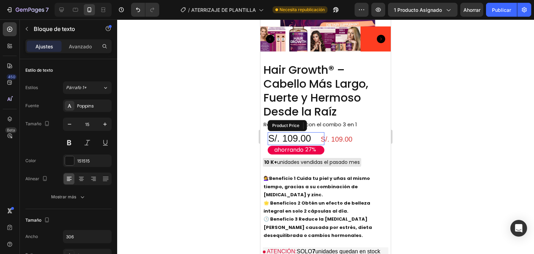
click at [295, 120] on div "Product Price" at bounding box center [287, 125] width 39 height 11
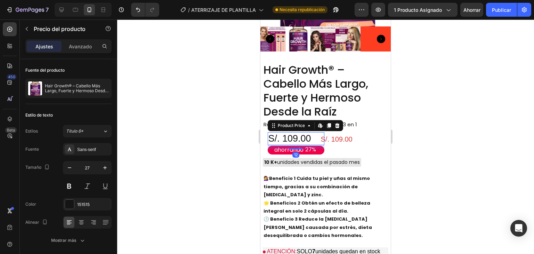
click at [295, 122] on div "Product Price" at bounding box center [291, 125] width 30 height 6
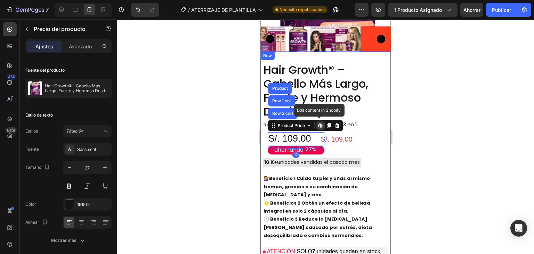
click at [375, 98] on div "Hair Growth® – Cabello Más Largo, Fuerte y Hermoso Desde la Raíz Product Title …" at bounding box center [326, 170] width 126 height 217
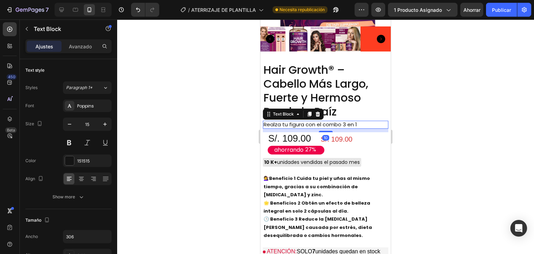
click at [346, 121] on p "Realza tu figura con el combo 3 en 1" at bounding box center [316, 124] width 105 height 7
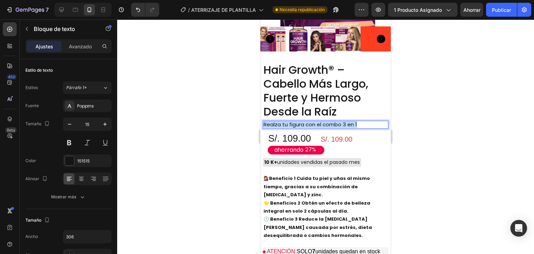
click at [346, 121] on p "Realza tu figura con el combo 3 en 1" at bounding box center [316, 124] width 105 height 7
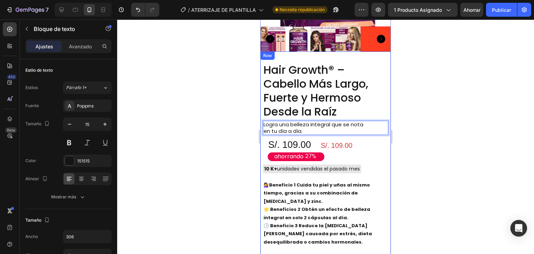
click at [425, 110] on div at bounding box center [325, 136] width 417 height 234
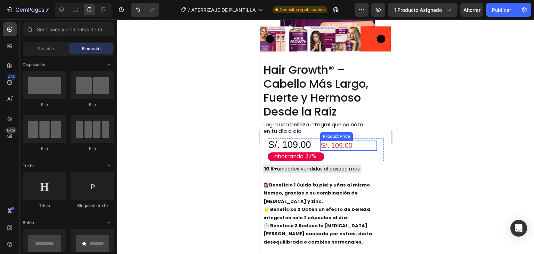
click at [350, 140] on div "S/. 109.00" at bounding box center [348, 145] width 57 height 10
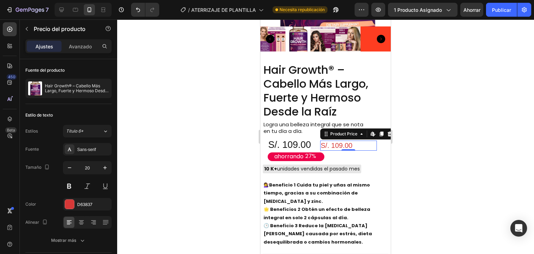
click at [339, 140] on div "S/. 109.00" at bounding box center [348, 145] width 57 height 10
click at [340, 140] on div "S/. 109.00" at bounding box center [348, 145] width 57 height 10
click at [339, 140] on div "S/. 109.00" at bounding box center [348, 145] width 57 height 10
click at [330, 140] on div "S/. 109.00" at bounding box center [348, 145] width 57 height 10
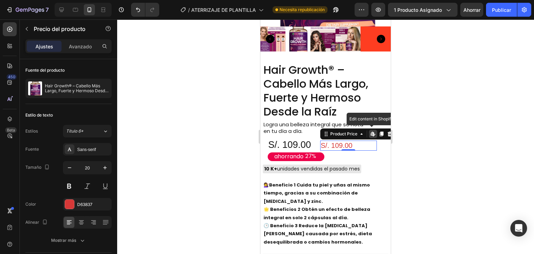
click at [330, 140] on div "S/. 109.00" at bounding box center [348, 145] width 57 height 10
click at [331, 140] on div "S/. 109.00" at bounding box center [348, 145] width 57 height 10
click at [333, 140] on div "S/. 109.00" at bounding box center [348, 145] width 57 height 10
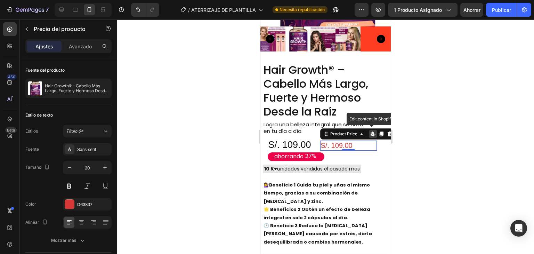
click at [334, 140] on div "S/. 109.00" at bounding box center [348, 145] width 57 height 10
click at [335, 140] on div "S/. 109.00" at bounding box center [348, 145] width 57 height 10
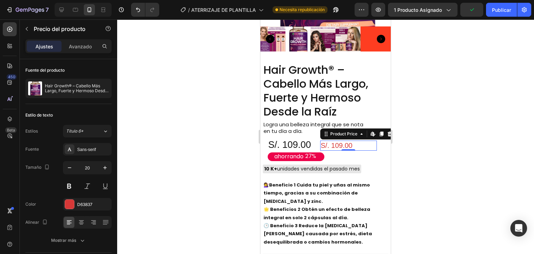
click at [335, 140] on div "S/. 109.00" at bounding box center [348, 145] width 57 height 10
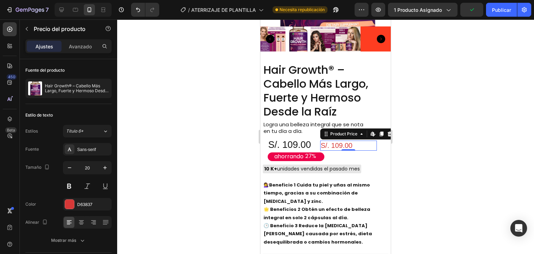
click at [335, 140] on div "S/. 109.00" at bounding box center [348, 145] width 57 height 10
click at [334, 140] on div "S/. 109.00" at bounding box center [348, 145] width 57 height 10
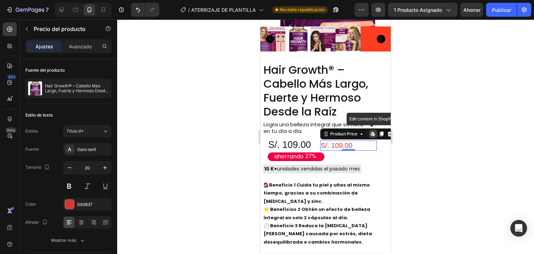
click at [370, 130] on div "Edit content in Shopify" at bounding box center [373, 134] width 8 height 8
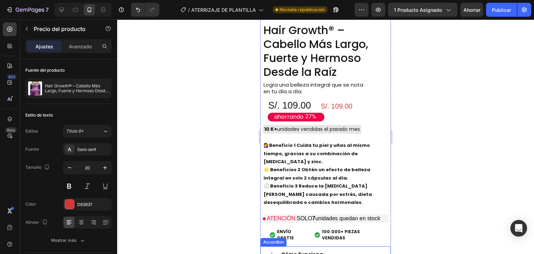
scroll to position [522, 0]
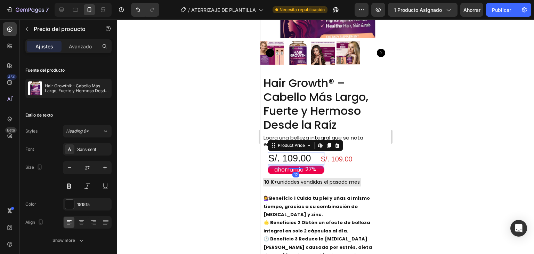
click at [293, 152] on div "S/. 109.00" at bounding box center [296, 158] width 57 height 13
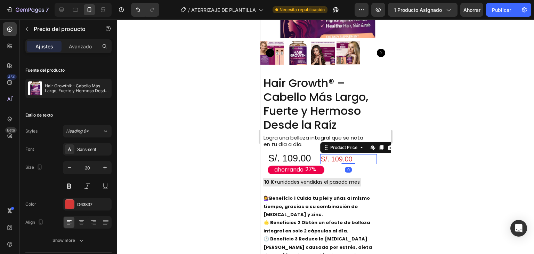
click at [330, 154] on div "S/. 109.00" at bounding box center [348, 159] width 57 height 10
click at [346, 167] on div "0" at bounding box center [348, 170] width 7 height 6
click at [346, 154] on div "S/. 109.00 Product Price Edit content in Shopify 0 Product Price Edit content i…" at bounding box center [355, 163] width 57 height 23
click at [348, 154] on div "S/. 109.00" at bounding box center [348, 159] width 57 height 10
click at [344, 154] on div "S/. 109.00" at bounding box center [348, 159] width 57 height 10
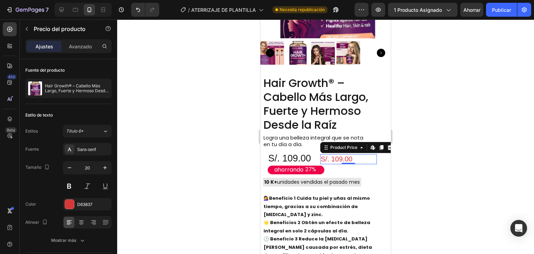
click at [344, 154] on div "S/. 109.00" at bounding box center [348, 159] width 57 height 10
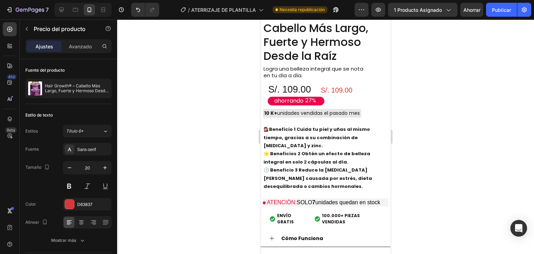
scroll to position [591, 0]
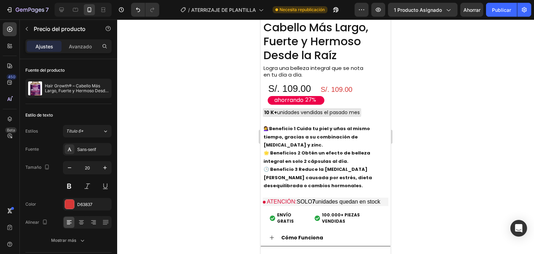
click at [335, 84] on div "S/. 109.00" at bounding box center [348, 89] width 57 height 10
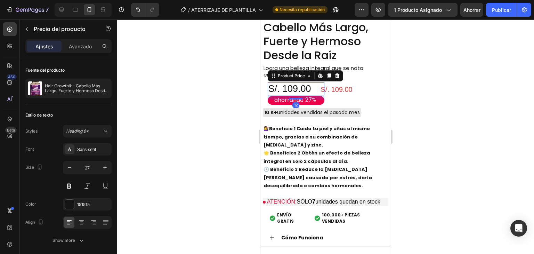
click at [306, 82] on div "S/. 109.00" at bounding box center [296, 88] width 57 height 13
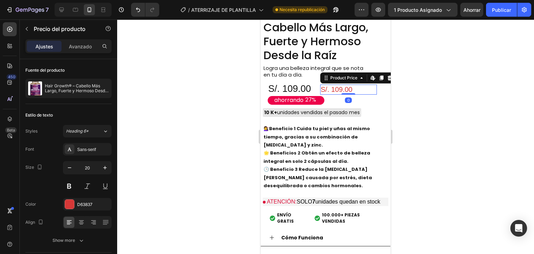
click at [328, 84] on div "S/. 109.00" at bounding box center [348, 89] width 57 height 10
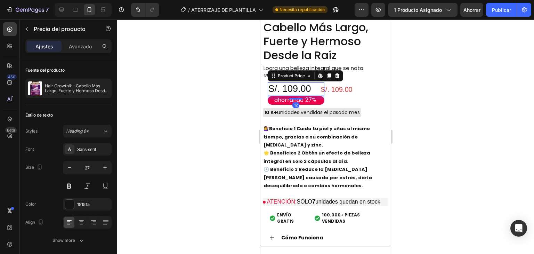
click at [305, 82] on div "S/. 109.00" at bounding box center [296, 88] width 57 height 13
click at [323, 84] on div "S/. 109.00" at bounding box center [348, 89] width 57 height 10
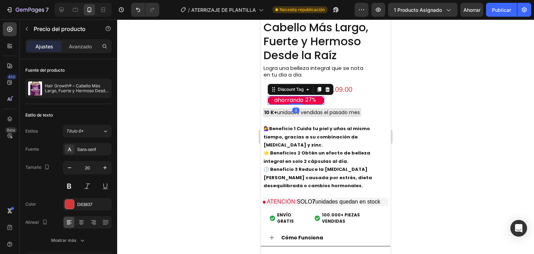
click at [298, 96] on div "ahorrando" at bounding box center [288, 100] width 31 height 9
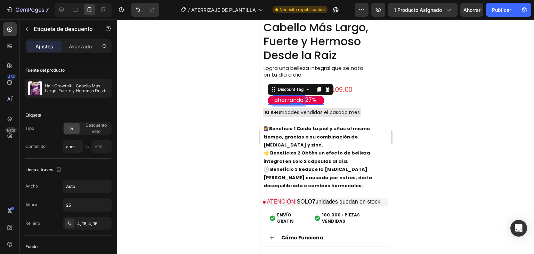
click at [301, 96] on div "ahorrando" at bounding box center [288, 100] width 31 height 9
click at [301, 97] on p "ahorrando" at bounding box center [288, 100] width 29 height 7
click at [313, 96] on div "27%" at bounding box center [311, 100] width 12 height 9
click at [308, 96] on div "27%" at bounding box center [311, 100] width 12 height 9
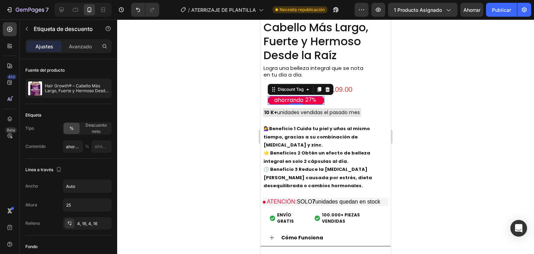
click at [308, 96] on div "27%" at bounding box center [311, 100] width 12 height 9
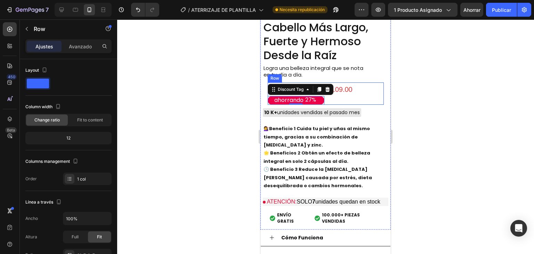
click at [358, 95] on div "Hair Growth® – Cabello Más Largo, Fuerte y Hermoso Desde la Raíz Product Title …" at bounding box center [326, 118] width 126 height 224
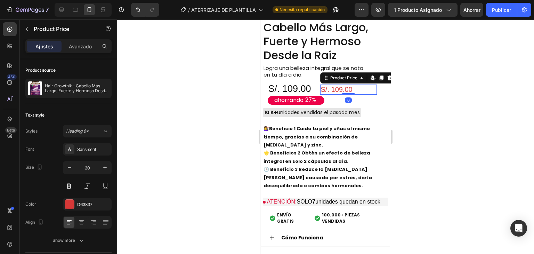
click at [339, 84] on div "S/. 109.00" at bounding box center [348, 89] width 57 height 10
click at [329, 75] on div "Product Price" at bounding box center [344, 78] width 30 height 6
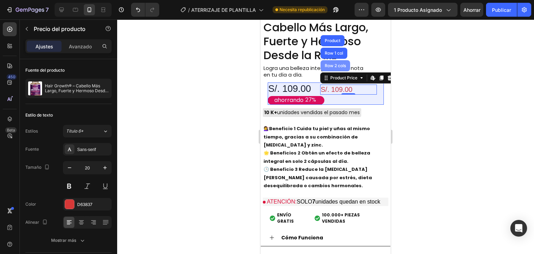
click at [329, 60] on div "Row 2 cols" at bounding box center [336, 65] width 30 height 11
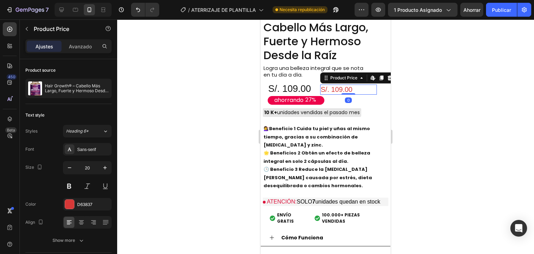
click at [331, 84] on div "S/. 109.00" at bounding box center [348, 89] width 57 height 10
click at [333, 75] on div "Product Price" at bounding box center [344, 78] width 30 height 6
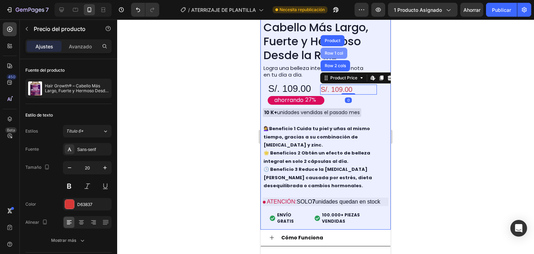
click at [334, 51] on div "Row 1 col" at bounding box center [333, 53] width 21 height 4
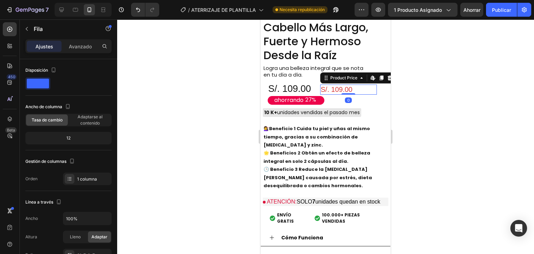
click at [337, 84] on div "S/. 109.00" at bounding box center [348, 89] width 57 height 10
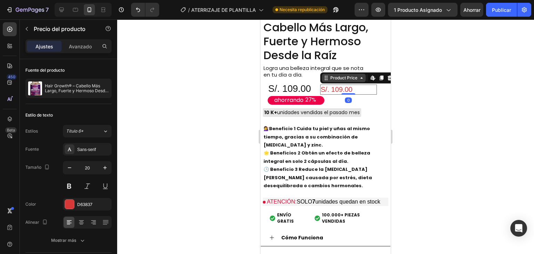
click at [338, 75] on div "Product Price" at bounding box center [344, 78] width 30 height 6
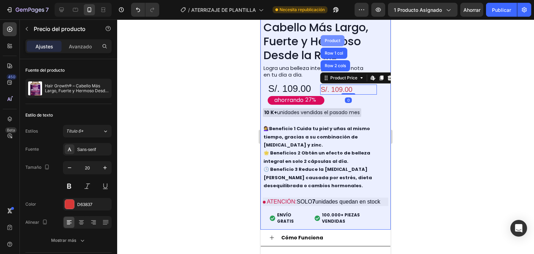
click at [337, 39] on div "Product" at bounding box center [332, 41] width 18 height 4
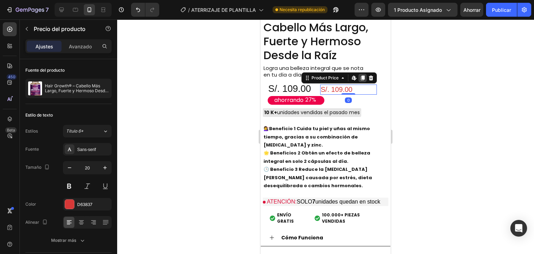
click at [360, 75] on icon at bounding box center [363, 78] width 6 height 6
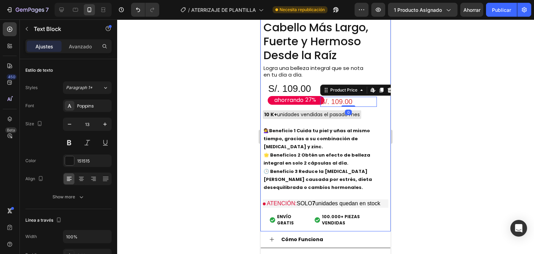
click at [376, 127] on p "💇‍♀️ Beneficio 1 Cuida tu piel y uñas al mismo tiempo, gracias a su combinación…" at bounding box center [326, 159] width 124 height 65
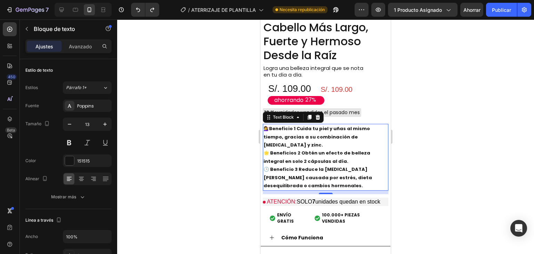
click at [420, 88] on div at bounding box center [325, 136] width 417 height 234
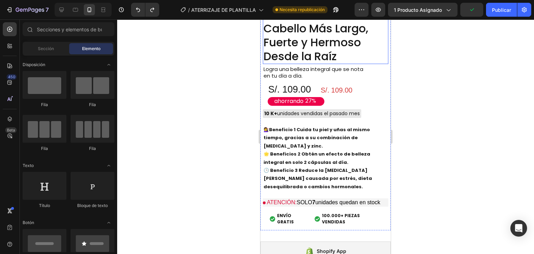
scroll to position [2225, 0]
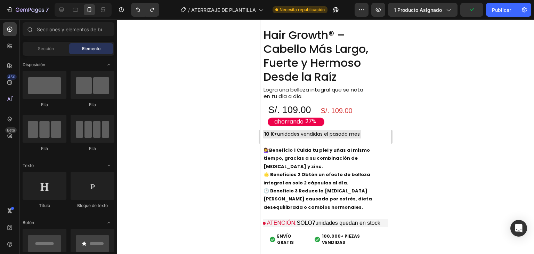
click at [407, 115] on div at bounding box center [325, 136] width 417 height 234
click at [347, 106] on div "S/. 109.00" at bounding box center [348, 111] width 57 height 10
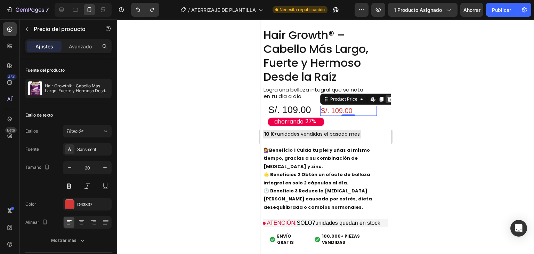
click at [387, 96] on icon at bounding box center [390, 99] width 6 height 6
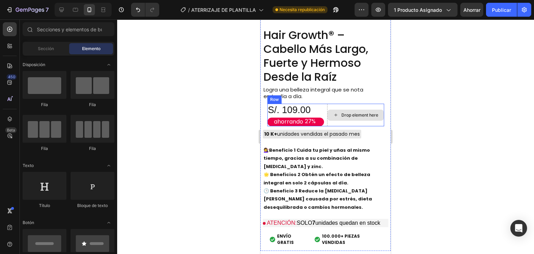
click at [355, 112] on div "Drop element here" at bounding box center [359, 115] width 37 height 6
click at [335, 112] on icon at bounding box center [336, 115] width 6 height 6
click at [359, 112] on div "Drop element here" at bounding box center [359, 115] width 37 height 6
click at [336, 112] on icon at bounding box center [336, 115] width 6 height 6
click at [334, 113] on icon at bounding box center [335, 114] width 3 height 3
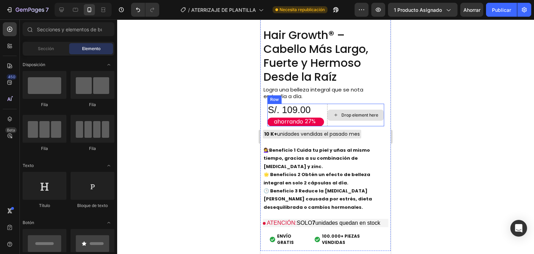
click at [334, 113] on icon at bounding box center [335, 114] width 3 height 3
click at [333, 112] on icon at bounding box center [336, 115] width 6 height 6
click at [348, 112] on div "Drop element here" at bounding box center [359, 115] width 37 height 6
click at [349, 112] on div "Drop element here" at bounding box center [359, 115] width 37 height 6
click at [350, 112] on div "Drop element here" at bounding box center [359, 115] width 37 height 6
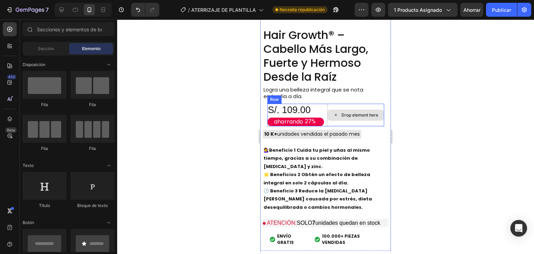
click at [350, 112] on div "Drop element here" at bounding box center [359, 115] width 37 height 6
click at [356, 112] on div "Drop element here" at bounding box center [359, 115] width 37 height 6
click at [362, 112] on div "Drop element here" at bounding box center [359, 115] width 37 height 6
click at [402, 86] on div at bounding box center [325, 136] width 417 height 234
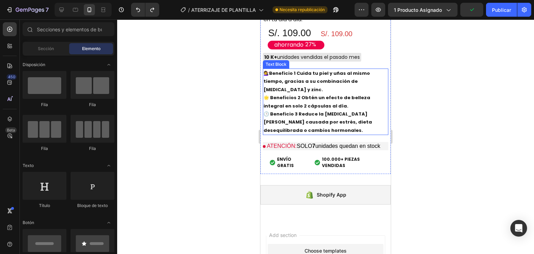
scroll to position [2329, 0]
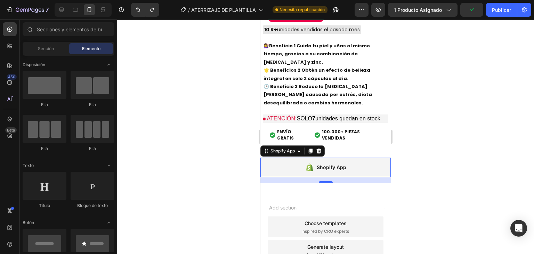
click at [305, 162] on div "Shopify App" at bounding box center [325, 167] width 41 height 10
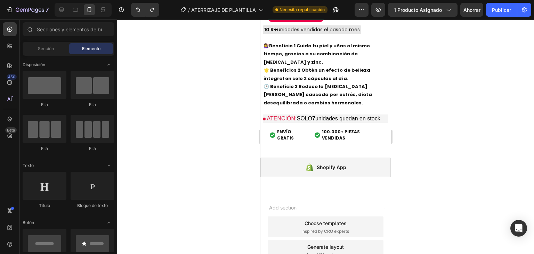
click at [305, 194] on div "Add section Choose templates inspired by CRO experts Generate layout from URL o…" at bounding box center [325, 252] width 130 height 116
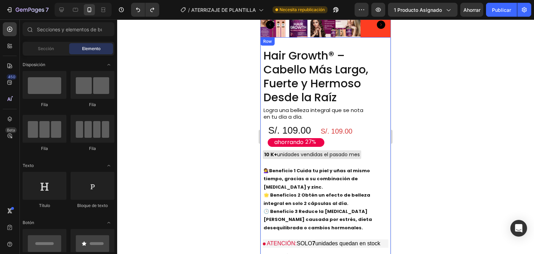
scroll to position [2126, 0]
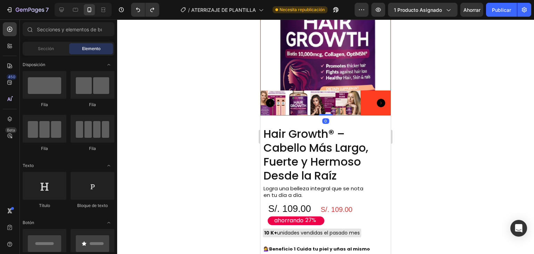
click at [369, 90] on div at bounding box center [325, 102] width 130 height 25
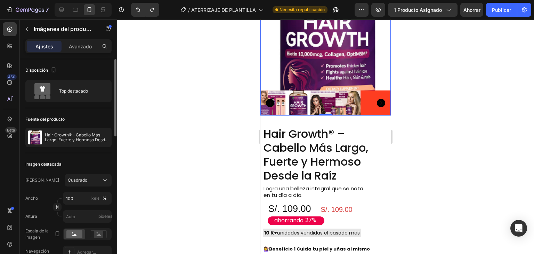
scroll to position [35, 0]
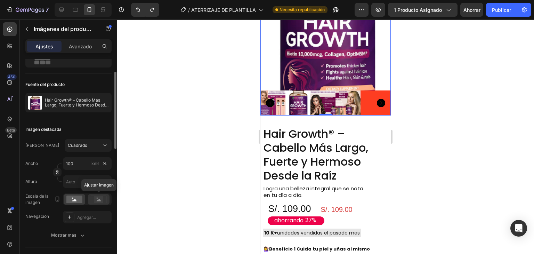
click at [97, 200] on icon at bounding box center [99, 200] width 5 height 2
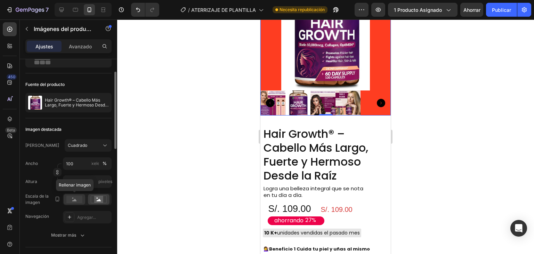
click at [73, 200] on icon at bounding box center [74, 200] width 5 height 2
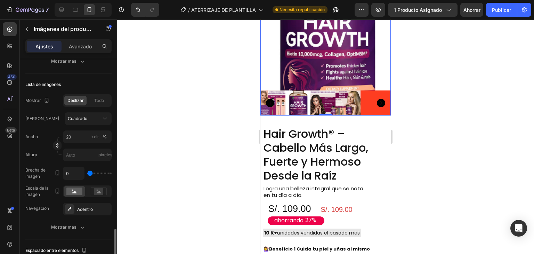
scroll to position [313, 0]
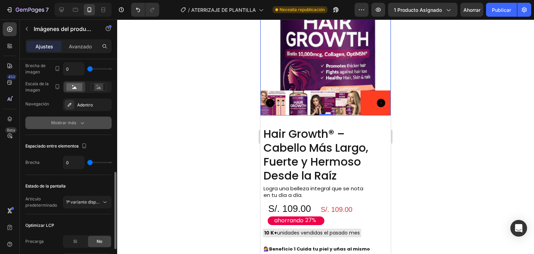
click at [80, 122] on icon "button" at bounding box center [82, 122] width 7 height 7
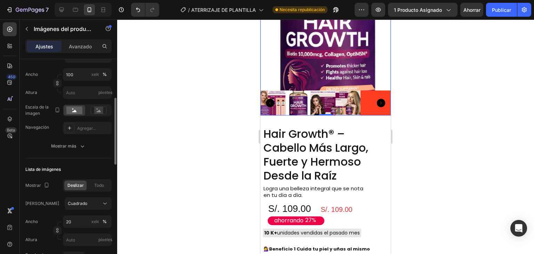
scroll to position [0, 0]
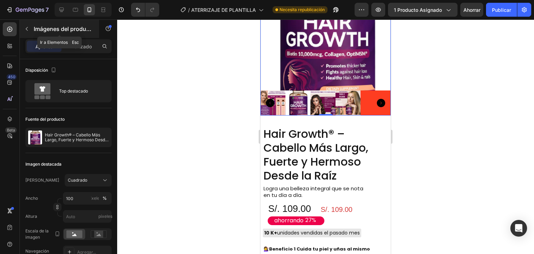
click at [32, 31] on button "button" at bounding box center [26, 28] width 11 height 11
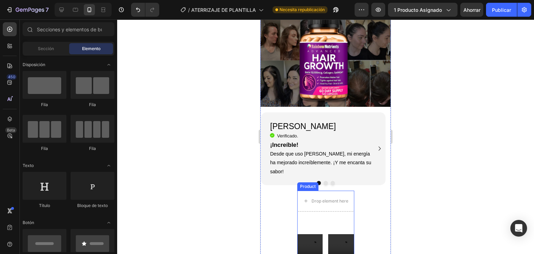
scroll to position [904, 0]
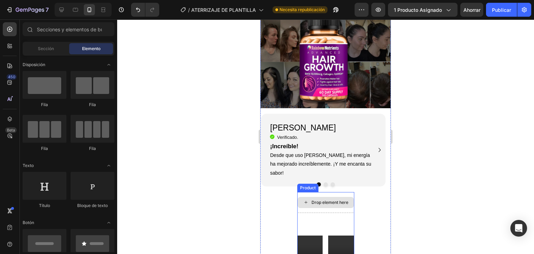
click at [322, 200] on div "Drop element here" at bounding box center [330, 203] width 37 height 6
click at [300, 197] on div "Drop element here" at bounding box center [326, 202] width 56 height 11
click at [325, 200] on div "Drop element here" at bounding box center [330, 203] width 37 height 6
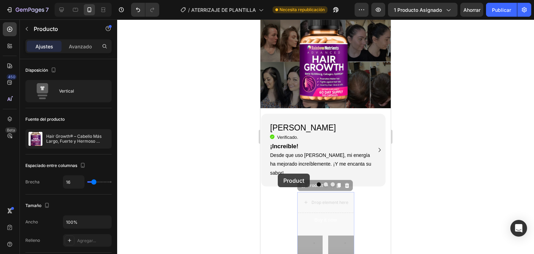
drag, startPoint x: 296, startPoint y: 175, endPoint x: 278, endPoint y: 173, distance: 18.5
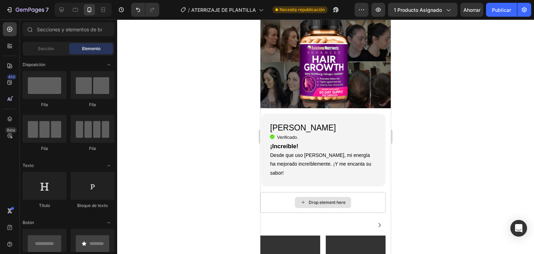
click at [325, 200] on div "Drop element here" at bounding box center [327, 203] width 37 height 6
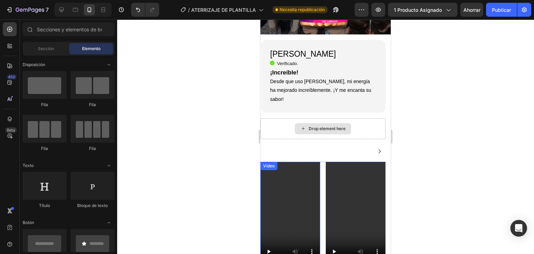
scroll to position [973, 0]
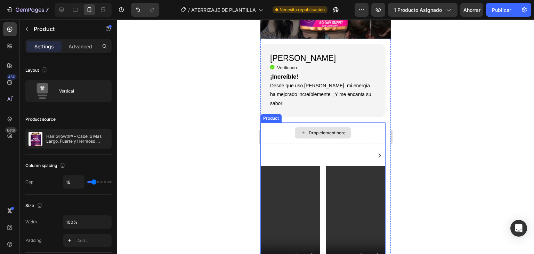
click at [277, 122] on div "Drop element here" at bounding box center [322, 132] width 125 height 21
click at [324, 130] on div "Drop element here" at bounding box center [327, 133] width 37 height 6
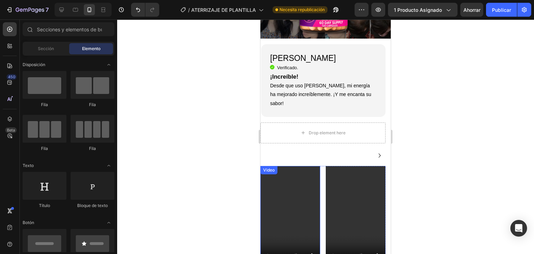
click at [285, 186] on video at bounding box center [290, 219] width 60 height 106
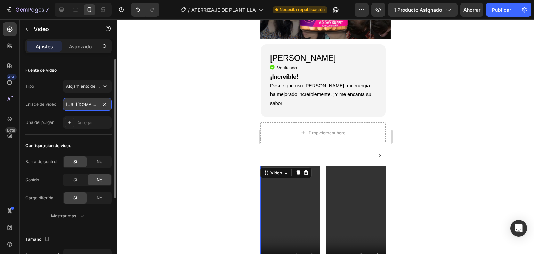
click at [75, 103] on input "[URL][DOMAIN_NAME]" at bounding box center [87, 104] width 49 height 13
click at [291, 196] on video at bounding box center [290, 219] width 60 height 106
click at [306, 207] on video at bounding box center [290, 219] width 60 height 106
click at [88, 106] on input "text" at bounding box center [87, 104] width 49 height 13
paste input "https://cdn.shopify.com/videos/c/o/v/fd1ee28e4c57496dba4d3ba6a0e973d1.mp4"
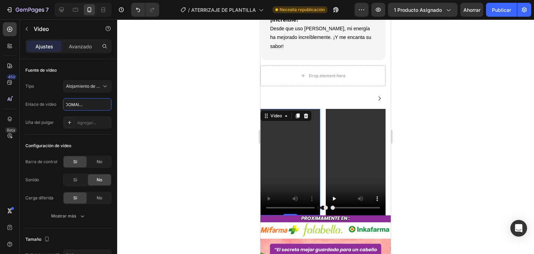
scroll to position [1043, 0]
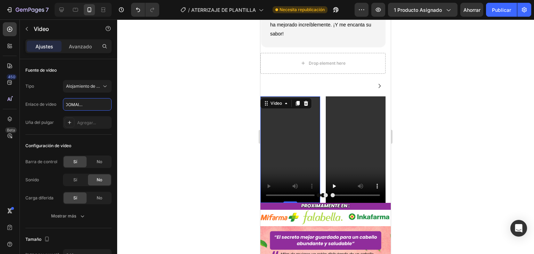
type input "https://cdn.shopify.com/videos/c/o/v/fd1ee28e4c57496dba4d3ba6a0e973d1.mp4"
